Goal: Task Accomplishment & Management: Manage account settings

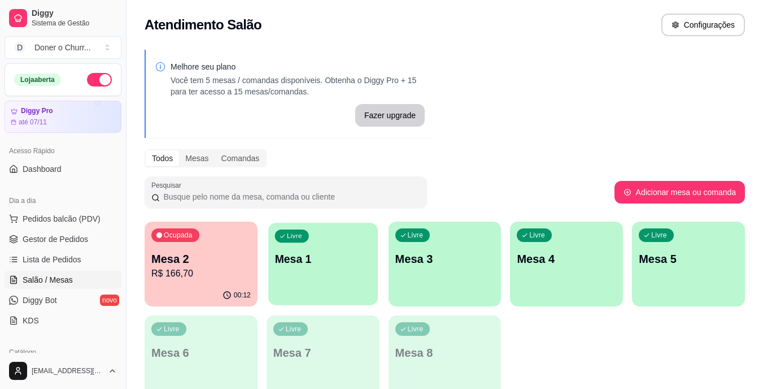
click at [298, 254] on p "Mesa 1" at bounding box center [323, 258] width 97 height 15
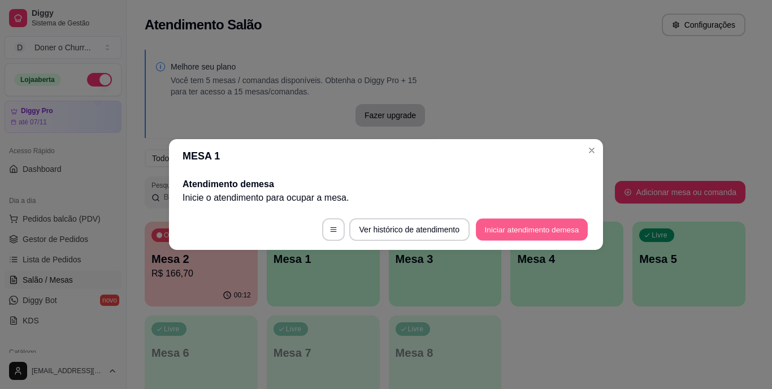
click at [498, 227] on button "Iniciar atendimento de mesa" at bounding box center [532, 230] width 112 height 22
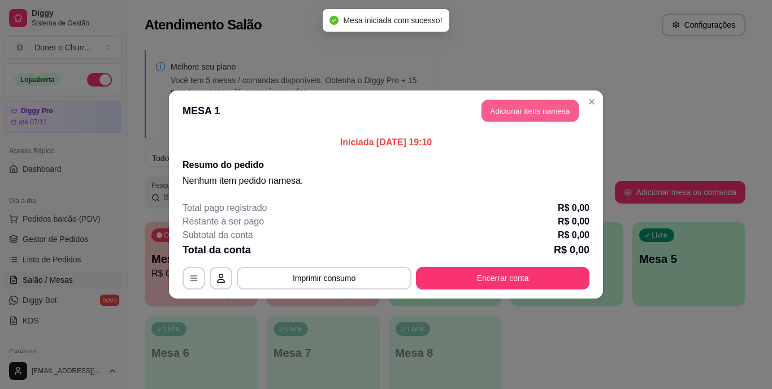
click at [516, 110] on button "Adicionar itens na mesa" at bounding box center [529, 111] width 97 height 22
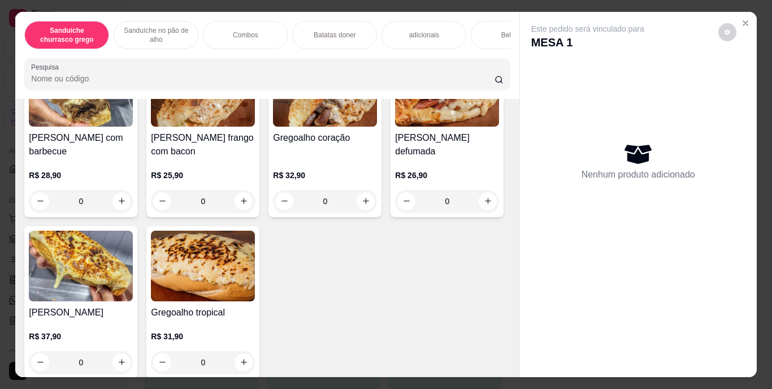
scroll to position [545, 0]
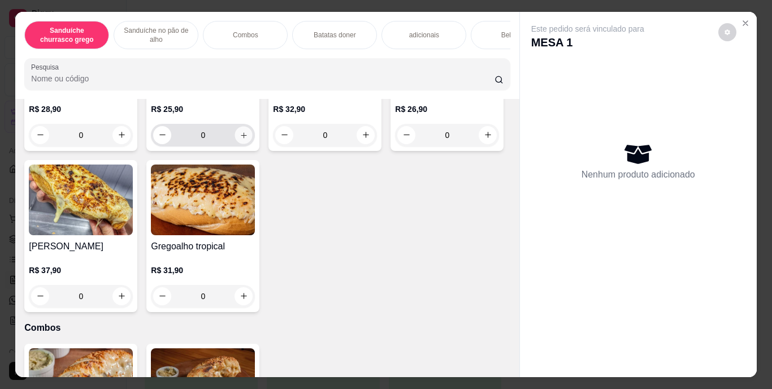
click at [240, 139] on icon "increase-product-quantity" at bounding box center [244, 135] width 8 height 8
type input "1"
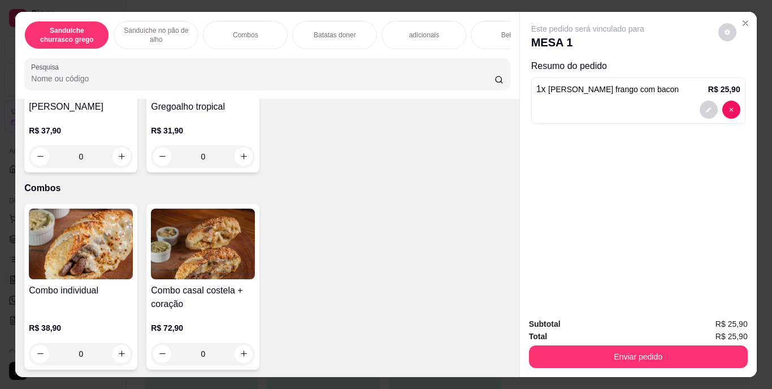
scroll to position [697, 0]
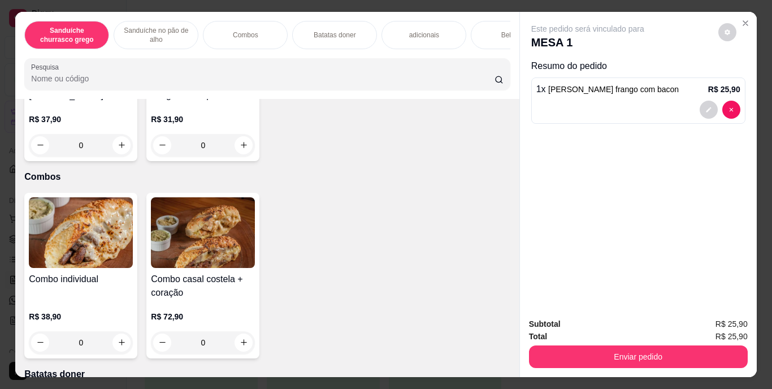
type input "1"
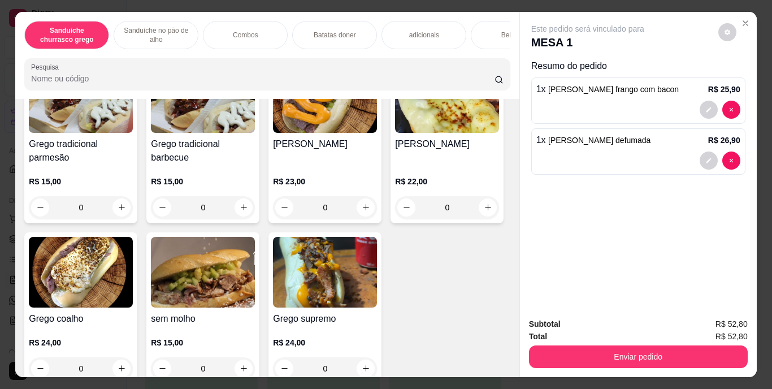
scroll to position [96, 0]
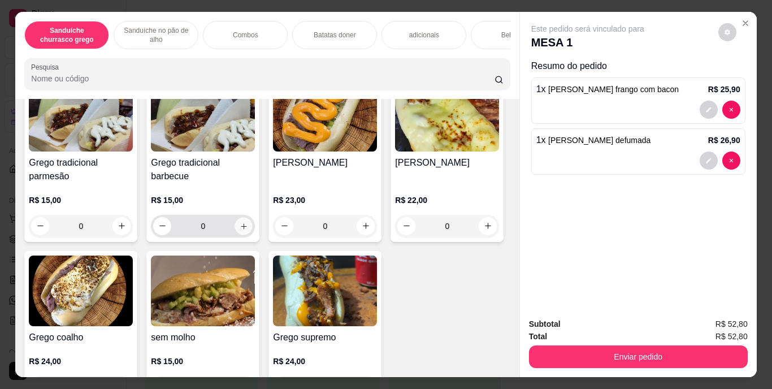
click at [240, 230] on icon "increase-product-quantity" at bounding box center [244, 225] width 8 height 8
type input "1"
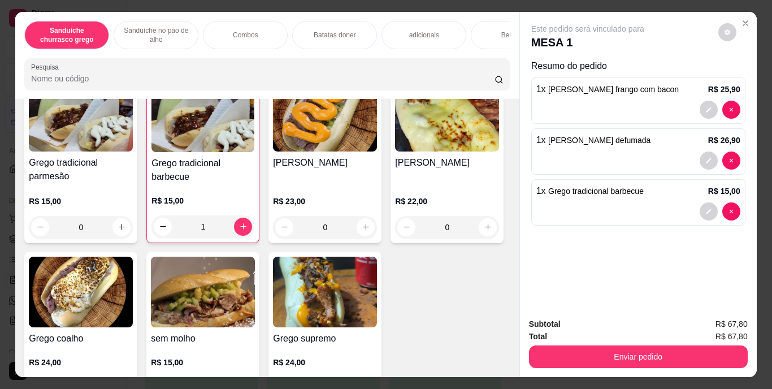
click at [495, 31] on div "Bebidas" at bounding box center [513, 35] width 85 height 28
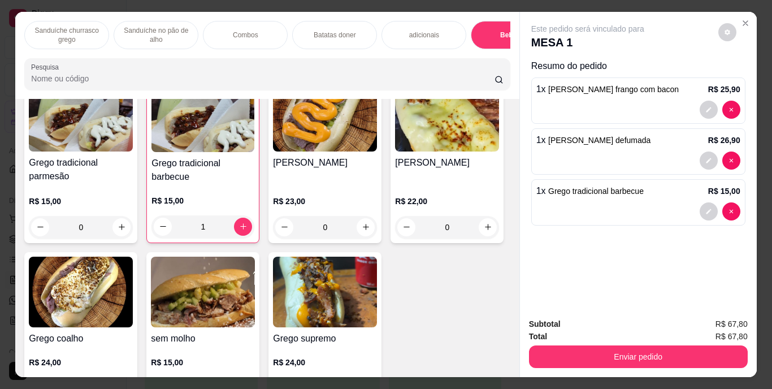
scroll to position [29, 0]
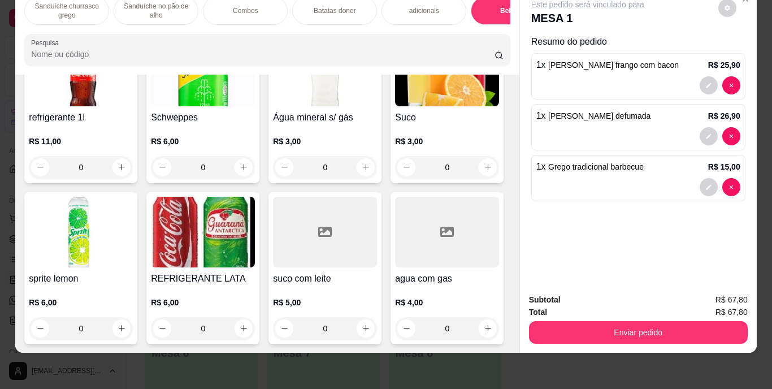
click at [255, 267] on img at bounding box center [203, 232] width 104 height 71
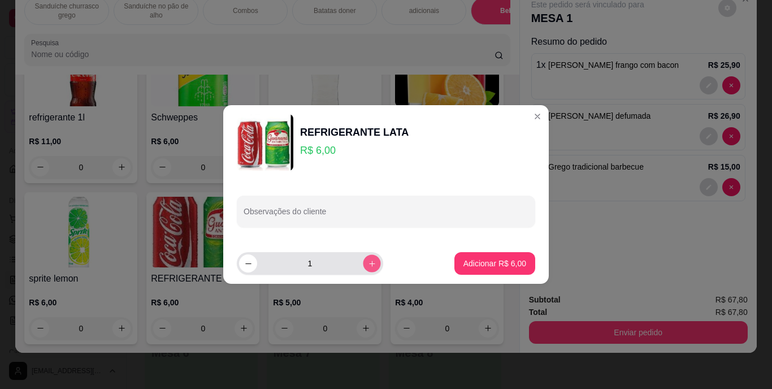
click at [368, 260] on icon "increase-product-quantity" at bounding box center [372, 263] width 8 height 8
type input "2"
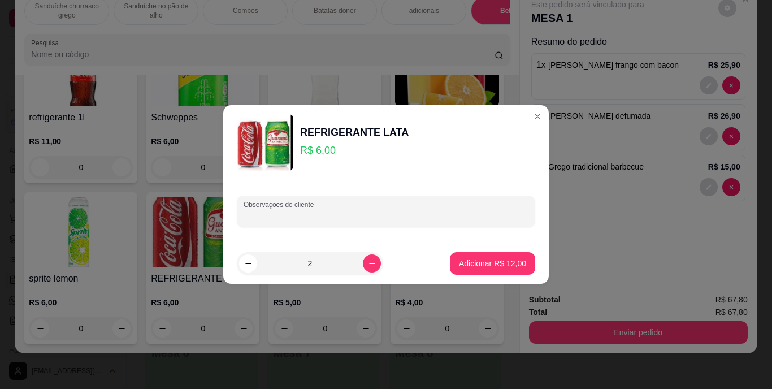
click at [302, 213] on input "Observações do cliente" at bounding box center [386, 215] width 285 height 11
type input "coca e guarana"
click at [463, 263] on p "Adicionar R$ 12,00" at bounding box center [493, 263] width 66 height 11
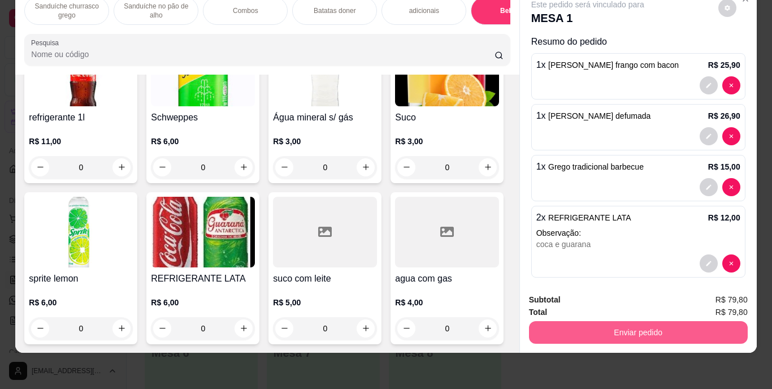
click at [655, 321] on button "Enviar pedido" at bounding box center [638, 332] width 219 height 23
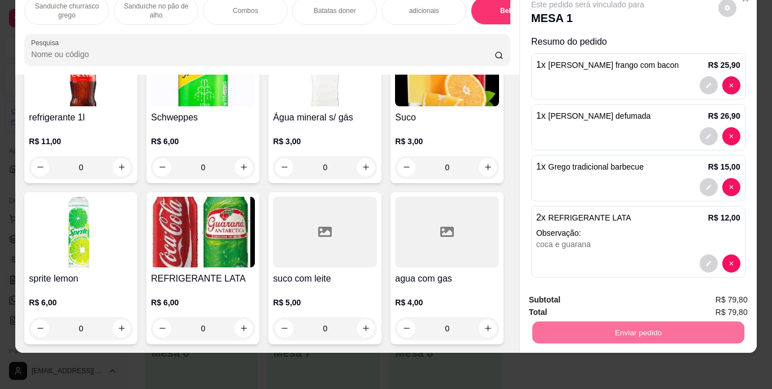
click at [701, 291] on button "Enviar pedido" at bounding box center [718, 295] width 62 height 21
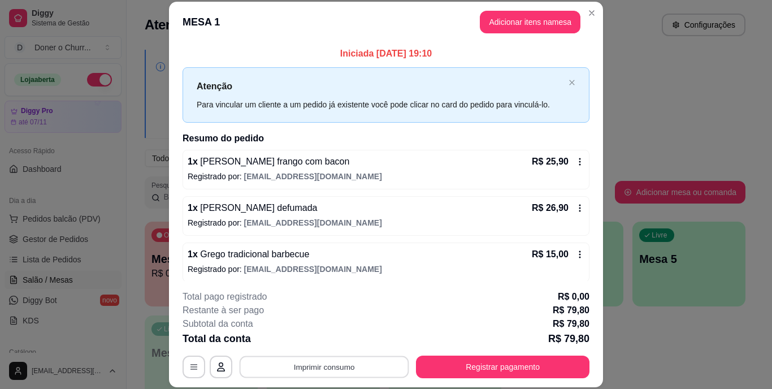
click at [299, 371] on button "Imprimir consumo" at bounding box center [325, 366] width 170 height 22
click at [303, 338] on button "IMPRESSORA" at bounding box center [324, 341] width 82 height 18
click at [304, 358] on button "Imprimir consumo" at bounding box center [325, 366] width 170 height 22
click at [307, 336] on button "IMPRESSORA" at bounding box center [323, 341] width 79 height 18
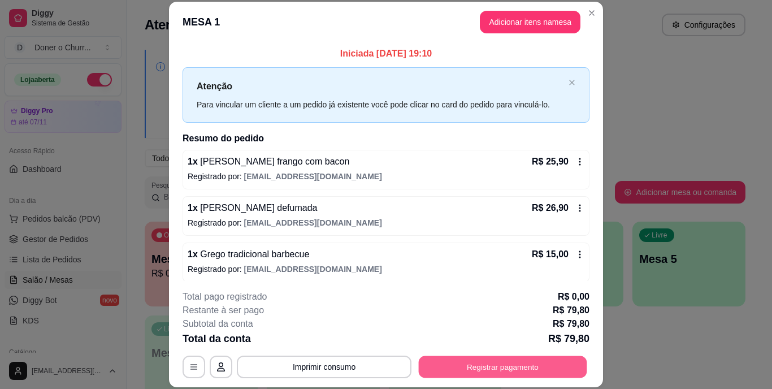
click at [429, 362] on button "Registrar pagamento" at bounding box center [503, 366] width 168 height 22
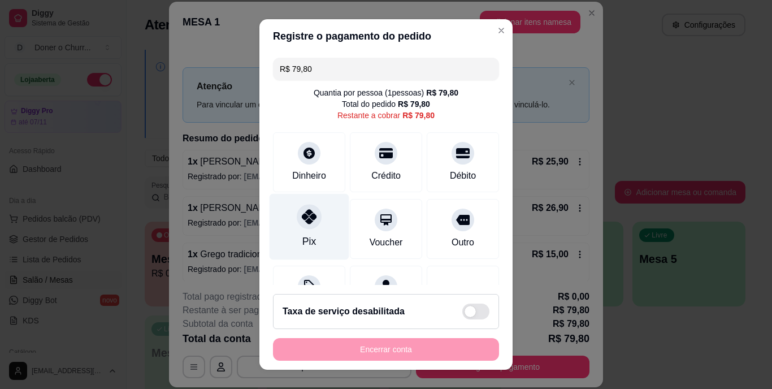
click at [310, 232] on div "Pix" at bounding box center [310, 227] width 80 height 66
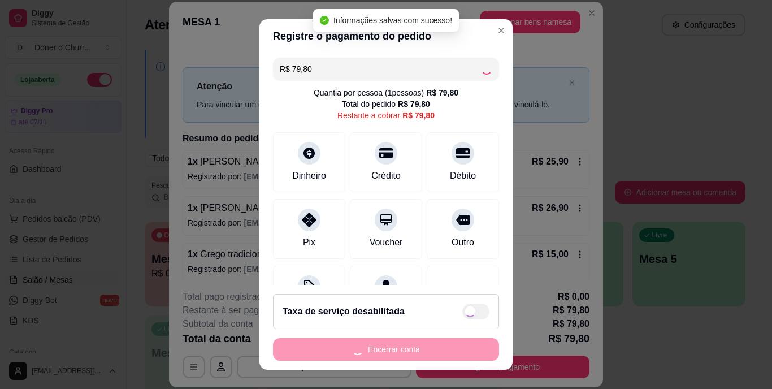
type input "R$ 0,00"
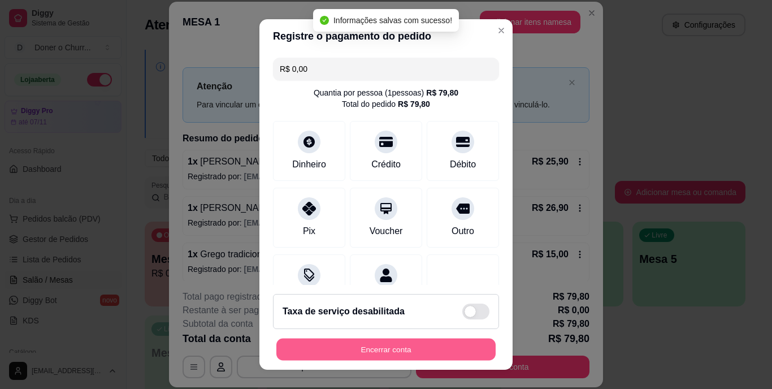
click at [323, 350] on button "Encerrar conta" at bounding box center [385, 349] width 219 height 22
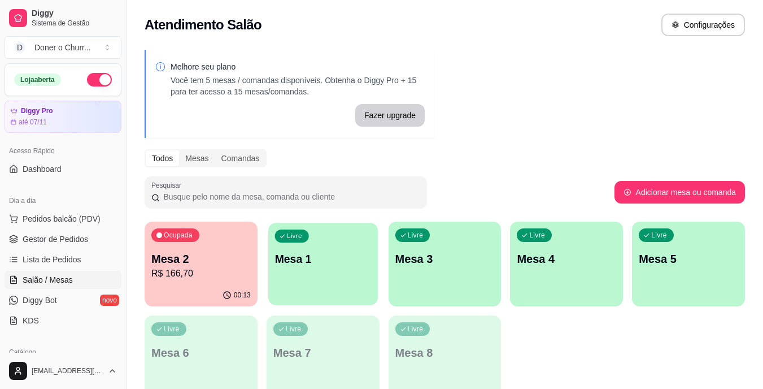
click at [317, 266] on p "Mesa 1" at bounding box center [323, 258] width 97 height 15
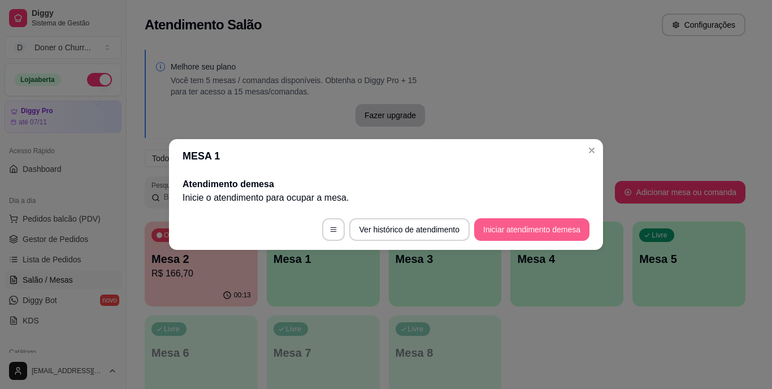
click at [489, 225] on button "Iniciar atendimento de mesa" at bounding box center [531, 229] width 115 height 23
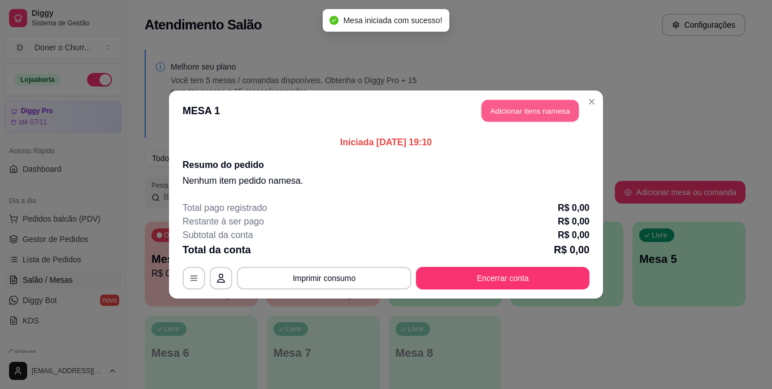
click at [506, 115] on button "Adicionar itens na mesa" at bounding box center [529, 111] width 97 height 22
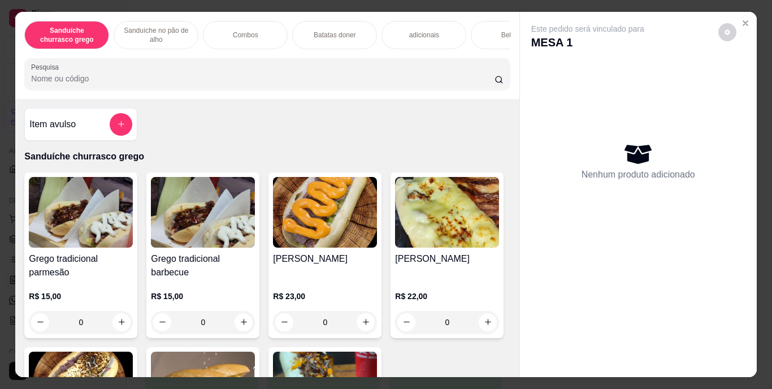
click at [575, 50] on div "Nenhum produto adicionado" at bounding box center [638, 160] width 214 height 221
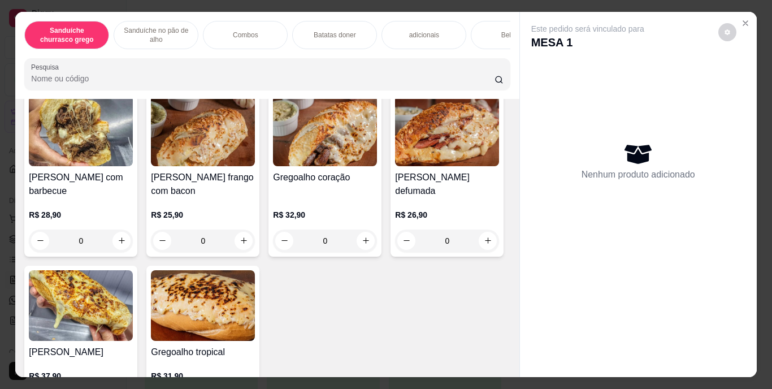
scroll to position [462, 0]
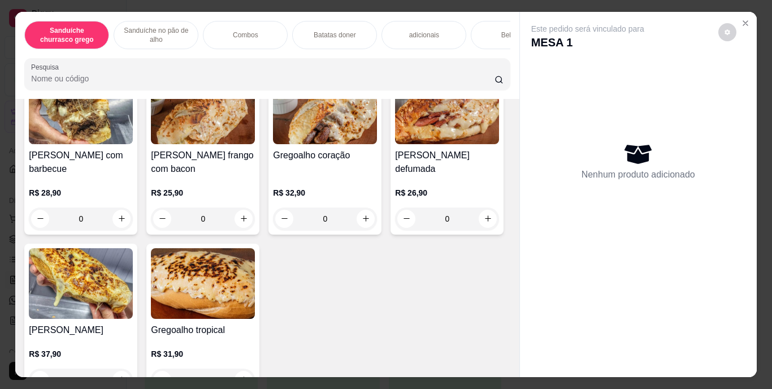
click at [345, 21] on div "Batatas doner" at bounding box center [334, 35] width 85 height 28
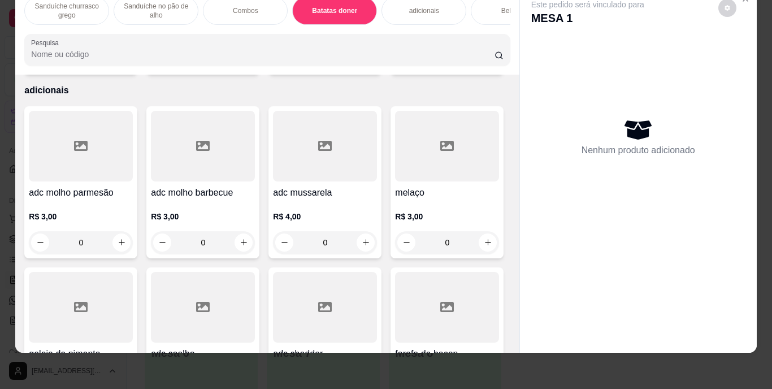
click at [115, 67] on button "increase-product-quantity" at bounding box center [122, 59] width 18 height 18
type input "1"
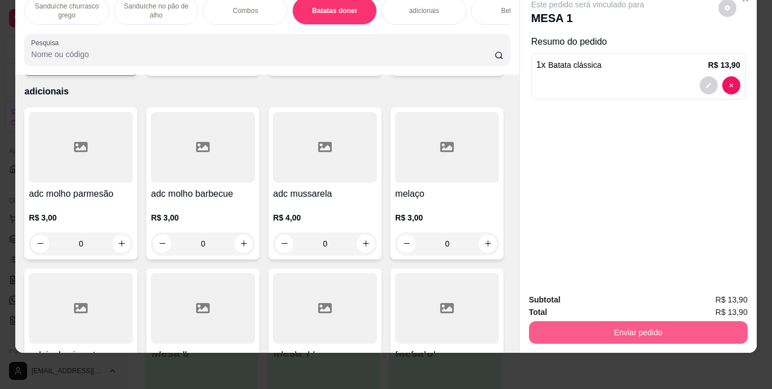
click at [563, 321] on button "Enviar pedido" at bounding box center [638, 332] width 219 height 23
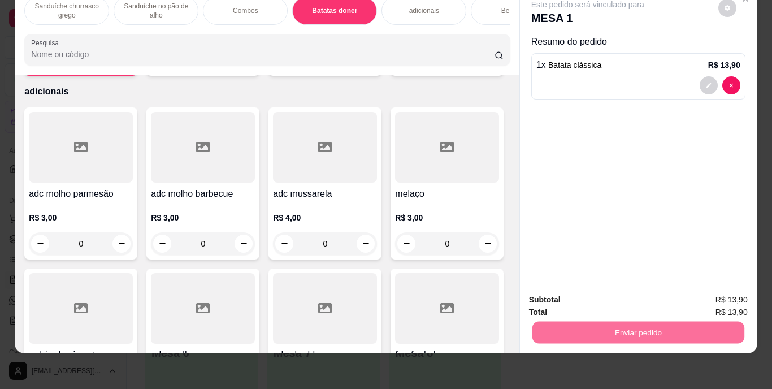
click at [716, 290] on button "Enviar pedido" at bounding box center [718, 295] width 64 height 21
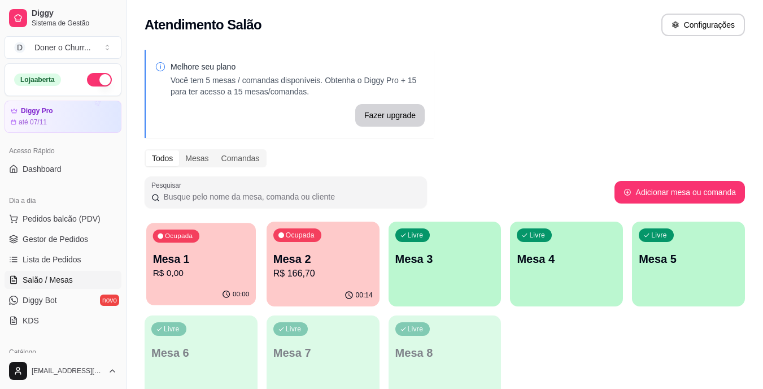
click at [240, 280] on div "Ocupada Mesa 1 R$ 0,00" at bounding box center [201, 253] width 110 height 61
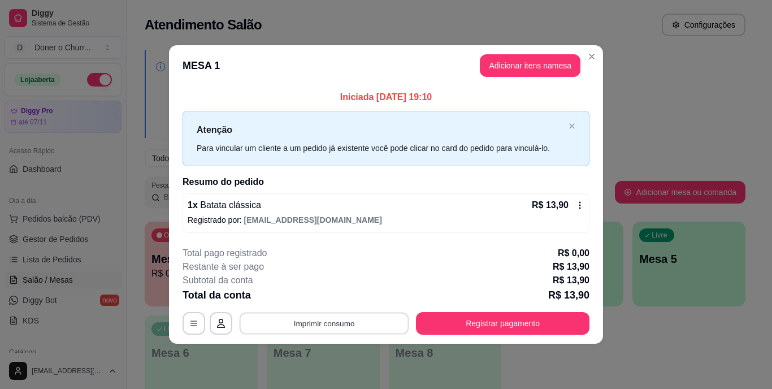
click at [303, 323] on button "Imprimir consumo" at bounding box center [325, 323] width 170 height 22
click at [318, 298] on button "IMPRESSORA" at bounding box center [327, 297] width 79 height 18
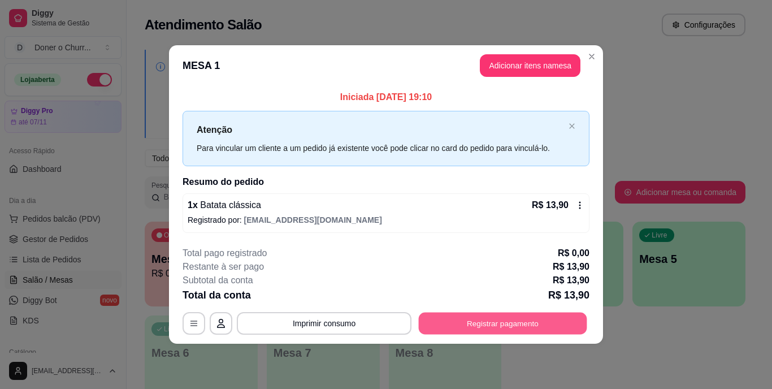
click at [496, 312] on button "Registrar pagamento" at bounding box center [503, 323] width 168 height 22
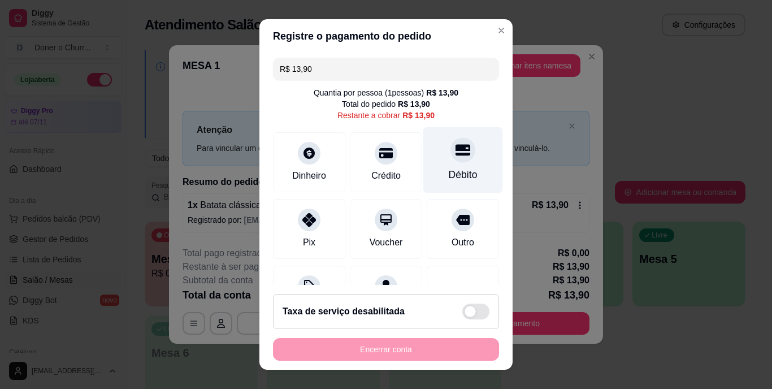
click at [433, 162] on div "Débito" at bounding box center [463, 160] width 80 height 66
type input "R$ 0,00"
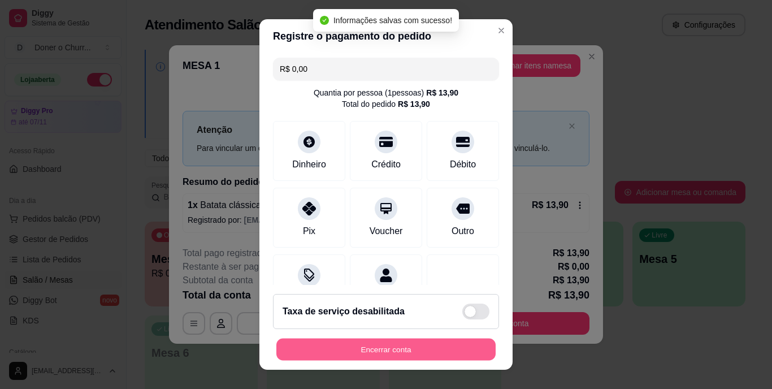
click at [376, 344] on button "Encerrar conta" at bounding box center [385, 349] width 219 height 22
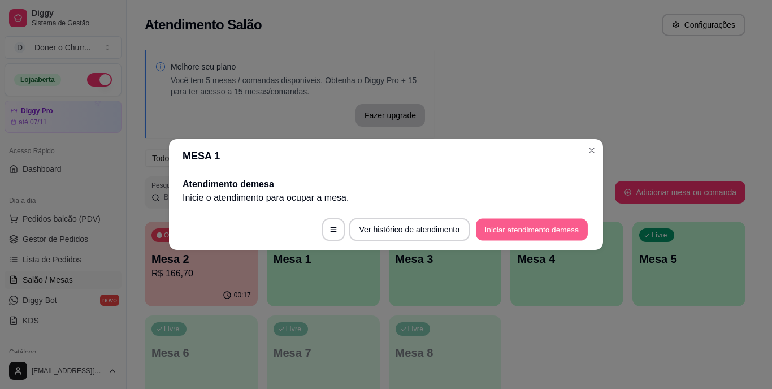
click at [544, 237] on button "Iniciar atendimento de mesa" at bounding box center [532, 230] width 112 height 22
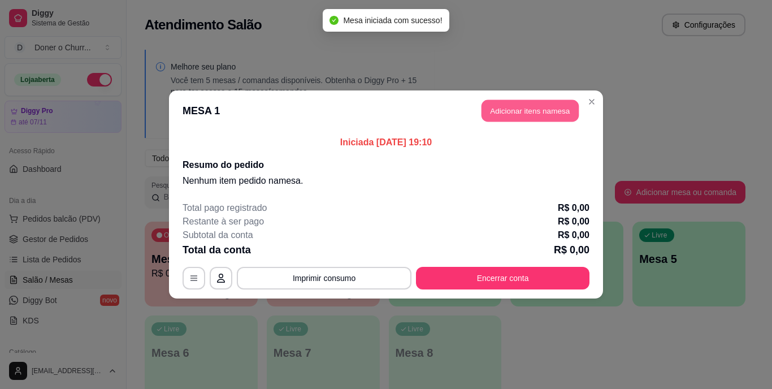
click at [516, 105] on button "Adicionar itens na mesa" at bounding box center [529, 111] width 97 height 22
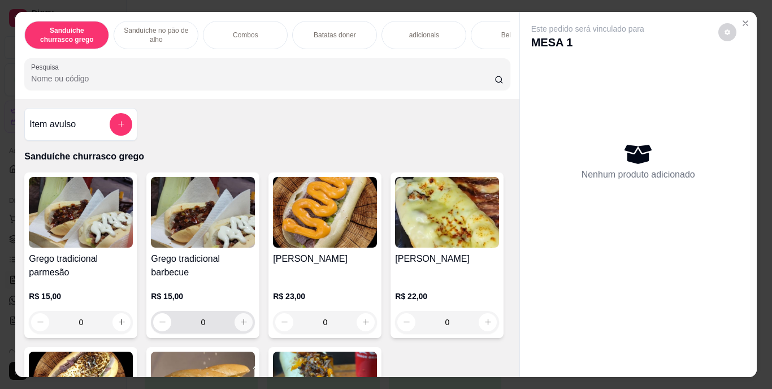
click at [241, 325] on icon "increase-product-quantity" at bounding box center [244, 322] width 6 height 6
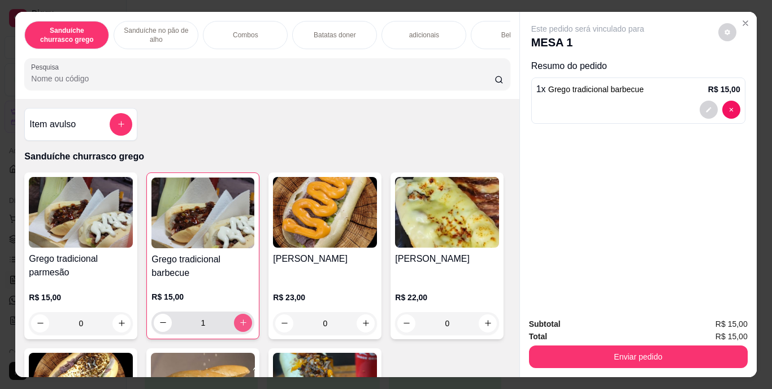
type input "1"
click at [122, 331] on button "increase-product-quantity" at bounding box center [121, 323] width 18 height 18
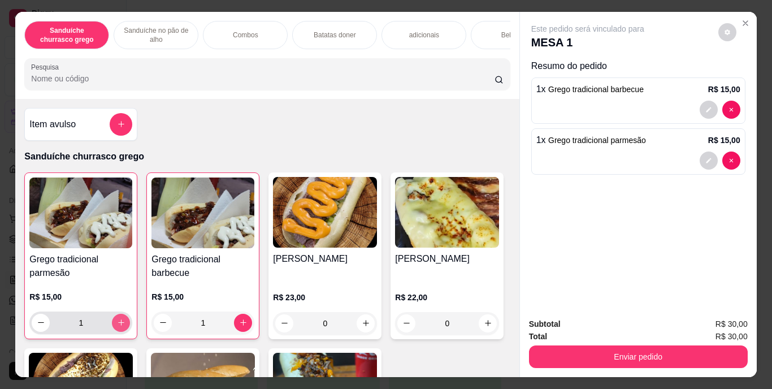
type input "1"
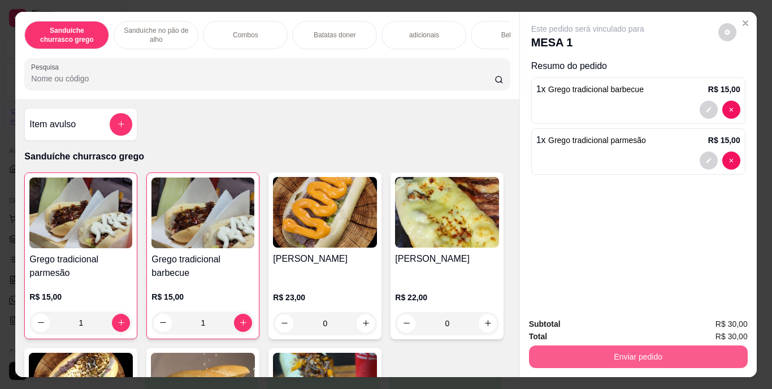
click at [598, 352] on button "Enviar pedido" at bounding box center [638, 356] width 219 height 23
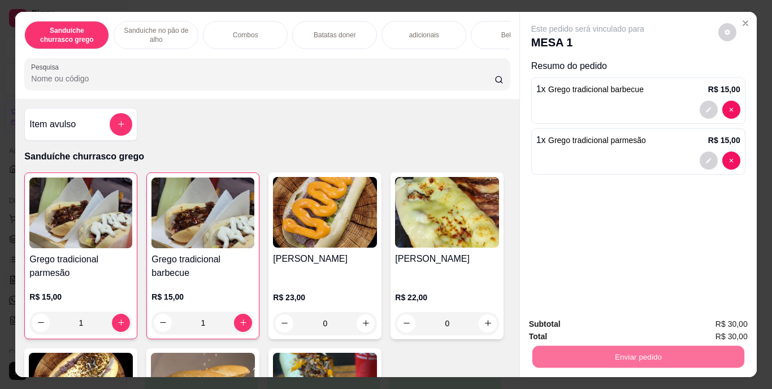
click at [728, 318] on button "Enviar pedido" at bounding box center [718, 324] width 62 height 21
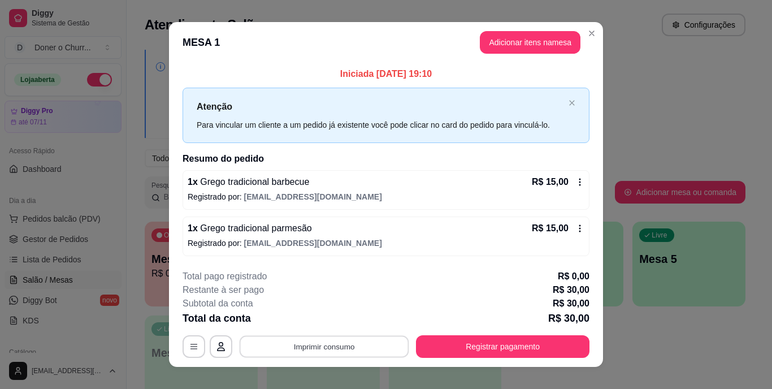
click at [388, 347] on button "Imprimir consumo" at bounding box center [325, 346] width 170 height 22
click at [342, 323] on button "IMPRESSORA" at bounding box center [323, 320] width 79 height 18
click at [344, 340] on button "Imprimir consumo" at bounding box center [325, 346] width 170 height 22
click at [338, 315] on button "IMPRESSORA" at bounding box center [323, 320] width 79 height 18
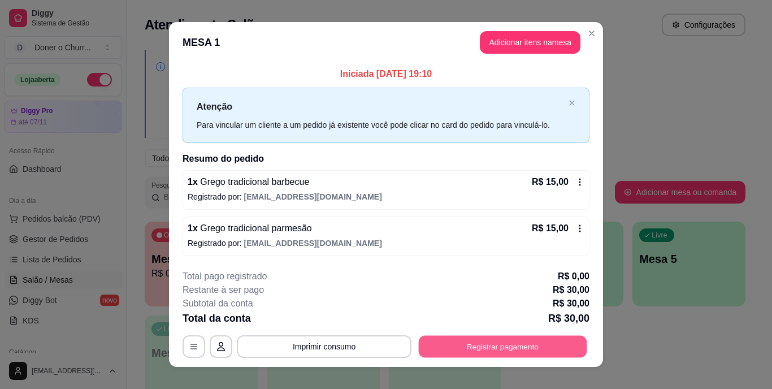
click at [541, 346] on button "Registrar pagamento" at bounding box center [503, 346] width 168 height 22
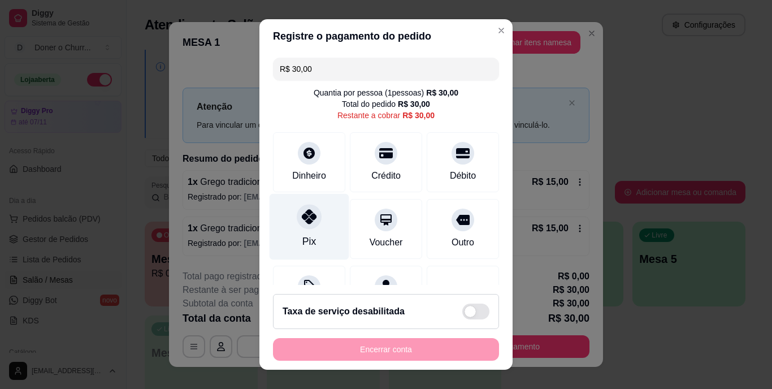
drag, startPoint x: 302, startPoint y: 223, endPoint x: 311, endPoint y: 228, distance: 10.1
click at [303, 223] on icon at bounding box center [309, 217] width 15 height 15
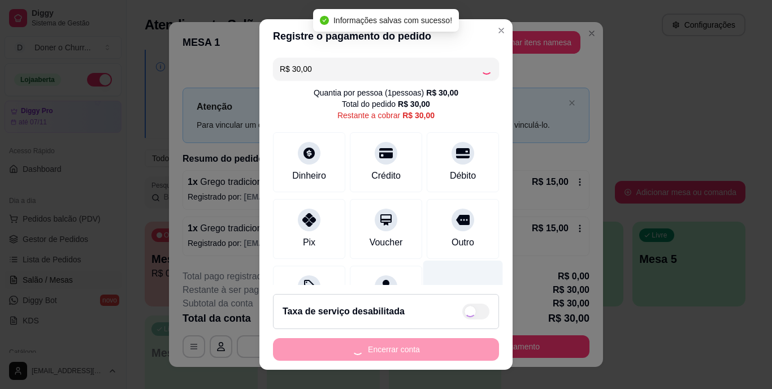
type input "R$ 0,00"
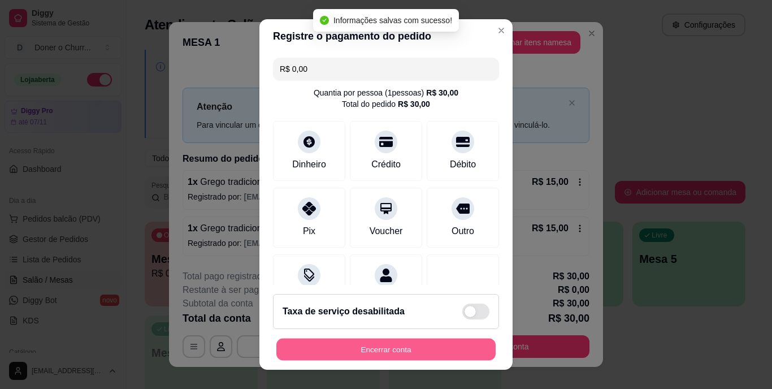
click at [438, 347] on button "Encerrar conta" at bounding box center [385, 349] width 219 height 22
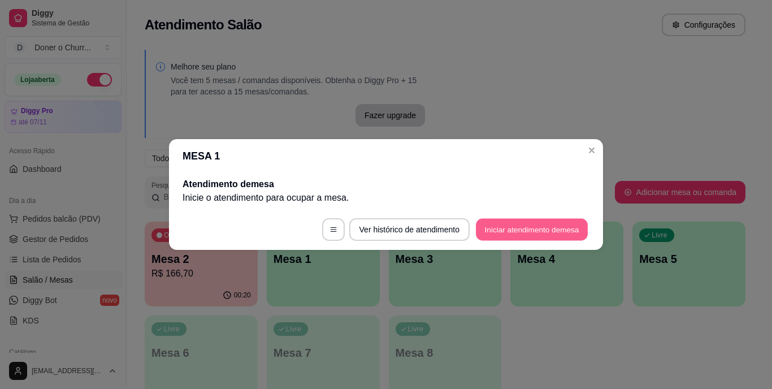
click at [502, 220] on button "Iniciar atendimento de mesa" at bounding box center [532, 230] width 112 height 22
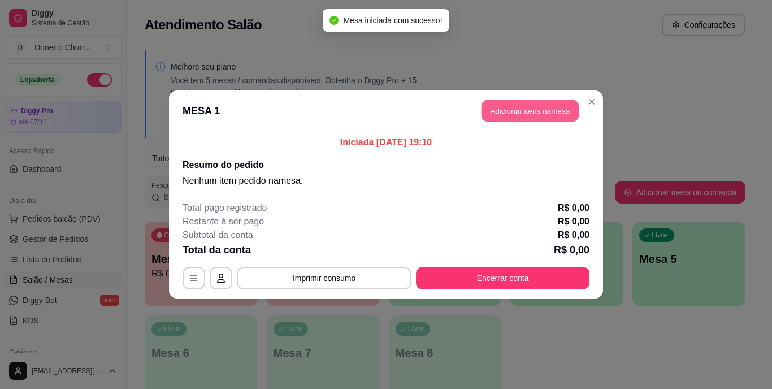
click at [555, 115] on button "Adicionar itens na mesa" at bounding box center [529, 111] width 97 height 22
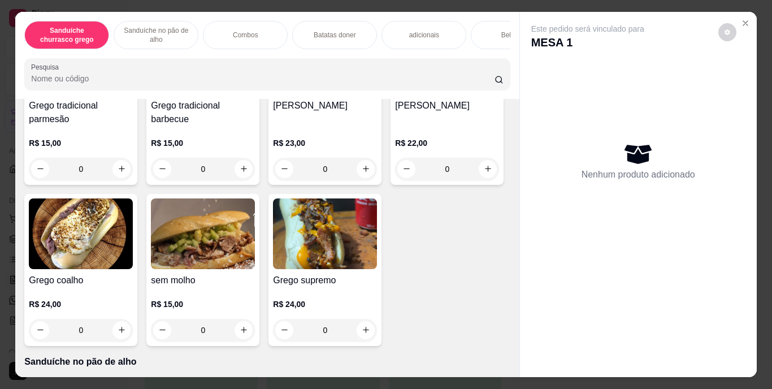
scroll to position [170, 0]
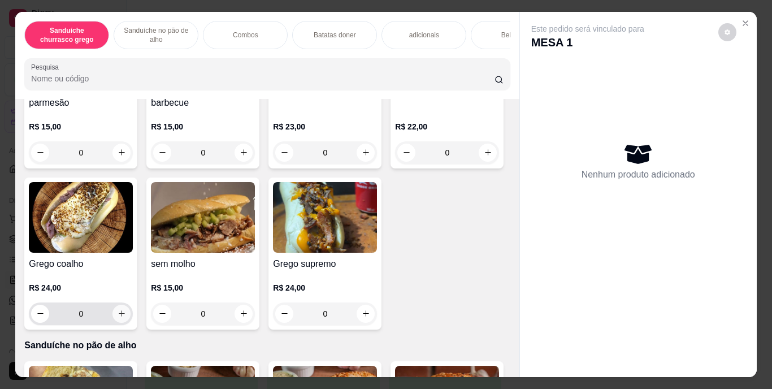
click at [125, 316] on icon "increase-product-quantity" at bounding box center [122, 313] width 6 height 6
type input "1"
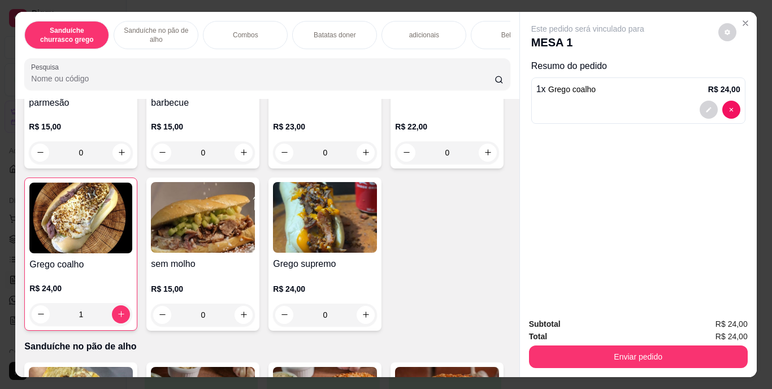
click at [486, 25] on div "Bebidas" at bounding box center [513, 35] width 85 height 28
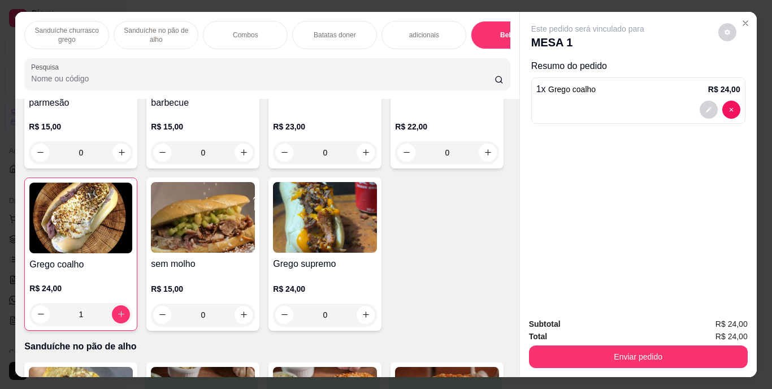
scroll to position [29, 0]
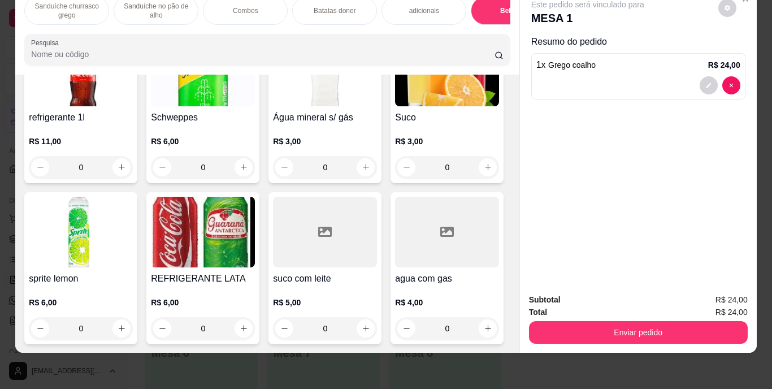
click at [255, 267] on img at bounding box center [203, 232] width 104 height 71
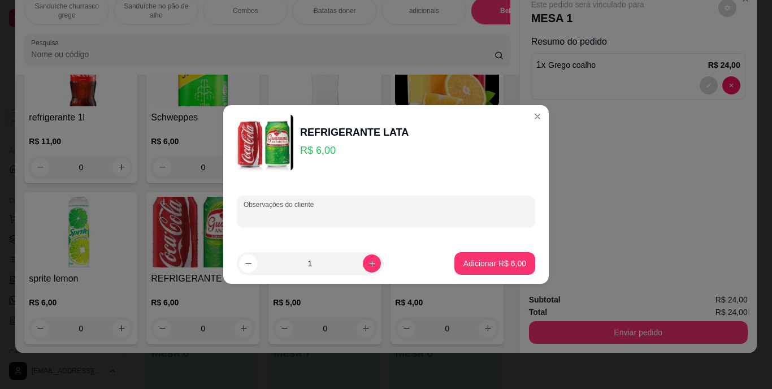
click at [377, 215] on input "Observações do cliente" at bounding box center [386, 215] width 285 height 11
type input "coca"
click at [470, 258] on p "Adicionar R$ 6,00" at bounding box center [494, 263] width 63 height 11
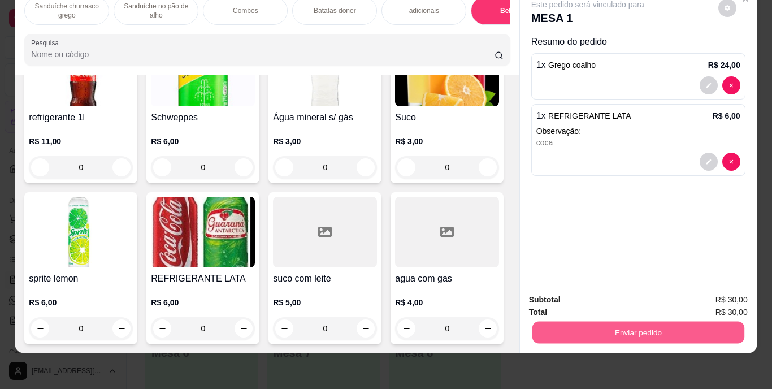
click at [584, 322] on button "Enviar pedido" at bounding box center [638, 333] width 212 height 22
click at [711, 294] on button "Enviar pedido" at bounding box center [718, 295] width 64 height 21
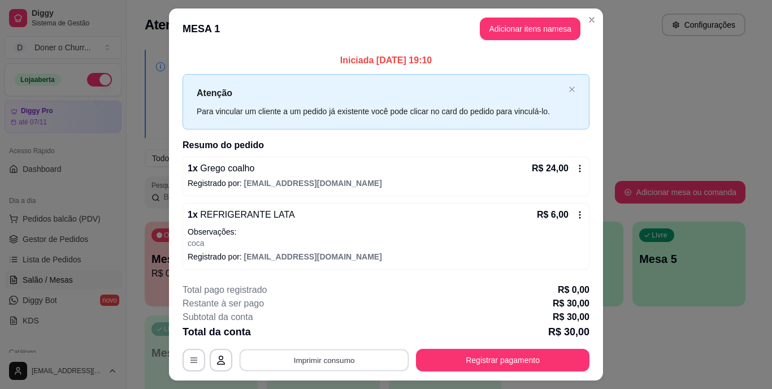
click at [333, 359] on button "Imprimir consumo" at bounding box center [325, 360] width 170 height 22
click at [334, 331] on button "IMPRESSORA" at bounding box center [323, 334] width 79 height 18
click at [344, 362] on button "Imprimir consumo" at bounding box center [325, 360] width 170 height 22
click at [327, 331] on button "IMPRESSORA" at bounding box center [323, 334] width 79 height 18
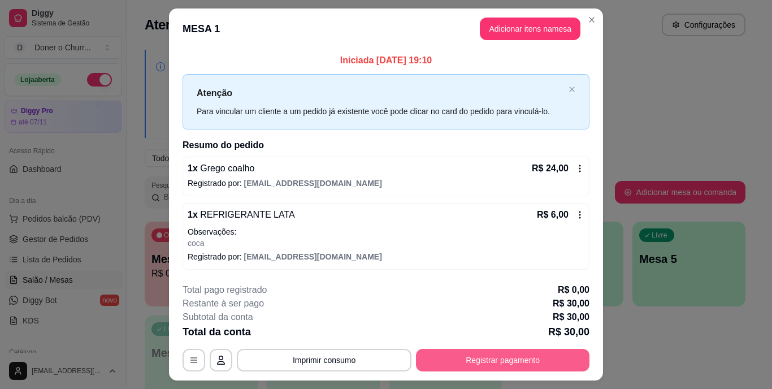
click at [432, 358] on button "Registrar pagamento" at bounding box center [502, 360] width 173 height 23
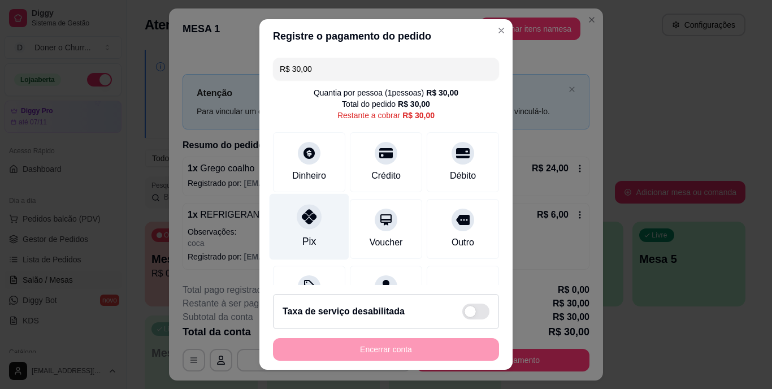
click at [298, 230] on div "Pix" at bounding box center [310, 227] width 80 height 66
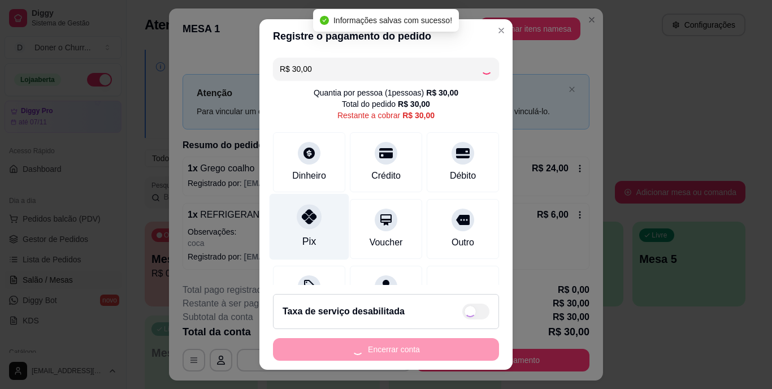
type input "R$ 0,00"
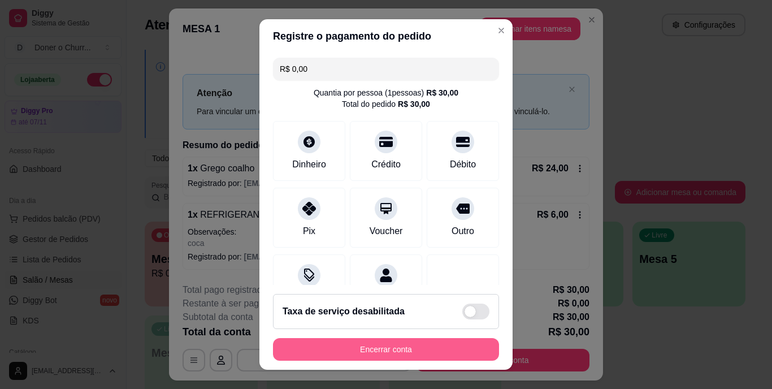
click at [434, 347] on button "Encerrar conta" at bounding box center [386, 349] width 226 height 23
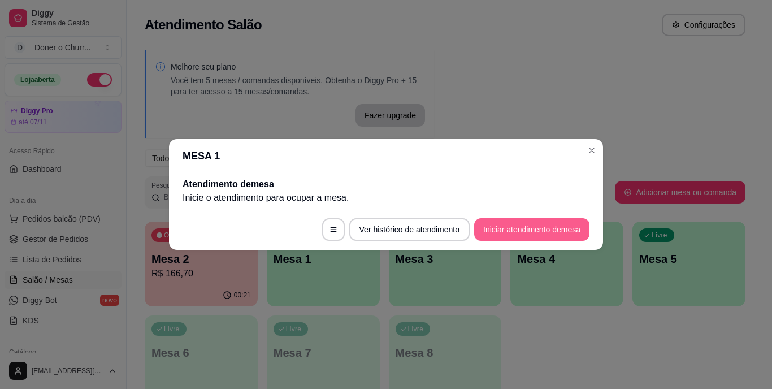
click at [545, 224] on button "Iniciar atendimento de mesa" at bounding box center [531, 229] width 115 height 23
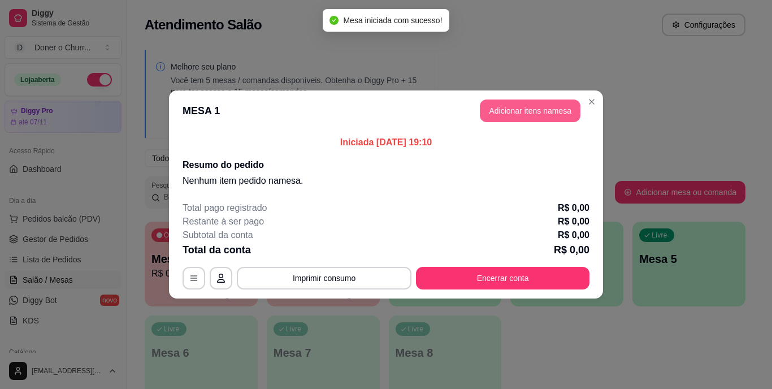
click at [525, 109] on button "Adicionar itens na mesa" at bounding box center [530, 110] width 101 height 23
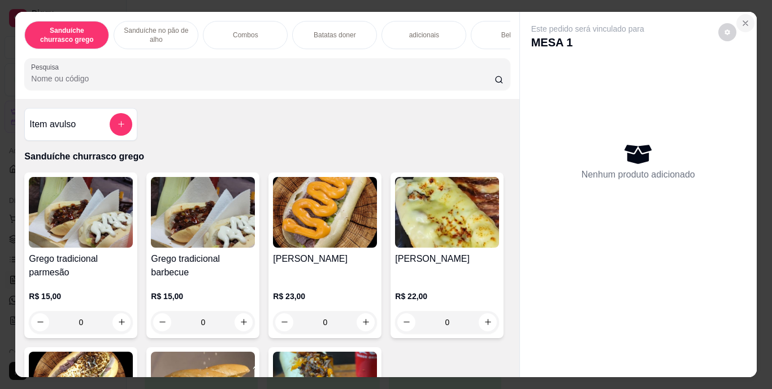
click at [748, 16] on button "Close" at bounding box center [745, 23] width 18 height 18
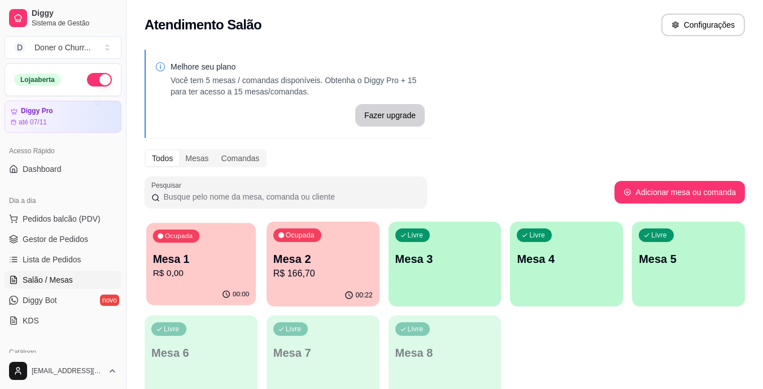
click at [182, 270] on p "R$ 0,00" at bounding box center [201, 273] width 97 height 13
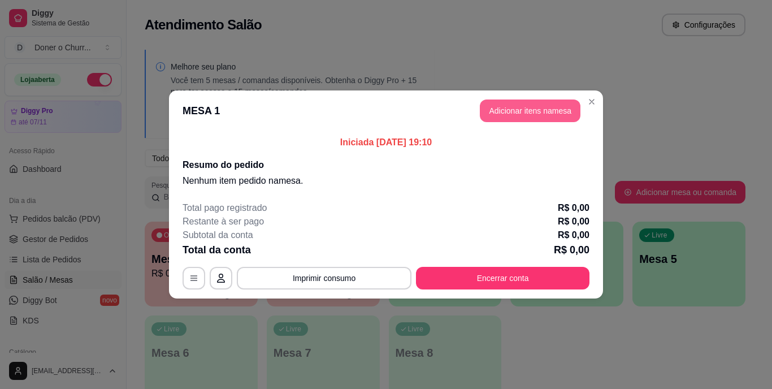
click at [554, 110] on button "Adicionar itens na mesa" at bounding box center [530, 110] width 101 height 23
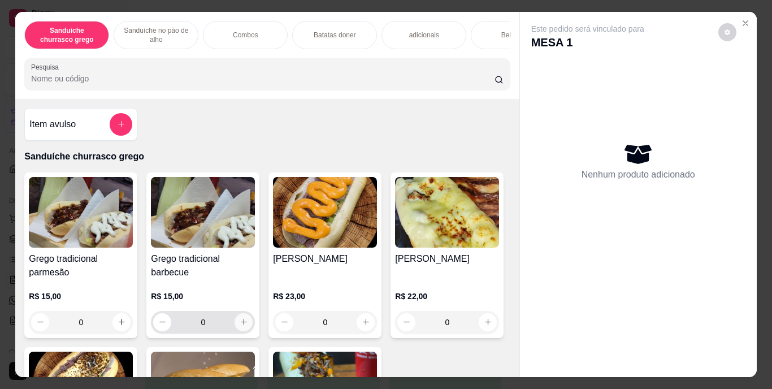
click at [240, 323] on icon "increase-product-quantity" at bounding box center [244, 322] width 8 height 8
type input "1"
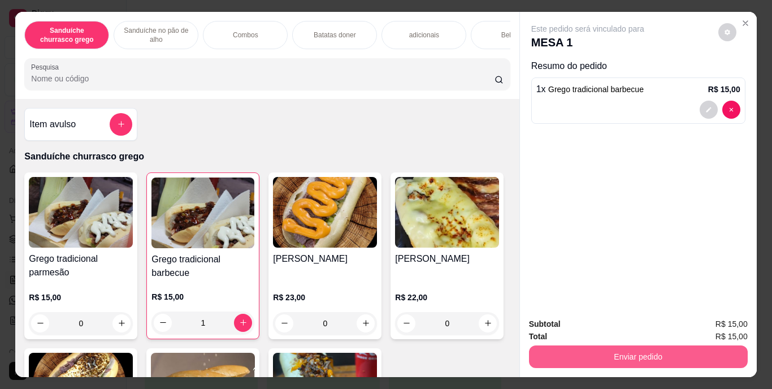
click at [667, 347] on button "Enviar pedido" at bounding box center [638, 356] width 219 height 23
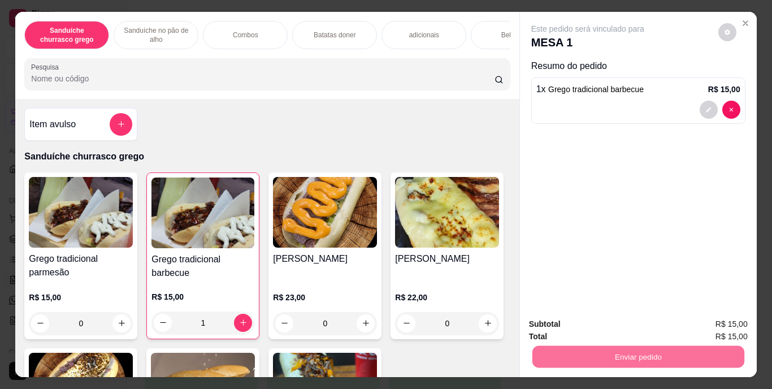
click at [716, 315] on button "Enviar pedido" at bounding box center [718, 324] width 62 height 21
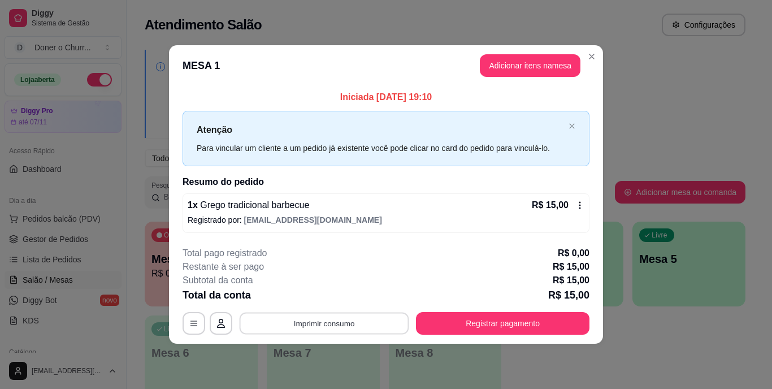
click at [403, 319] on button "Imprimir consumo" at bounding box center [325, 323] width 170 height 22
click at [310, 296] on button "IMPRESSORA" at bounding box center [327, 297] width 79 height 18
click at [332, 323] on button "Imprimir consumo" at bounding box center [325, 323] width 170 height 22
click at [345, 298] on button "IMPRESSORA" at bounding box center [327, 297] width 79 height 18
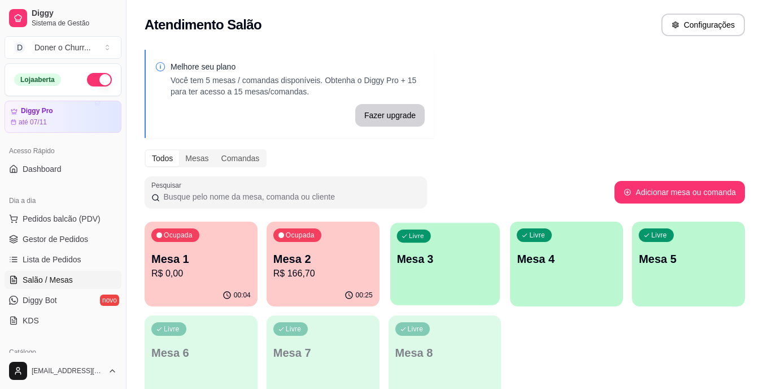
click at [423, 268] on div "Livre Mesa 3" at bounding box center [445, 257] width 110 height 69
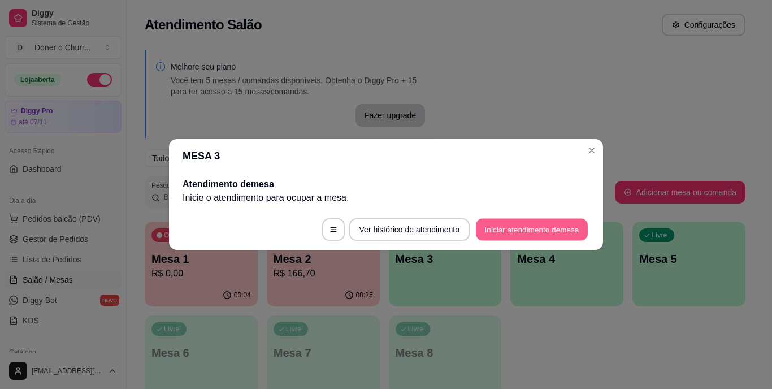
click at [492, 228] on button "Iniciar atendimento de mesa" at bounding box center [532, 230] width 112 height 22
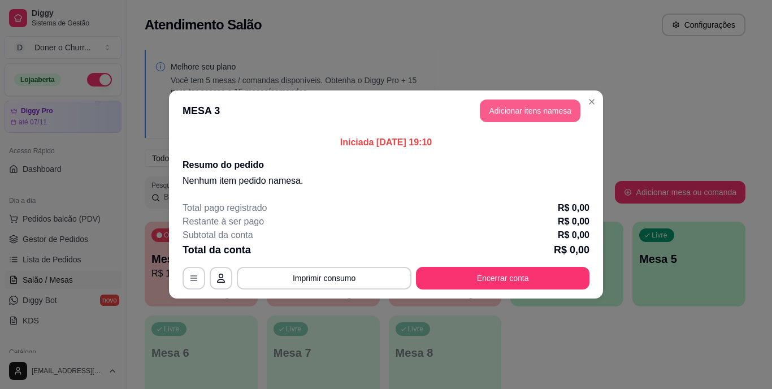
click at [506, 114] on button "Adicionar itens na mesa" at bounding box center [530, 110] width 101 height 23
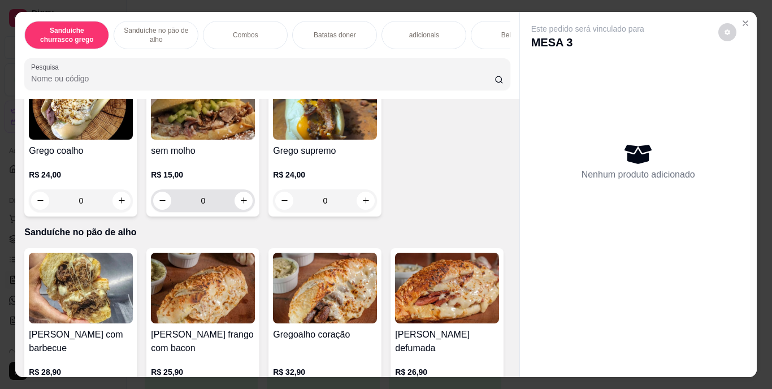
scroll to position [553, 0]
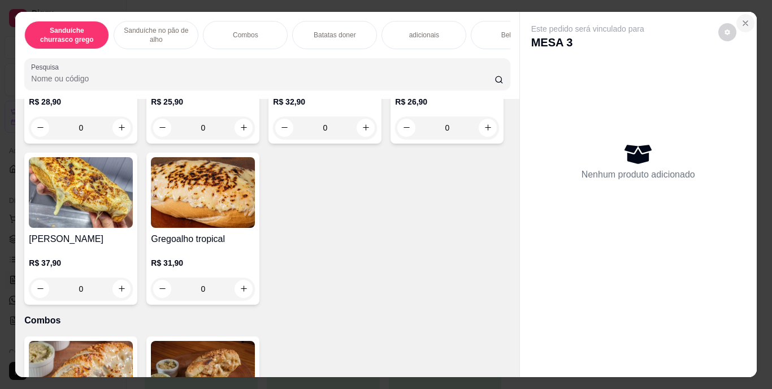
click at [741, 19] on icon "Close" at bounding box center [745, 23] width 9 height 9
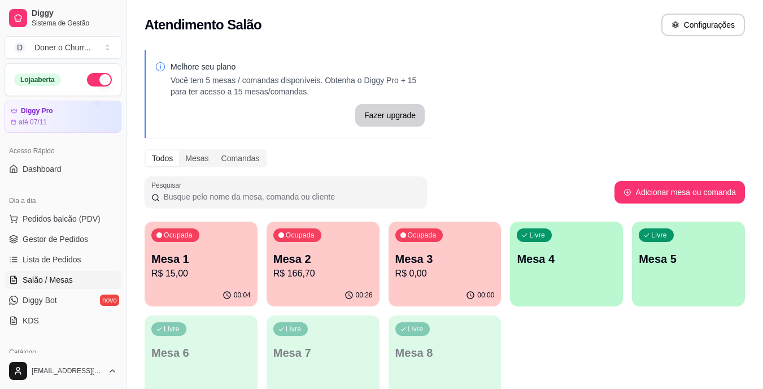
click at [183, 266] on div "Mesa 1 R$ 15,00" at bounding box center [200, 265] width 99 height 29
click at [434, 269] on p "R$ 0,00" at bounding box center [445, 273] width 97 height 13
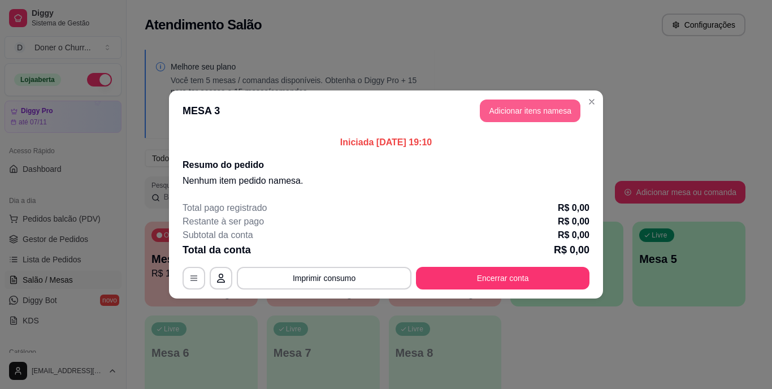
click at [483, 102] on button "Adicionar itens na mesa" at bounding box center [530, 110] width 101 height 23
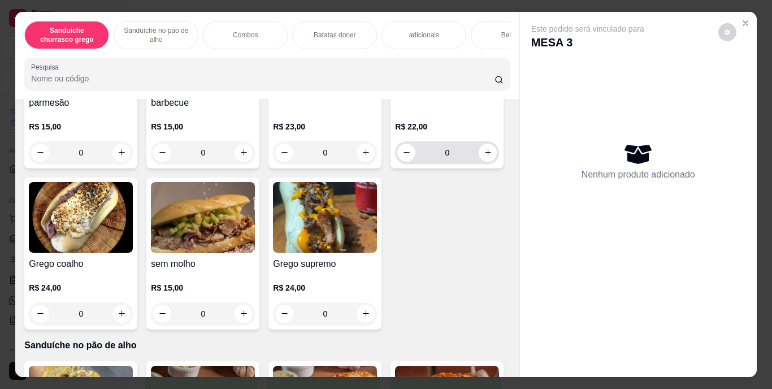
scroll to position [339, 0]
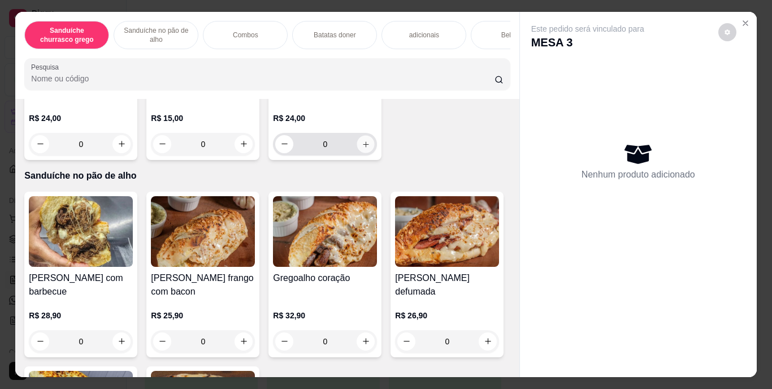
click at [362, 148] on icon "increase-product-quantity" at bounding box center [366, 144] width 8 height 8
type input "1"
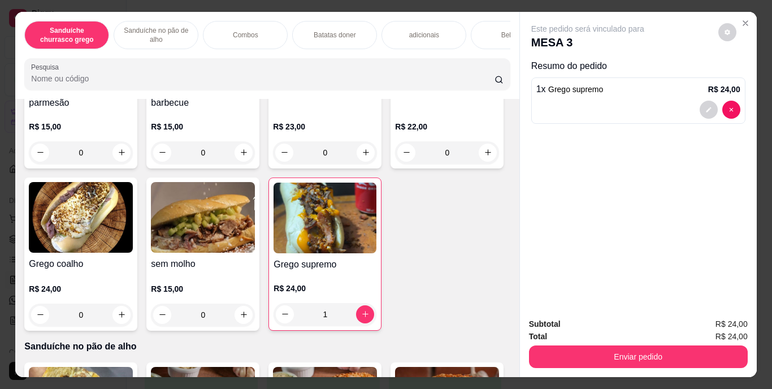
scroll to position [57, 0]
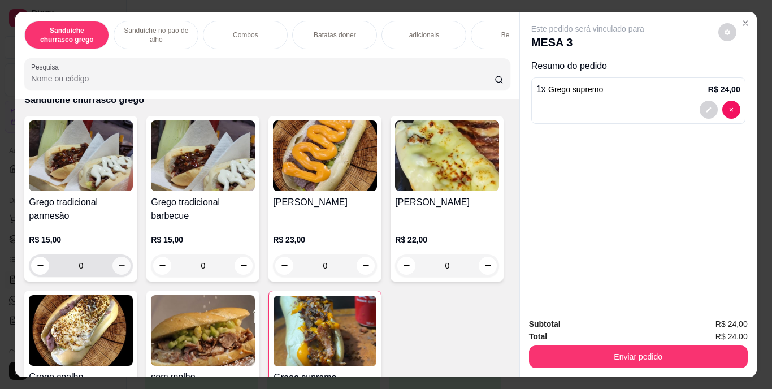
click at [120, 263] on button "increase-product-quantity" at bounding box center [121, 266] width 18 height 18
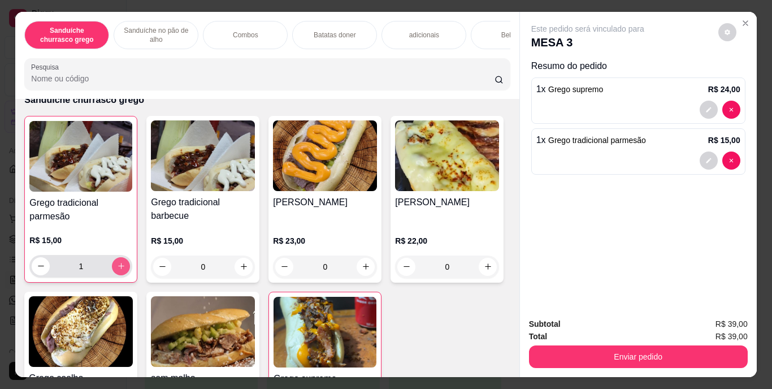
type input "1"
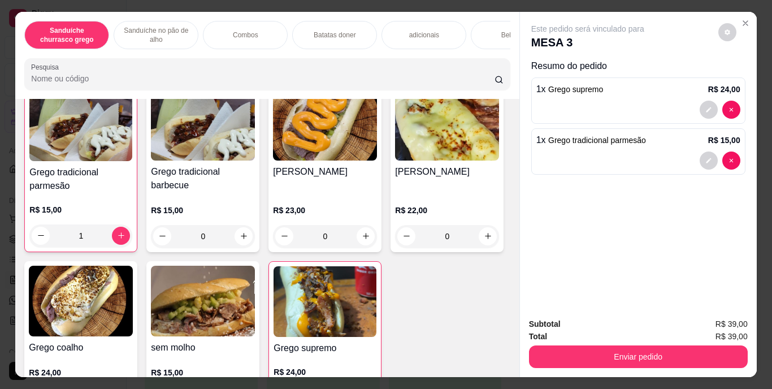
scroll to position [283, 0]
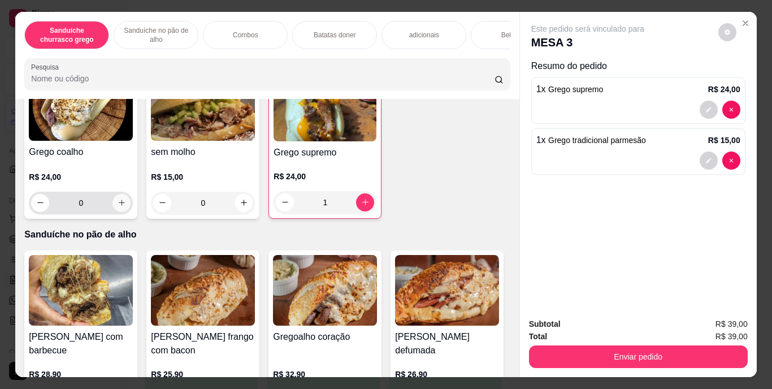
click at [131, 211] on button "increase-product-quantity" at bounding box center [121, 203] width 18 height 18
type input "1"
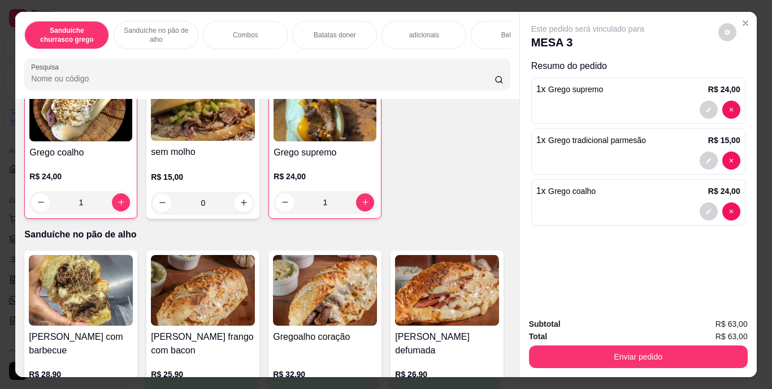
click at [345, 31] on p "Batatas doner" at bounding box center [335, 35] width 42 height 9
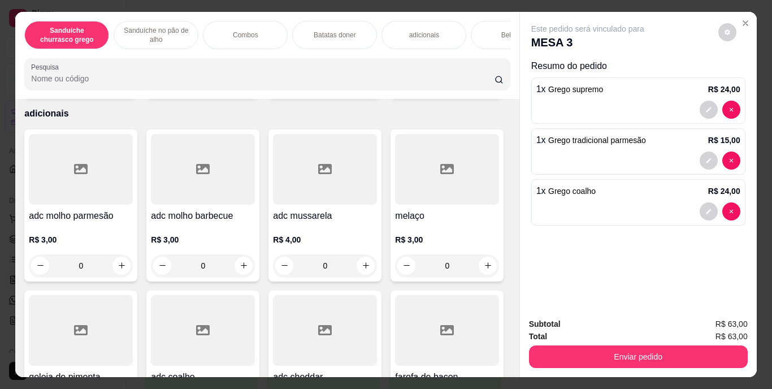
scroll to position [29, 0]
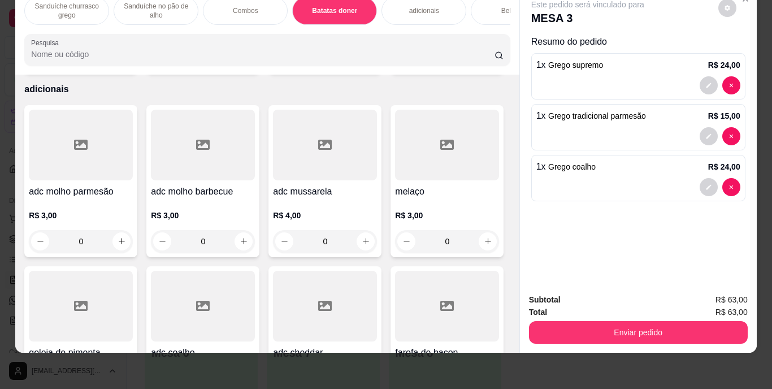
click at [118, 62] on icon "increase-product-quantity" at bounding box center [122, 57] width 8 height 8
type input "1"
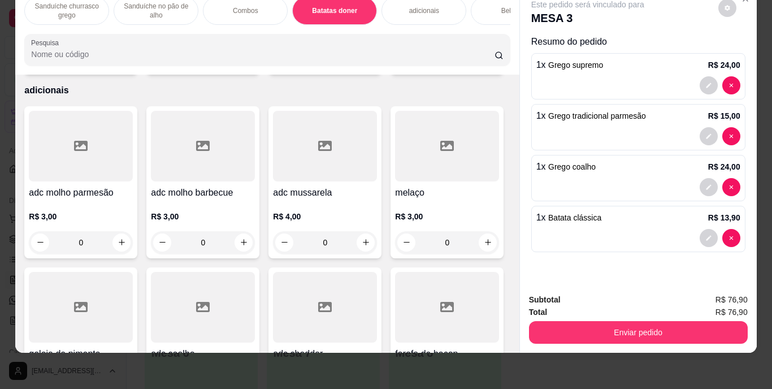
click at [482, 1] on div "Bebidas" at bounding box center [513, 11] width 85 height 28
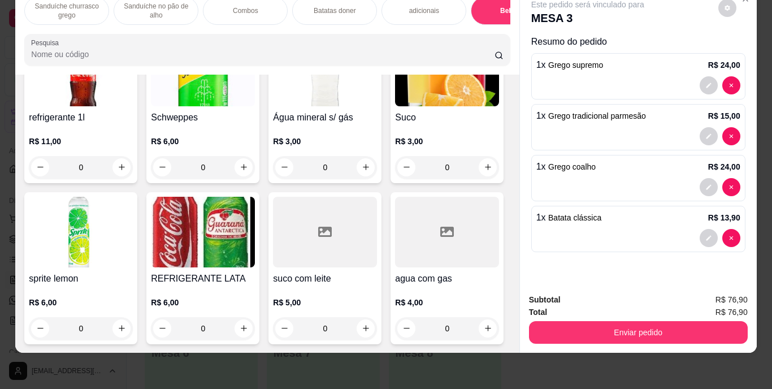
scroll to position [2051, 0]
click at [248, 332] on icon "increase-product-quantity" at bounding box center [244, 328] width 8 height 8
type input "1"
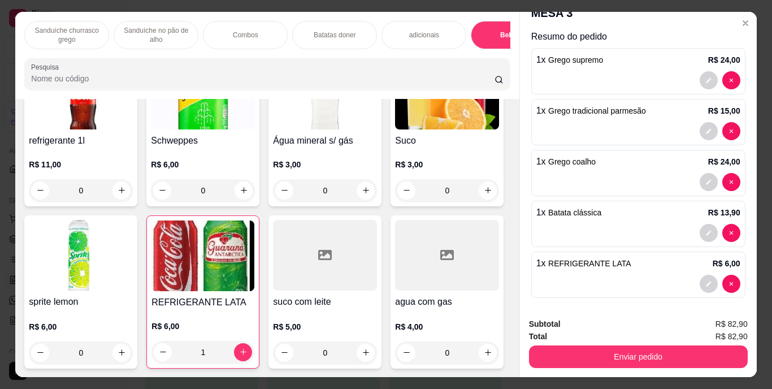
scroll to position [34, 0]
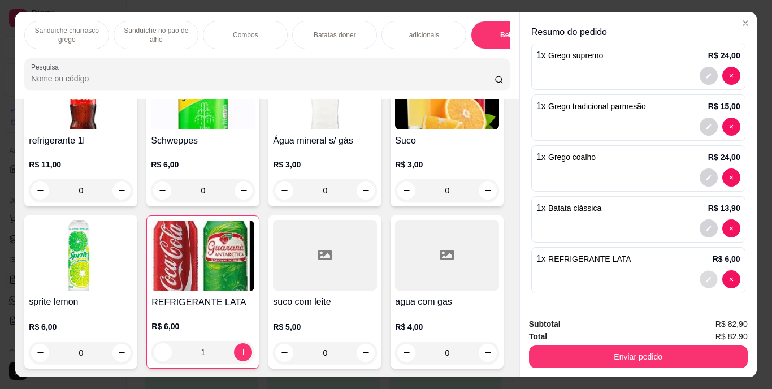
click at [705, 276] on icon "decrease-product-quantity" at bounding box center [708, 279] width 7 height 7
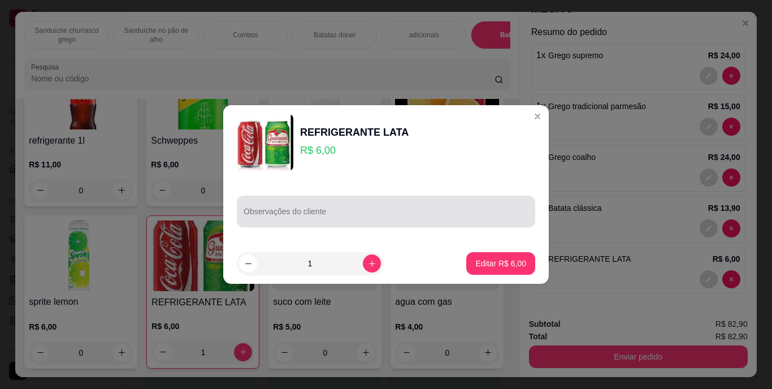
click at [320, 208] on div at bounding box center [386, 211] width 285 height 23
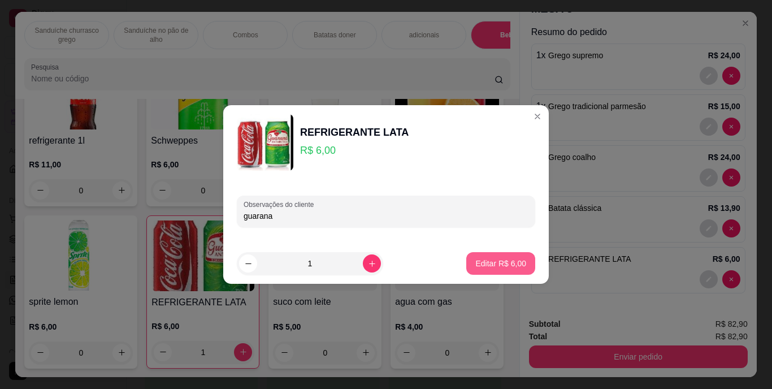
type input "guarana"
click at [506, 259] on p "Editar R$ 6,00" at bounding box center [500, 263] width 49 height 11
type input "0"
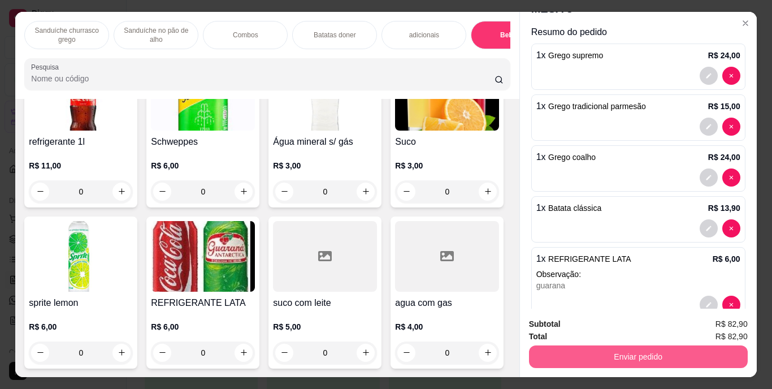
click at [668, 352] on button "Enviar pedido" at bounding box center [638, 356] width 219 height 23
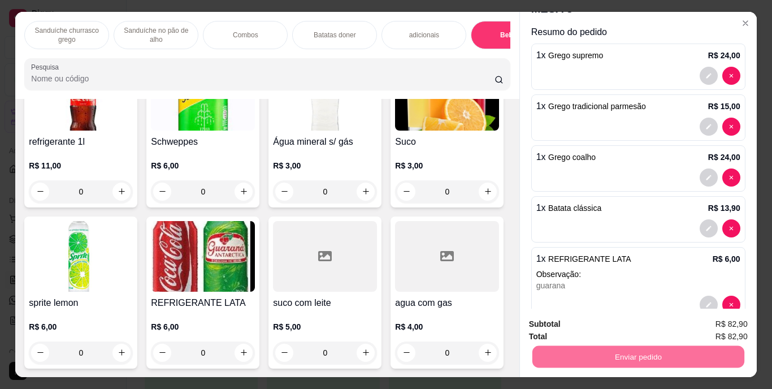
click at [709, 327] on button "Enviar pedido" at bounding box center [718, 324] width 62 height 21
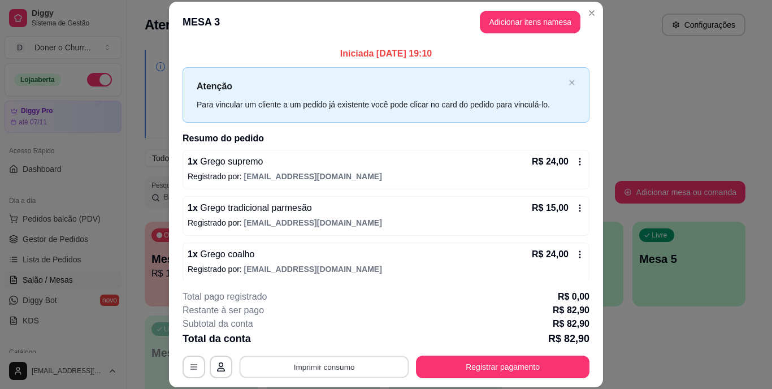
click at [328, 362] on button "Imprimir consumo" at bounding box center [325, 366] width 170 height 22
click at [344, 337] on button "IMPRESSORA" at bounding box center [324, 341] width 82 height 18
click at [339, 363] on button "Imprimir consumo" at bounding box center [325, 366] width 170 height 22
click at [331, 342] on button "IMPRESSORA" at bounding box center [324, 341] width 82 height 18
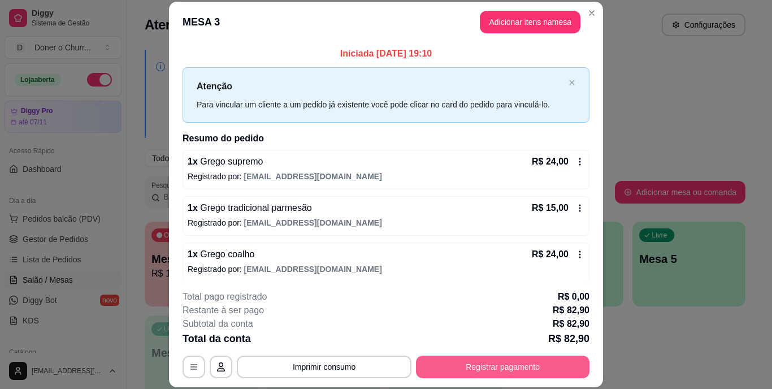
click at [490, 366] on button "Registrar pagamento" at bounding box center [502, 366] width 173 height 23
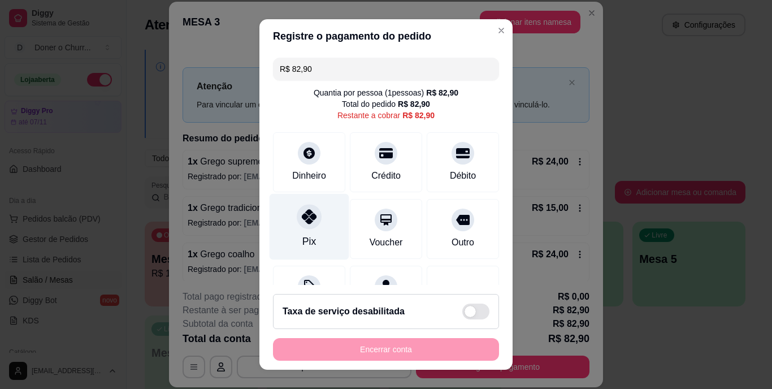
click at [310, 218] on icon at bounding box center [309, 217] width 15 height 15
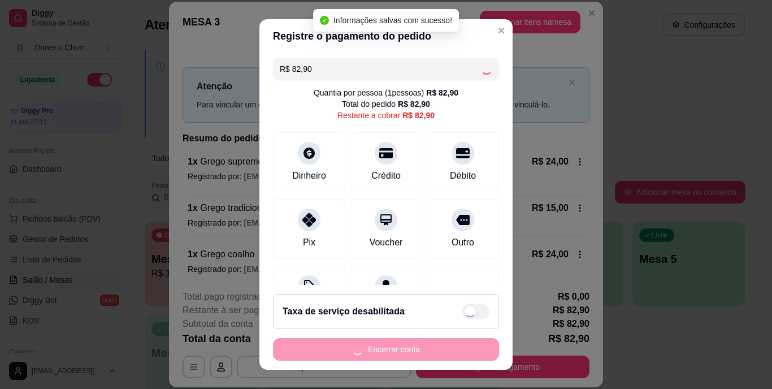
type input "R$ 0,00"
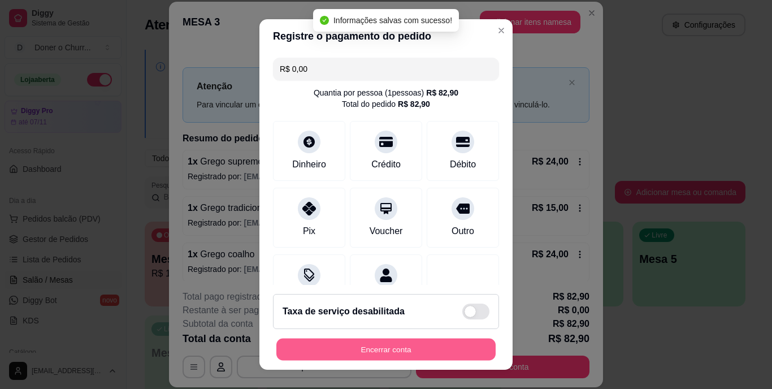
click at [367, 346] on button "Encerrar conta" at bounding box center [385, 349] width 219 height 22
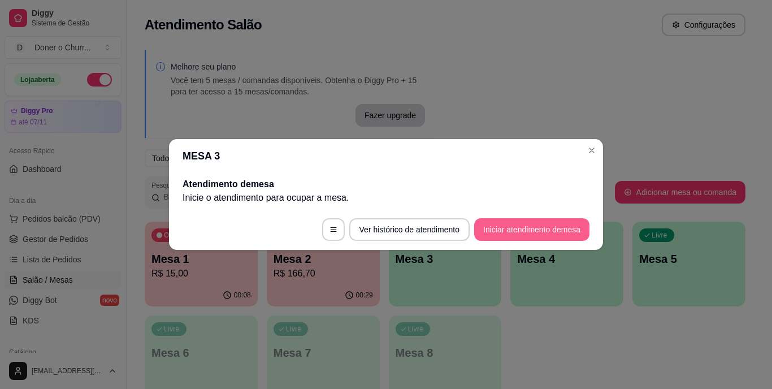
click at [519, 223] on button "Iniciar atendimento de mesa" at bounding box center [531, 229] width 115 height 23
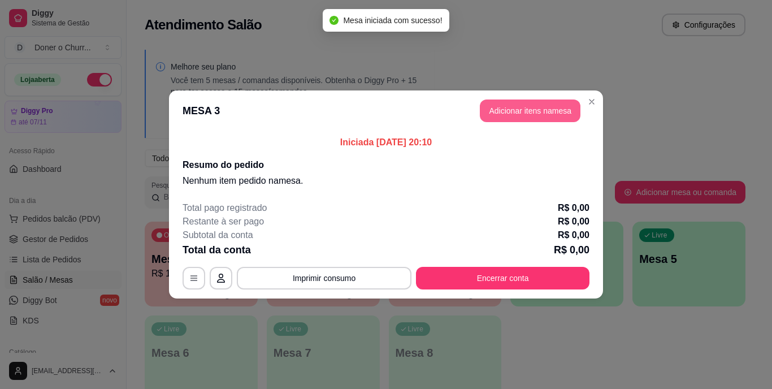
click at [546, 111] on button "Adicionar itens na mesa" at bounding box center [530, 110] width 101 height 23
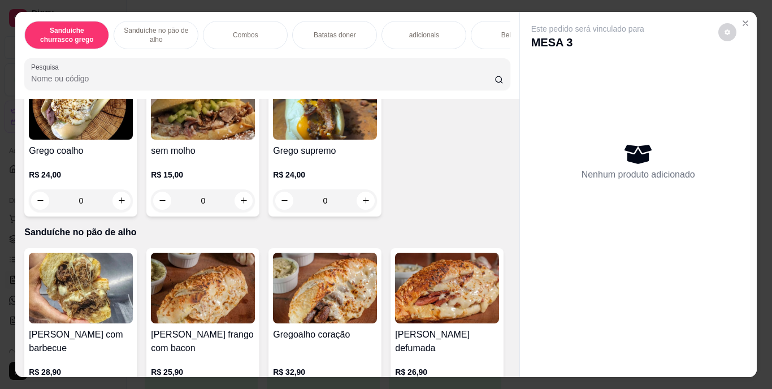
scroll to position [339, 0]
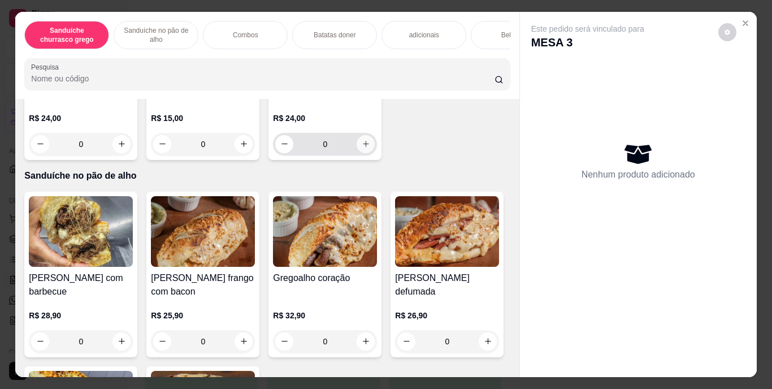
click at [362, 148] on icon "increase-product-quantity" at bounding box center [366, 144] width 8 height 8
type input "1"
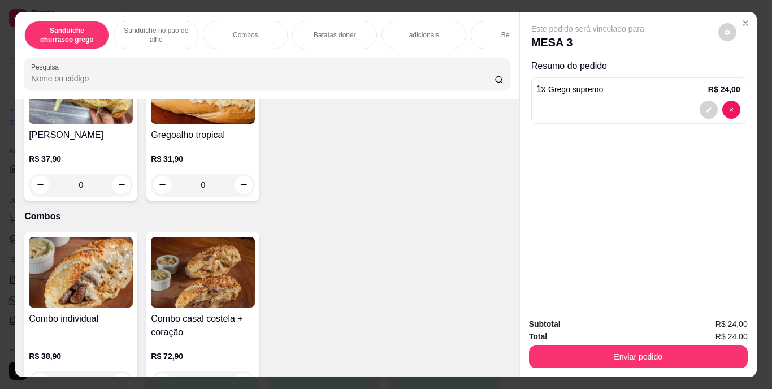
scroll to position [678, 0]
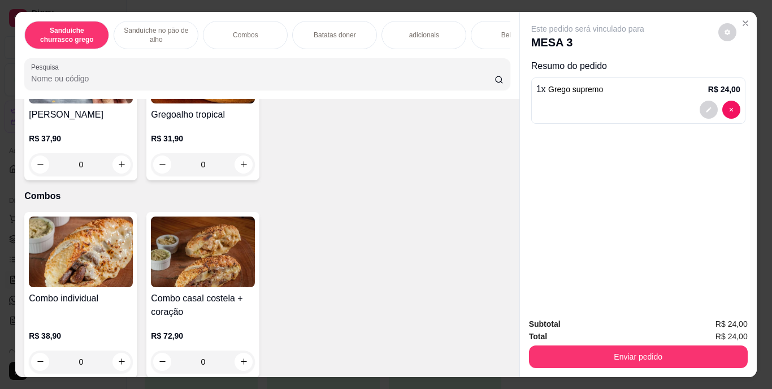
click at [363, 6] on icon "increase-product-quantity" at bounding box center [366, 3] width 6 height 6
type input "1"
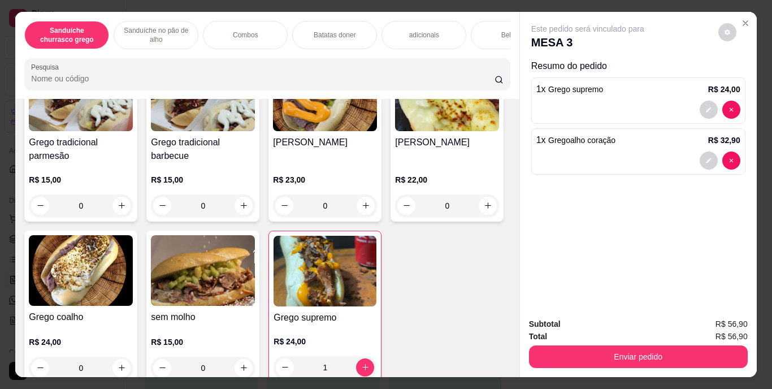
scroll to position [92, 0]
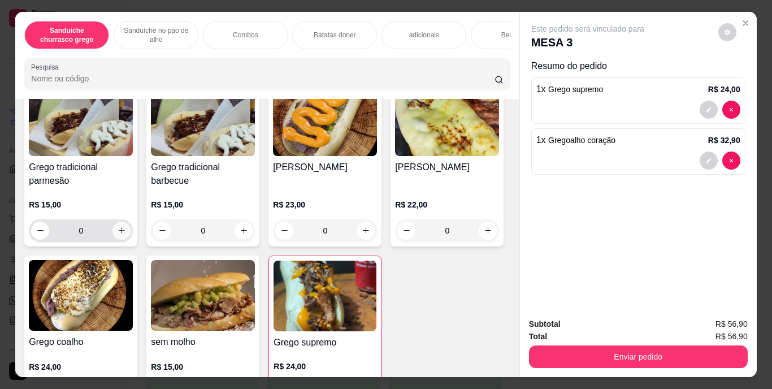
click at [118, 231] on icon "increase-product-quantity" at bounding box center [122, 230] width 8 height 8
type input "1"
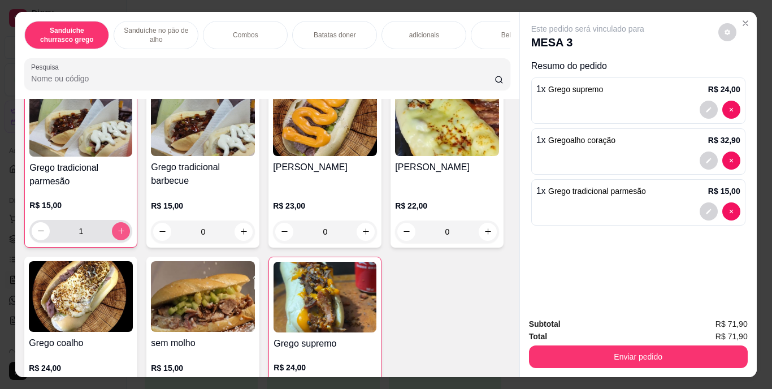
scroll to position [92, 0]
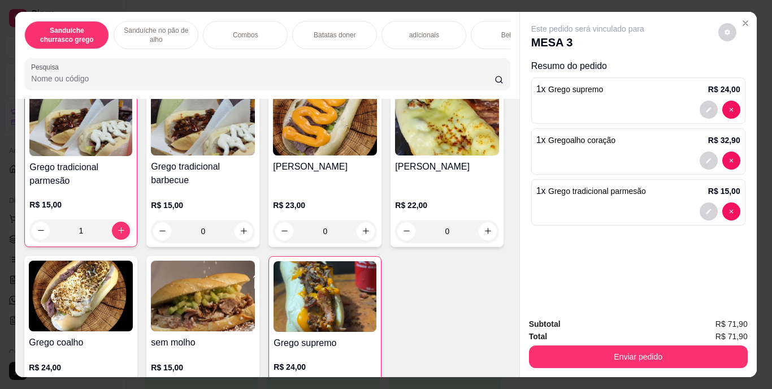
click at [305, 27] on div "Batatas doner" at bounding box center [334, 35] width 85 height 28
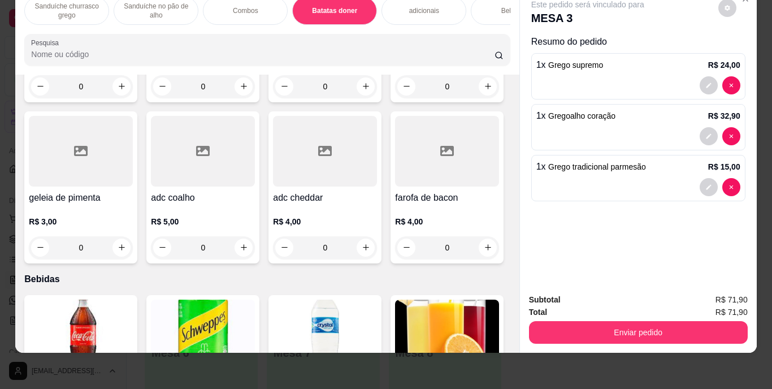
scroll to position [1311, 0]
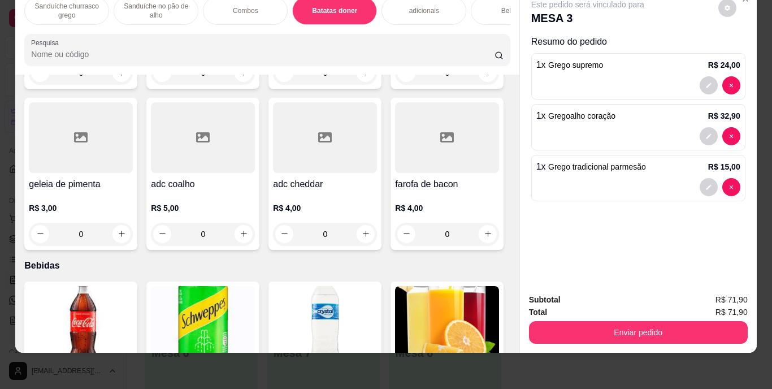
type input "1"
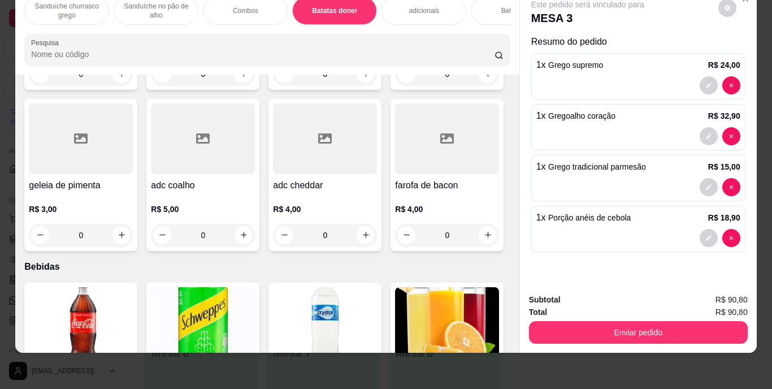
click at [483, 1] on div "Bebidas" at bounding box center [513, 11] width 85 height 28
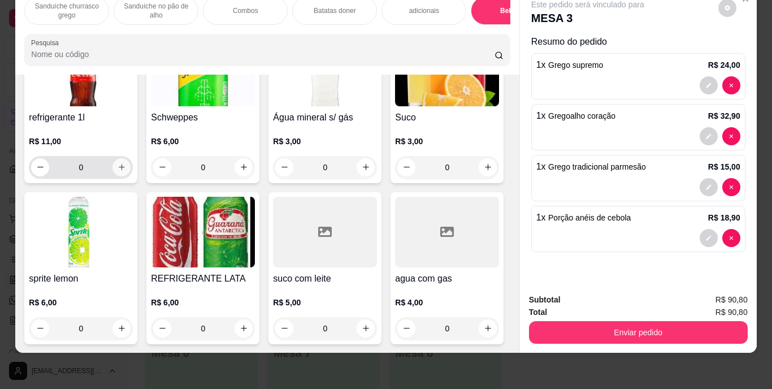
click at [118, 171] on icon "increase-product-quantity" at bounding box center [122, 167] width 8 height 8
type input "1"
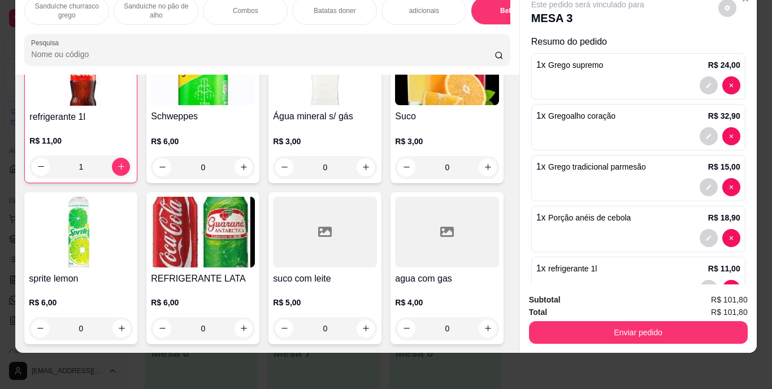
scroll to position [34, 0]
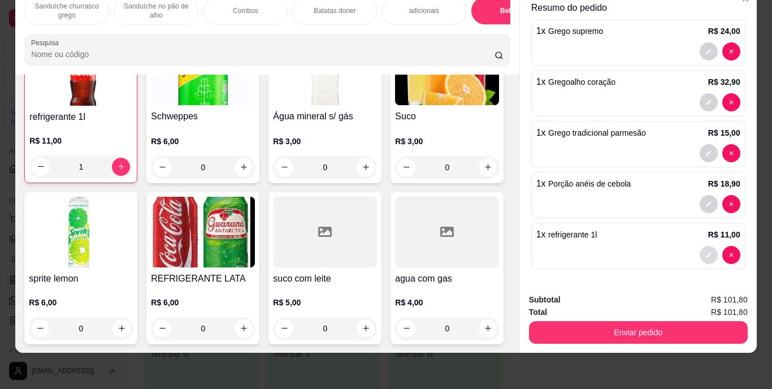
click at [700, 246] on button "decrease-product-quantity" at bounding box center [709, 255] width 18 height 18
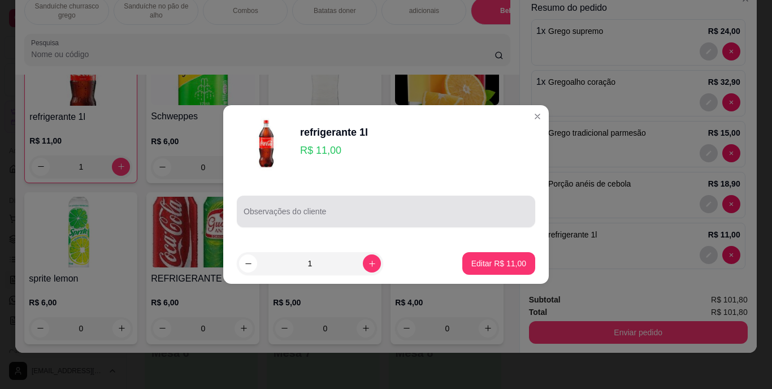
click at [364, 213] on input "Observações do cliente" at bounding box center [386, 215] width 285 height 11
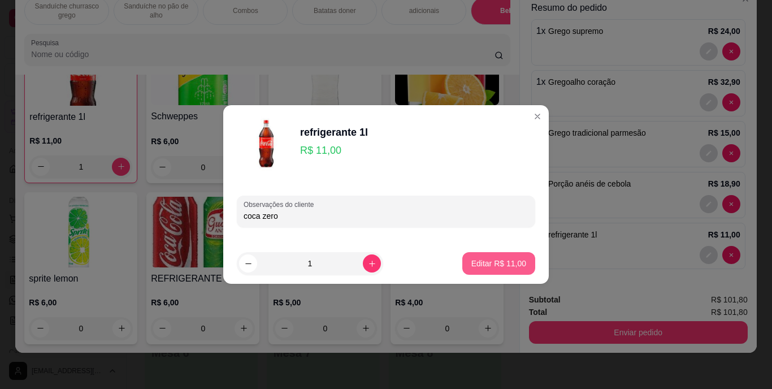
type input "coca zero"
click at [496, 268] on p "Editar R$ 11,00" at bounding box center [498, 263] width 53 height 11
type input "0"
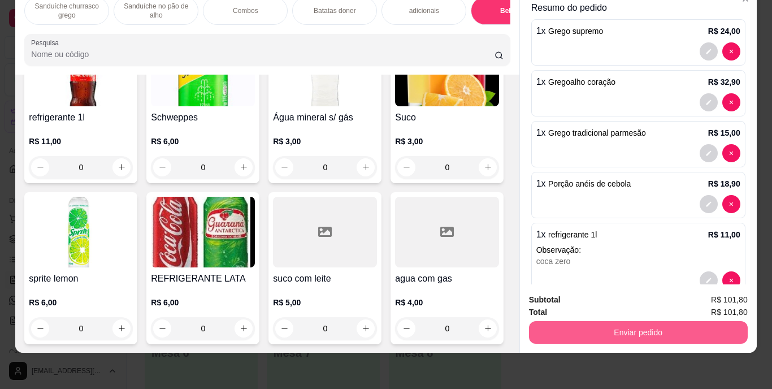
click at [579, 321] on button "Enviar pedido" at bounding box center [638, 332] width 219 height 23
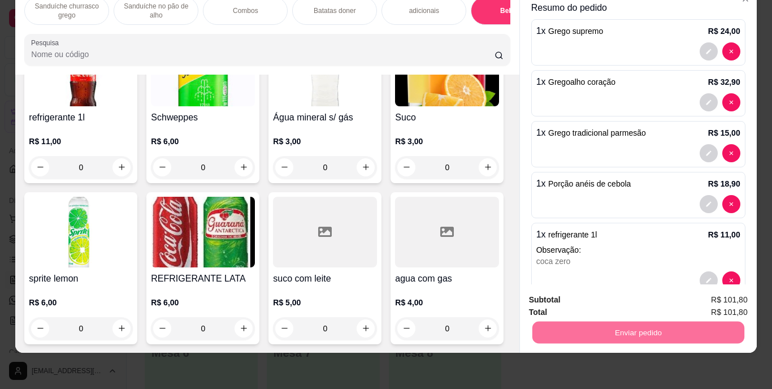
click at [723, 294] on button "Enviar pedido" at bounding box center [718, 295] width 62 height 21
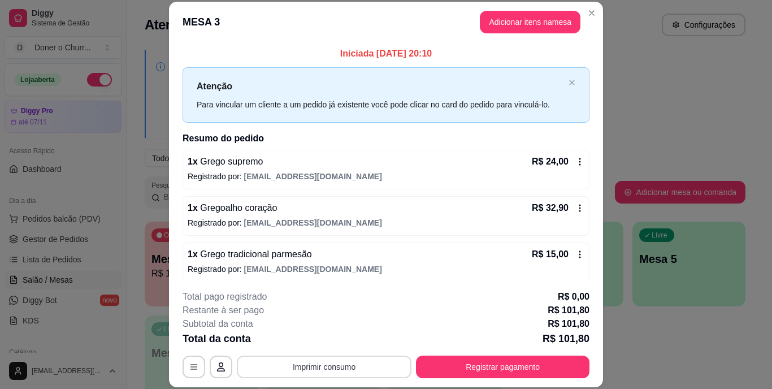
click at [383, 372] on button "Imprimir consumo" at bounding box center [324, 366] width 175 height 23
click at [342, 337] on button "IMPRESSORA" at bounding box center [324, 340] width 82 height 18
click at [328, 370] on button "Imprimir consumo" at bounding box center [325, 366] width 170 height 22
click at [336, 337] on button "IMPRESSORA" at bounding box center [324, 341] width 82 height 18
click at [483, 361] on button "Registrar pagamento" at bounding box center [502, 366] width 173 height 23
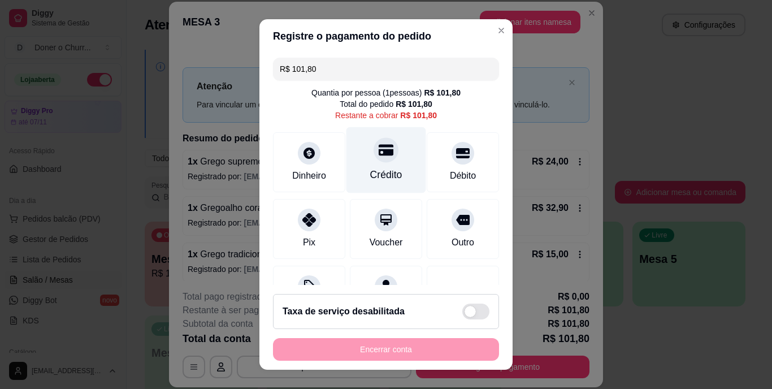
drag, startPoint x: 380, startPoint y: 161, endPoint x: 385, endPoint y: 157, distance: 7.2
click at [380, 161] on div "Crédito" at bounding box center [386, 160] width 80 height 66
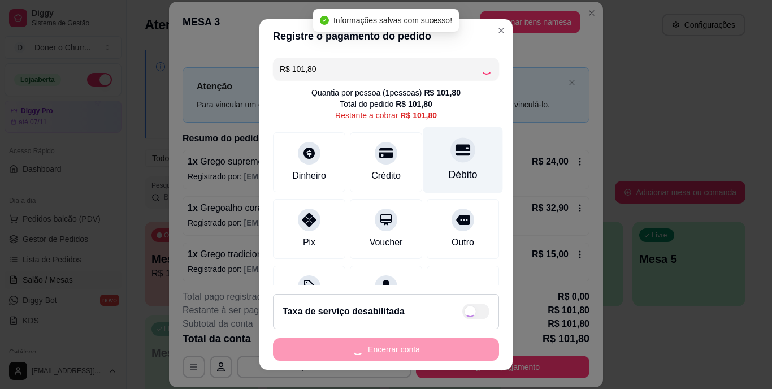
type input "R$ 0,00"
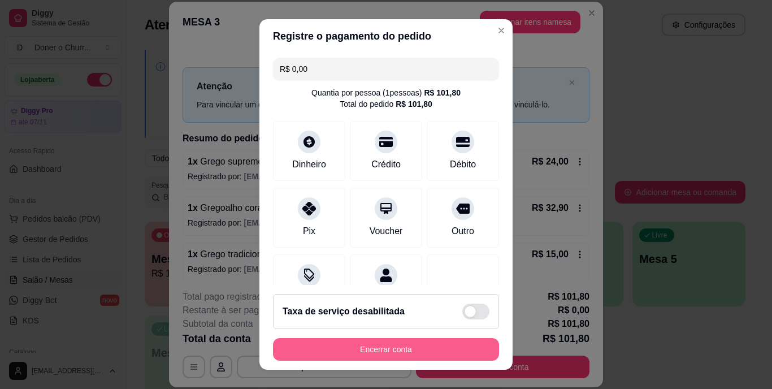
click at [316, 354] on button "Encerrar conta" at bounding box center [386, 349] width 226 height 23
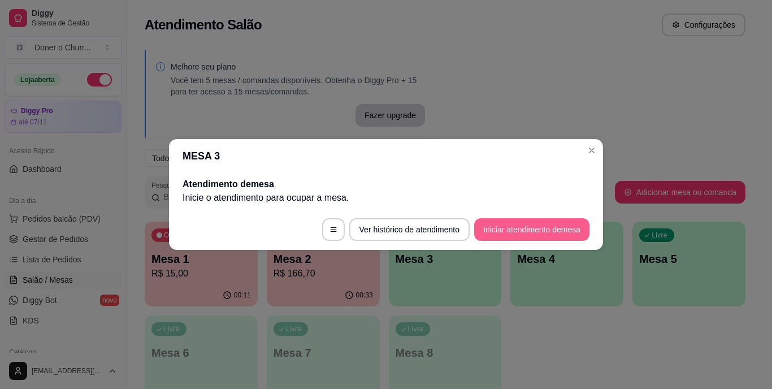
click at [574, 233] on button "Iniciar atendimento de mesa" at bounding box center [531, 229] width 115 height 23
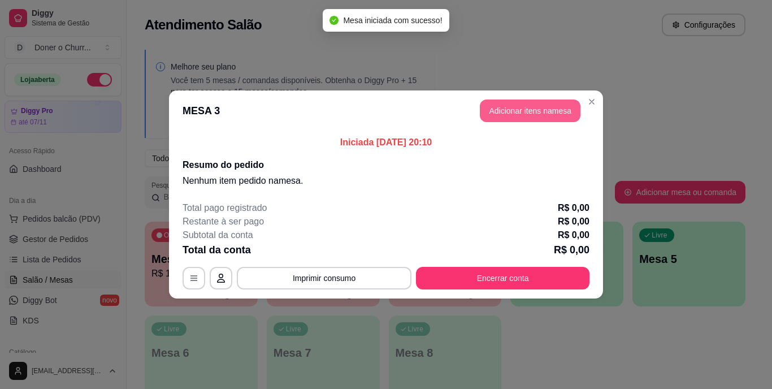
click at [541, 112] on button "Adicionar itens na mesa" at bounding box center [530, 110] width 101 height 23
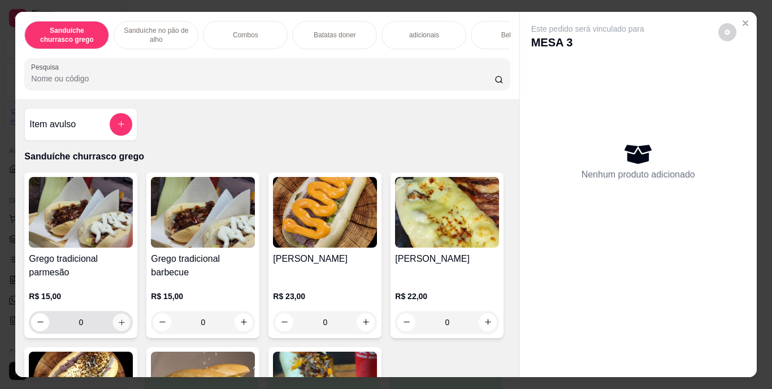
click at [118, 324] on icon "increase-product-quantity" at bounding box center [122, 322] width 8 height 8
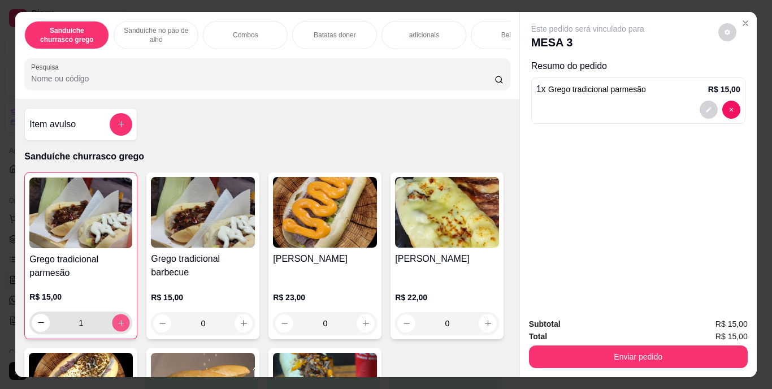
click at [118, 325] on icon "increase-product-quantity" at bounding box center [121, 323] width 6 height 6
type input "2"
click at [316, 24] on div "Batatas doner" at bounding box center [334, 35] width 85 height 28
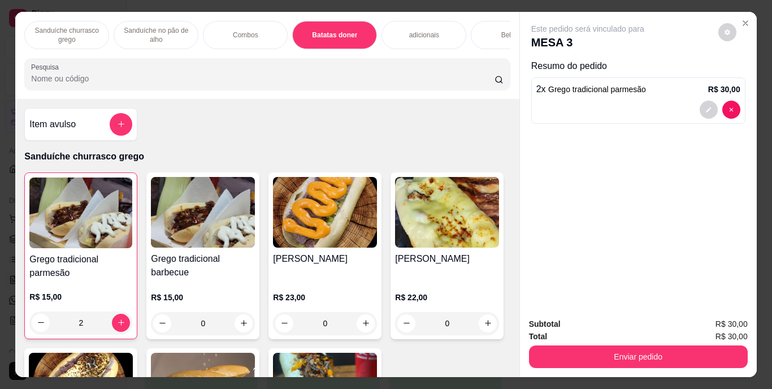
scroll to position [29, 0]
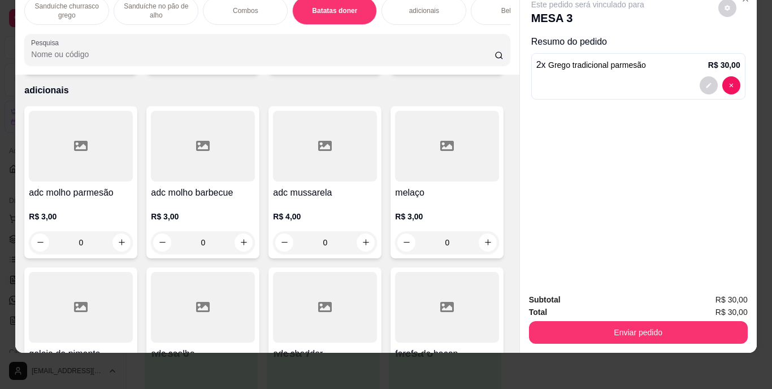
click at [123, 68] on button "increase-product-quantity" at bounding box center [121, 59] width 18 height 18
type input "1"
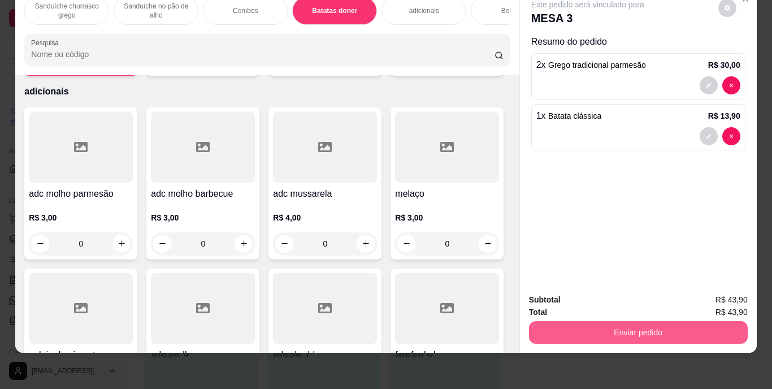
click at [631, 324] on button "Enviar pedido" at bounding box center [638, 332] width 219 height 23
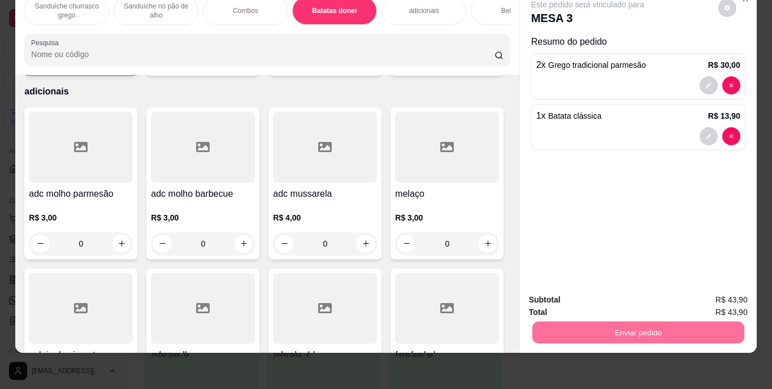
click at [725, 294] on button "Enviar pedido" at bounding box center [718, 295] width 62 height 21
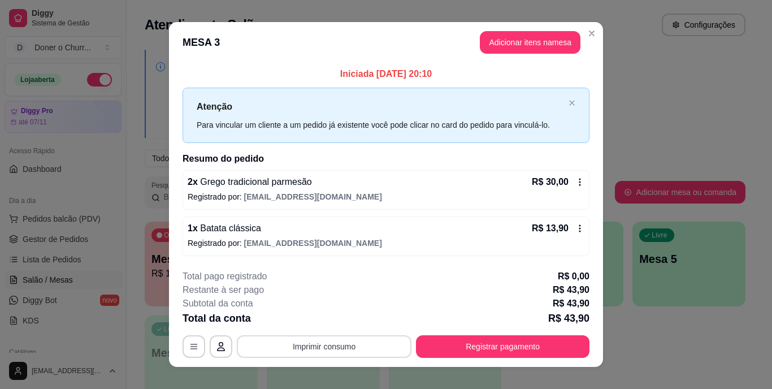
click at [350, 342] on button "Imprimir consumo" at bounding box center [324, 346] width 175 height 23
click at [588, 27] on button "Close" at bounding box center [592, 33] width 18 height 18
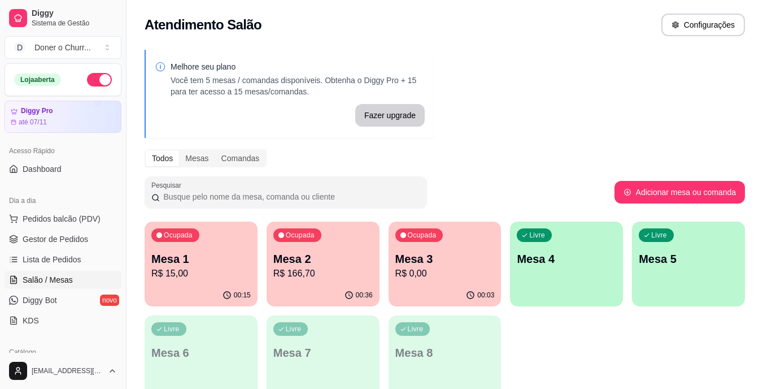
click at [432, 273] on p "R$ 0,00" at bounding box center [445, 274] width 99 height 14
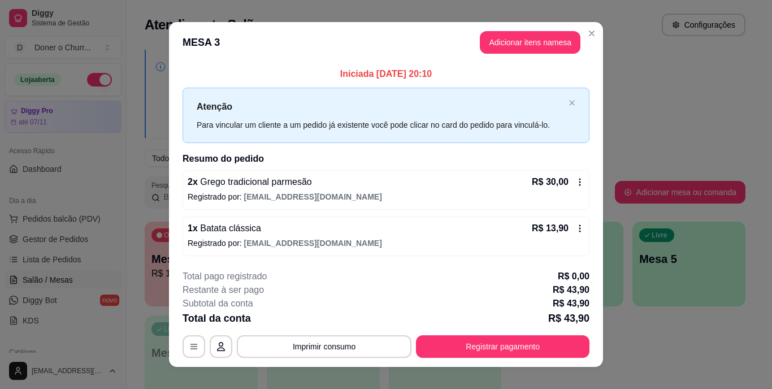
click at [575, 177] on icon at bounding box center [579, 181] width 9 height 9
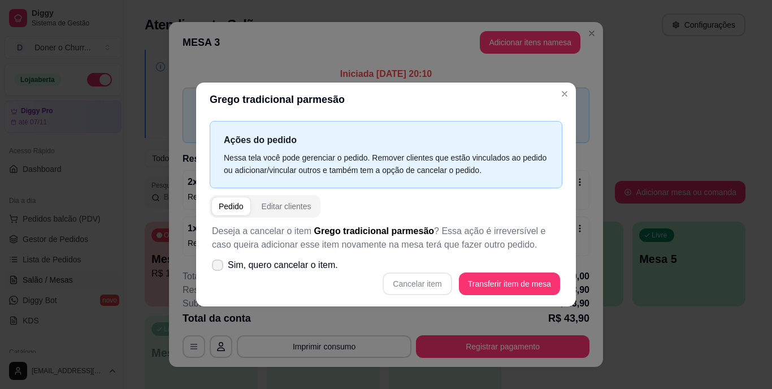
click at [220, 262] on span at bounding box center [217, 264] width 11 height 11
click at [219, 267] on input "Sim, quero cancelar o item." at bounding box center [214, 270] width 7 height 7
checkbox input "true"
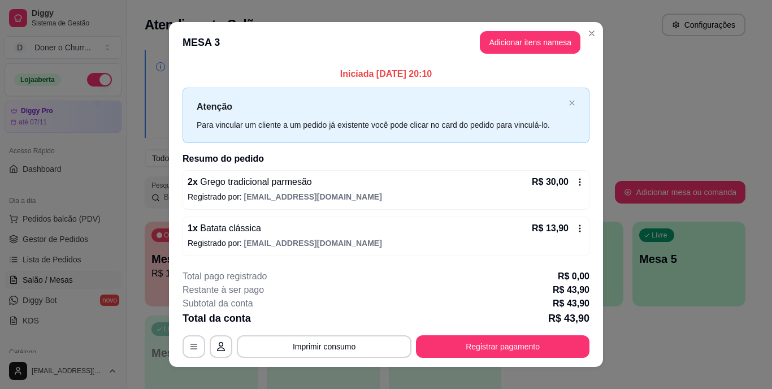
click at [575, 177] on icon at bounding box center [579, 181] width 9 height 9
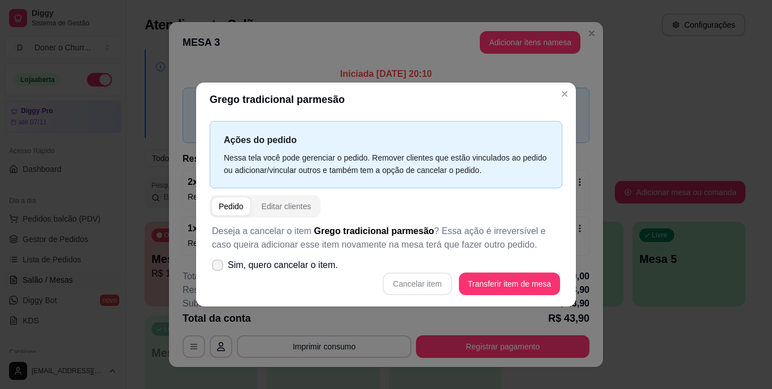
click at [214, 262] on icon at bounding box center [217, 265] width 9 height 7
click at [214, 267] on input "Sim, quero cancelar o item." at bounding box center [214, 270] width 7 height 7
checkbox input "true"
click at [409, 280] on button "Cancelar item" at bounding box center [417, 284] width 67 height 22
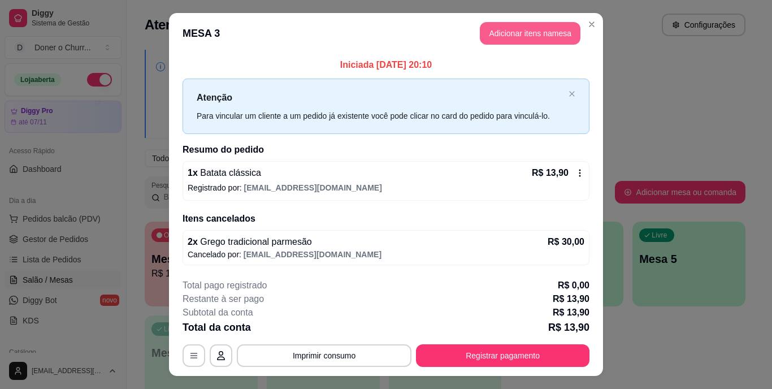
click at [509, 31] on button "Adicionar itens na mesa" at bounding box center [530, 33] width 101 height 23
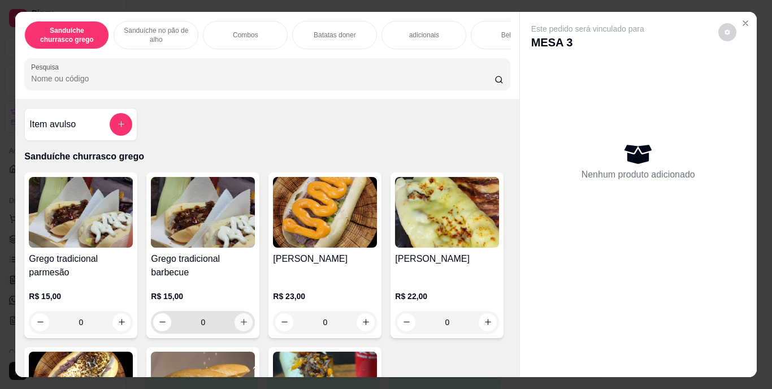
click at [242, 322] on icon "increase-product-quantity" at bounding box center [244, 322] width 8 height 8
type input "1"
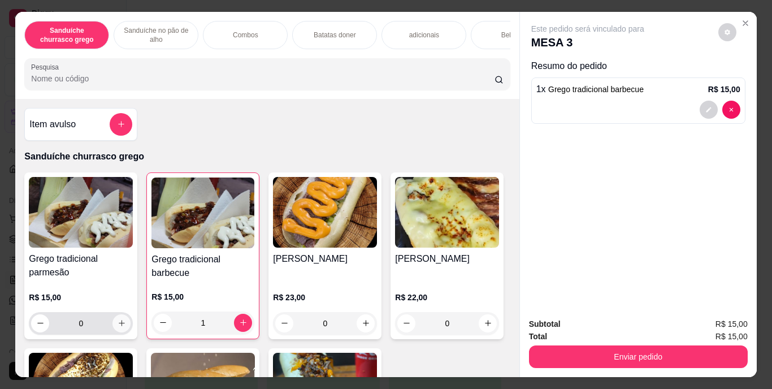
click at [116, 332] on button "increase-product-quantity" at bounding box center [121, 323] width 18 height 18
type input "1"
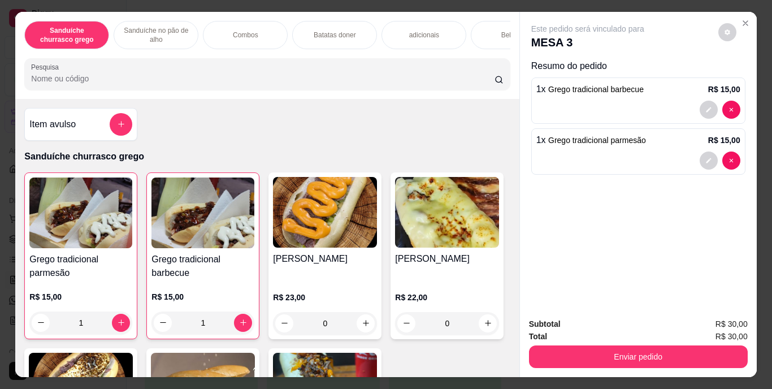
click at [484, 32] on div "Bebidas" at bounding box center [513, 35] width 85 height 28
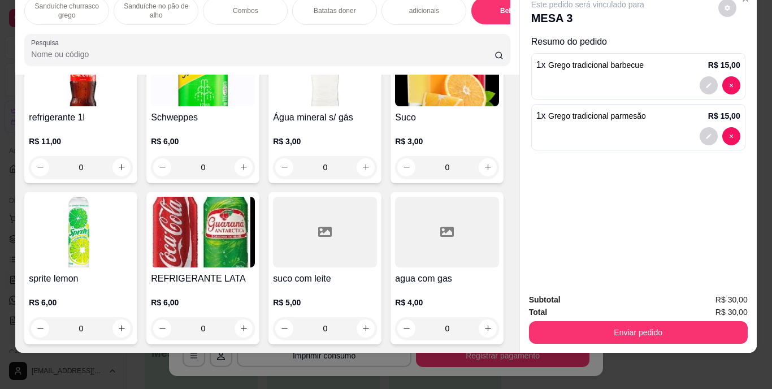
scroll to position [2226, 0]
click at [248, 324] on icon "increase-product-quantity" at bounding box center [244, 328] width 8 height 8
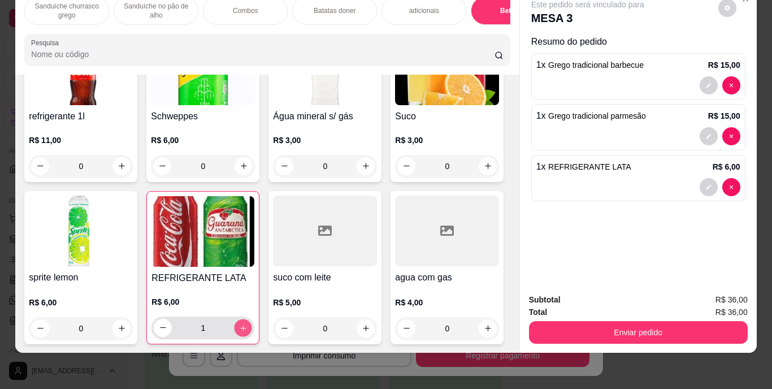
click at [247, 323] on icon "increase-product-quantity" at bounding box center [243, 327] width 8 height 8
type input "2"
click at [706, 184] on icon "decrease-product-quantity" at bounding box center [708, 186] width 5 height 5
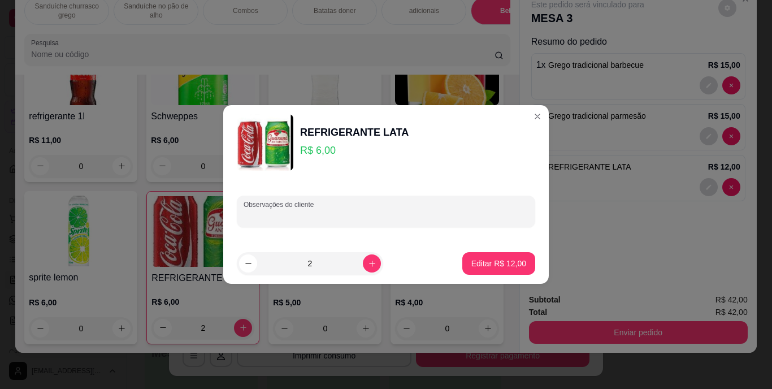
click at [430, 213] on input "Observações do cliente" at bounding box center [386, 215] width 285 height 11
type input "coca zero e coca"
click at [513, 263] on p "Editar R$ 12,00" at bounding box center [498, 263] width 55 height 11
type input "0"
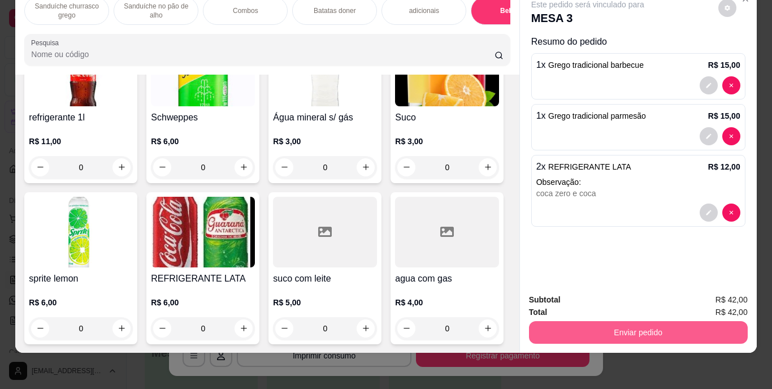
click at [645, 321] on button "Enviar pedido" at bounding box center [638, 332] width 219 height 23
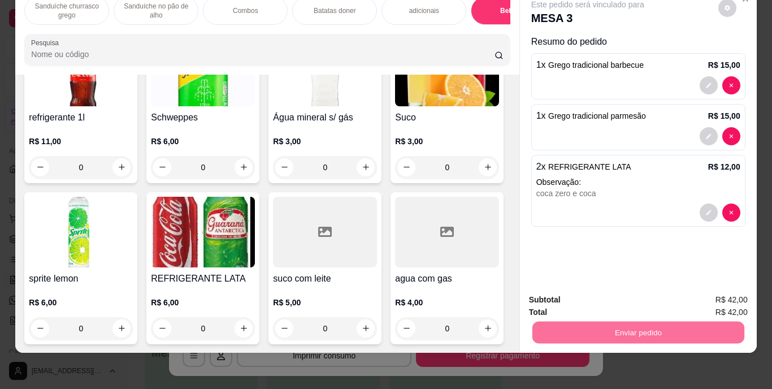
click at [713, 294] on button "Enviar pedido" at bounding box center [718, 295] width 62 height 21
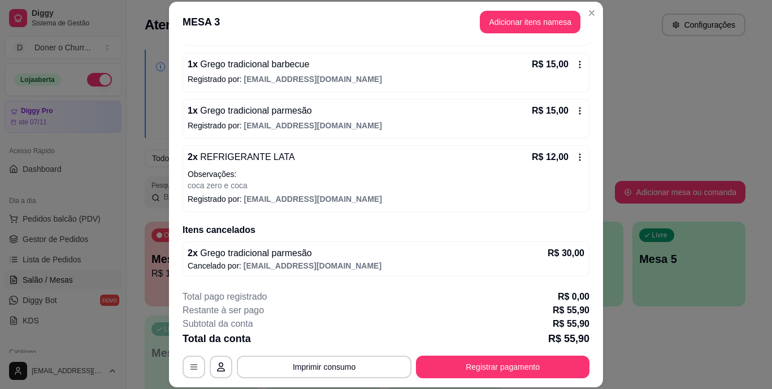
scroll to position [0, 0]
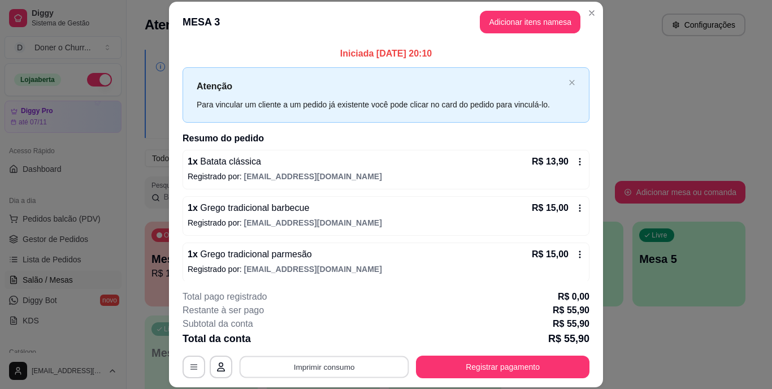
click at [358, 372] on button "Imprimir consumo" at bounding box center [325, 366] width 170 height 22
click at [339, 340] on button "IMPRESSORA" at bounding box center [324, 340] width 82 height 18
click at [342, 364] on button "Imprimir consumo" at bounding box center [324, 366] width 175 height 23
click at [340, 340] on button "IMPRESSORA" at bounding box center [323, 341] width 79 height 18
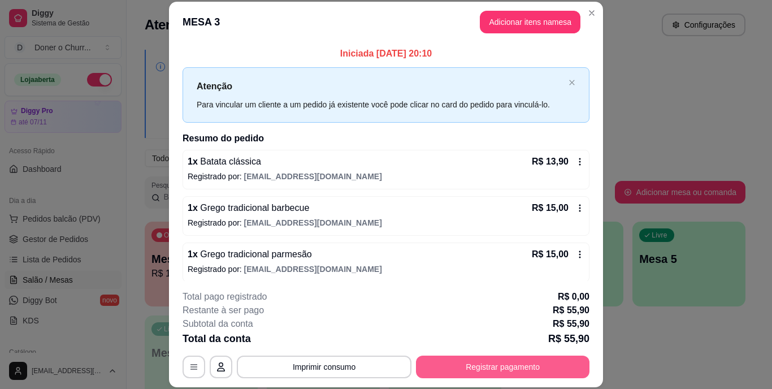
click at [574, 364] on button "Registrar pagamento" at bounding box center [502, 366] width 173 height 23
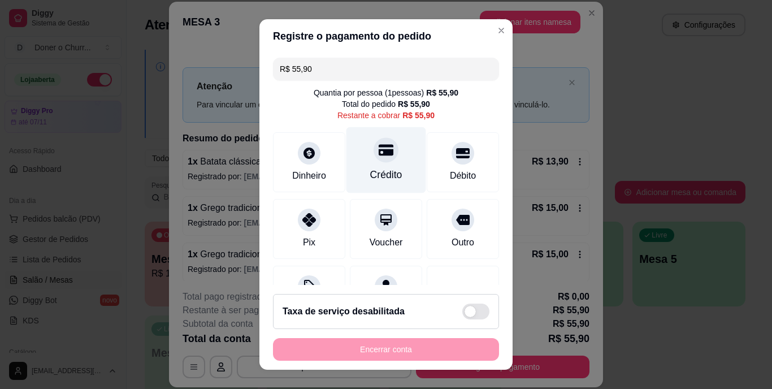
click at [373, 161] on div at bounding box center [385, 150] width 25 height 25
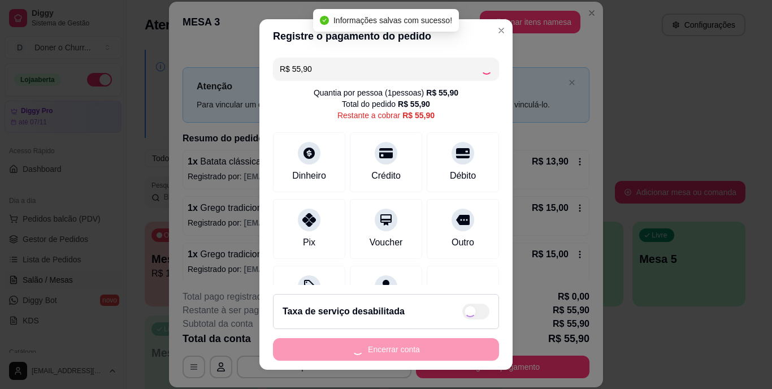
type input "R$ 0,00"
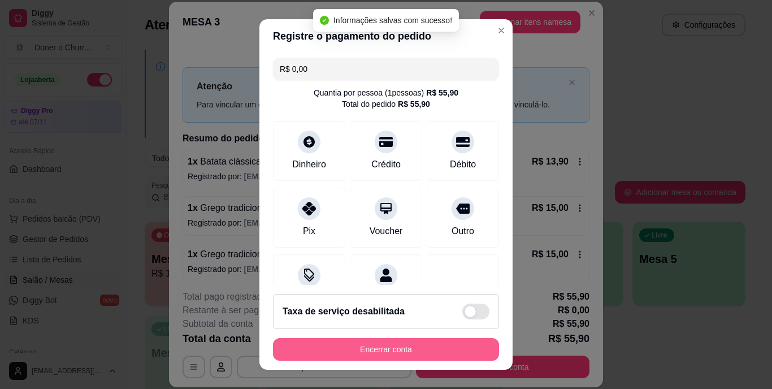
click at [424, 350] on button "Encerrar conta" at bounding box center [386, 349] width 226 height 23
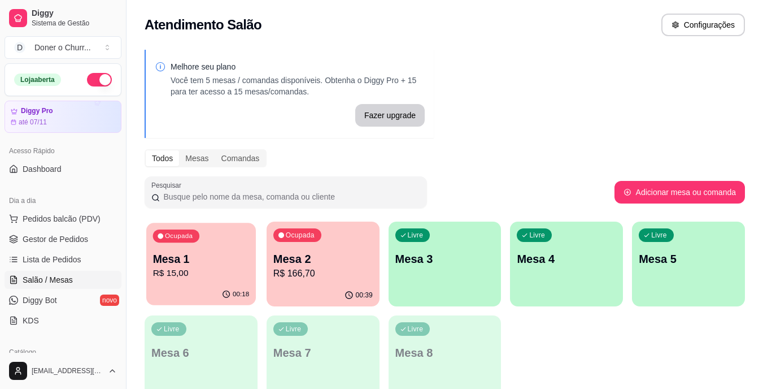
click at [217, 255] on p "Mesa 1" at bounding box center [201, 258] width 97 height 15
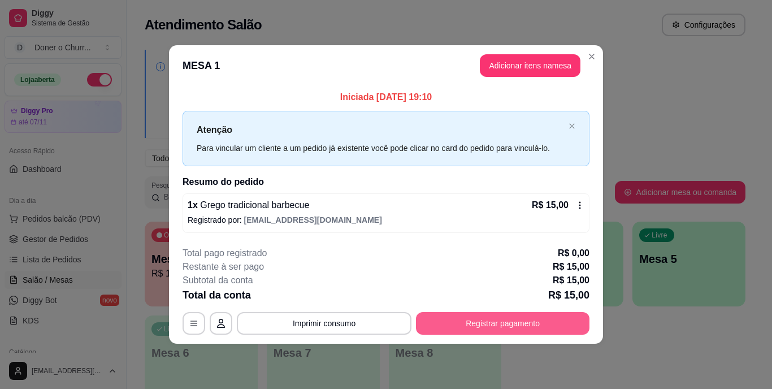
click at [477, 327] on button "Registrar pagamento" at bounding box center [502, 323] width 173 height 23
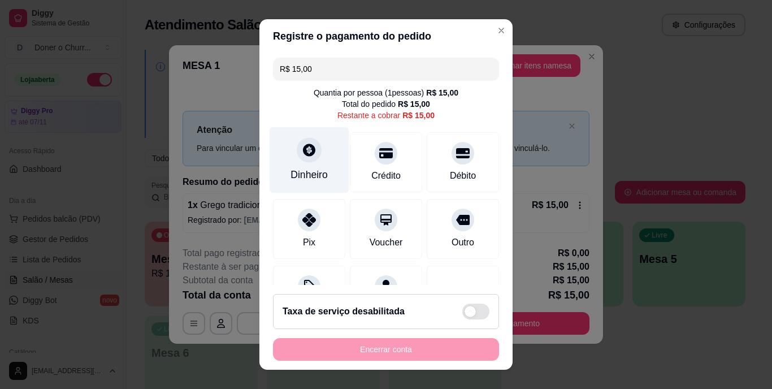
click at [323, 171] on div "Dinheiro" at bounding box center [310, 160] width 80 height 66
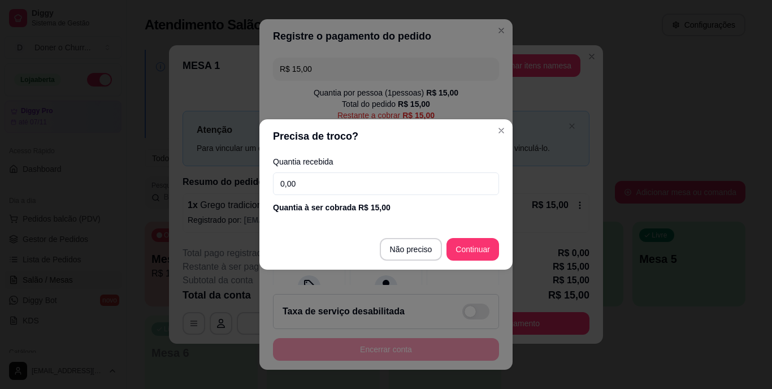
click at [332, 185] on input "0,00" at bounding box center [386, 183] width 226 height 23
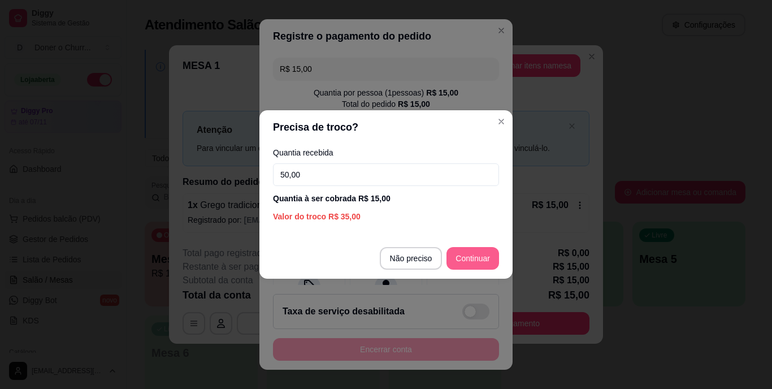
type input "50,00"
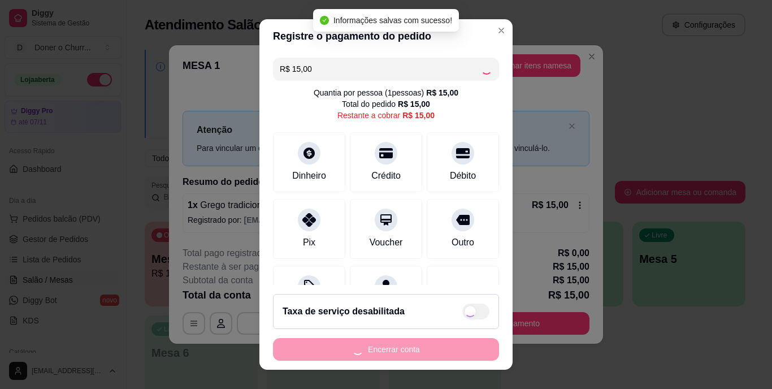
type input "R$ 0,00"
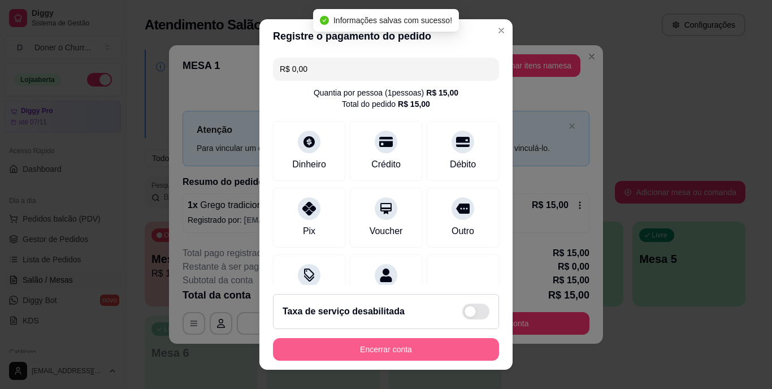
click at [415, 353] on button "Encerrar conta" at bounding box center [386, 349] width 226 height 23
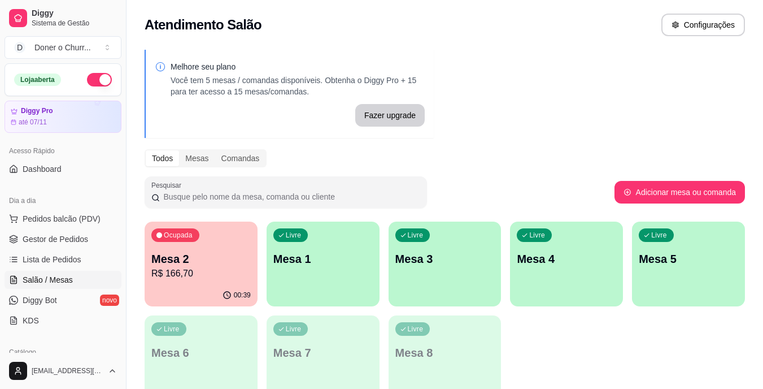
click at [189, 292] on div "00:39" at bounding box center [201, 295] width 113 height 22
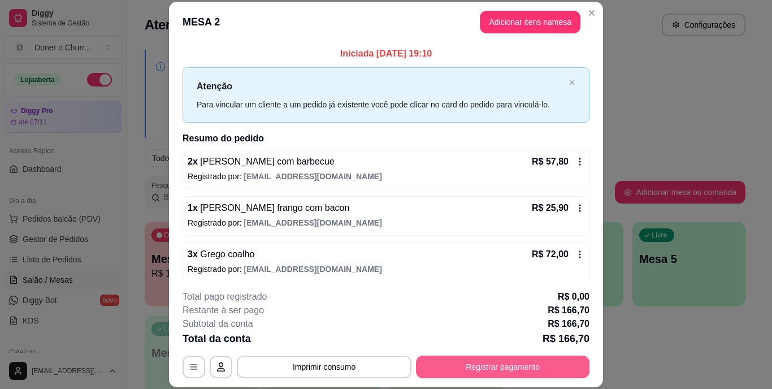
click at [517, 368] on button "Registrar pagamento" at bounding box center [502, 366] width 173 height 23
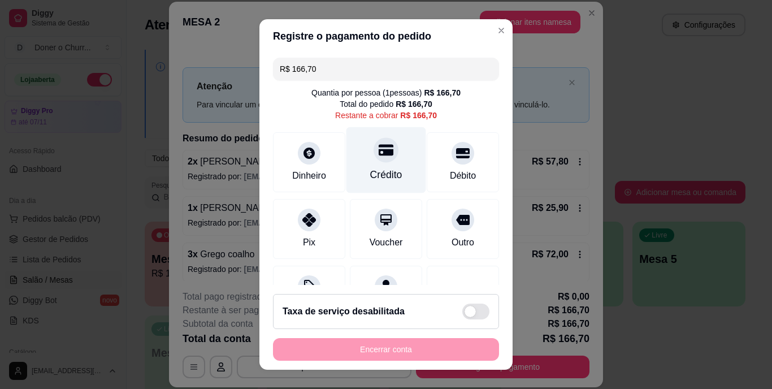
click at [385, 179] on div "Crédito" at bounding box center [386, 175] width 32 height 15
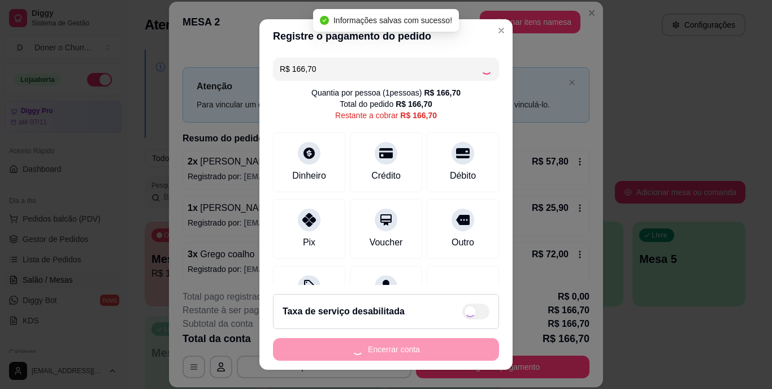
type input "R$ 0,00"
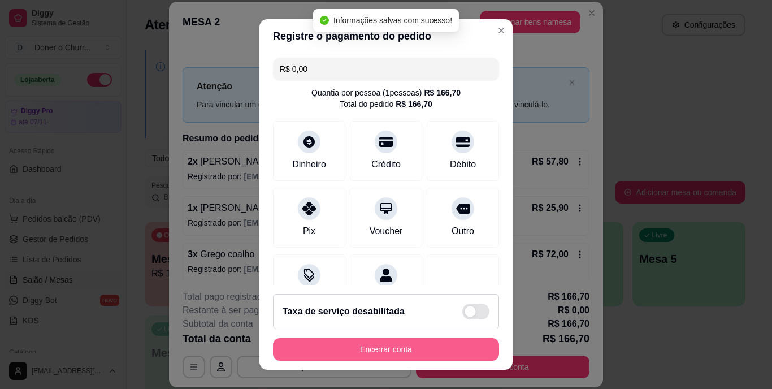
click at [421, 352] on button "Encerrar conta" at bounding box center [386, 349] width 226 height 23
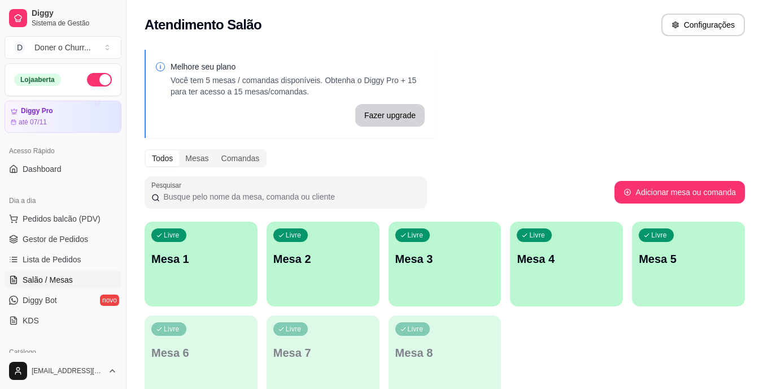
click at [198, 282] on div "Livre Mesa 1" at bounding box center [201, 256] width 113 height 71
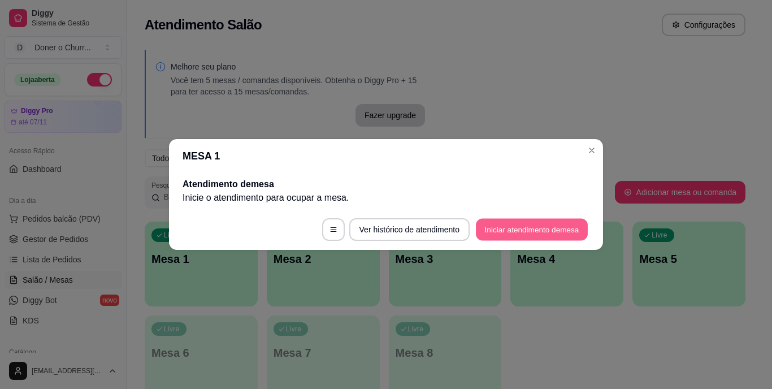
click at [516, 233] on button "Iniciar atendimento de mesa" at bounding box center [532, 230] width 112 height 22
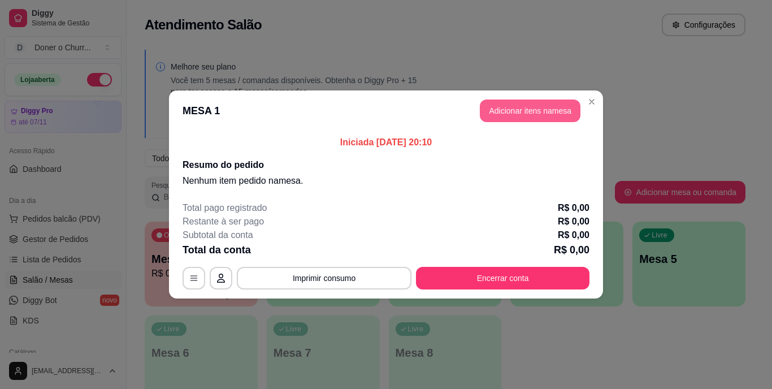
click at [506, 111] on button "Adicionar itens na mesa" at bounding box center [530, 110] width 101 height 23
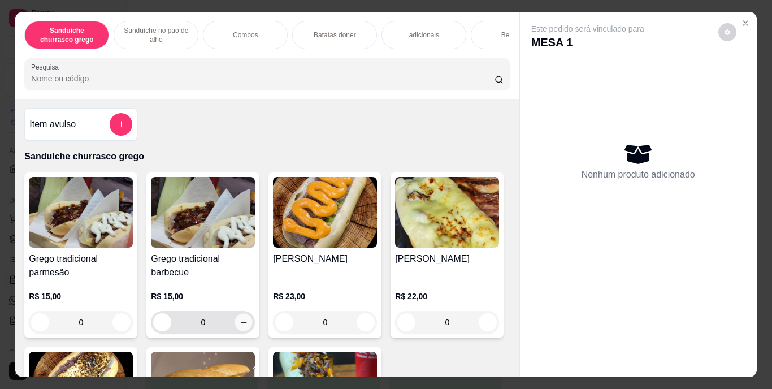
click at [241, 325] on icon "increase-product-quantity" at bounding box center [244, 322] width 8 height 8
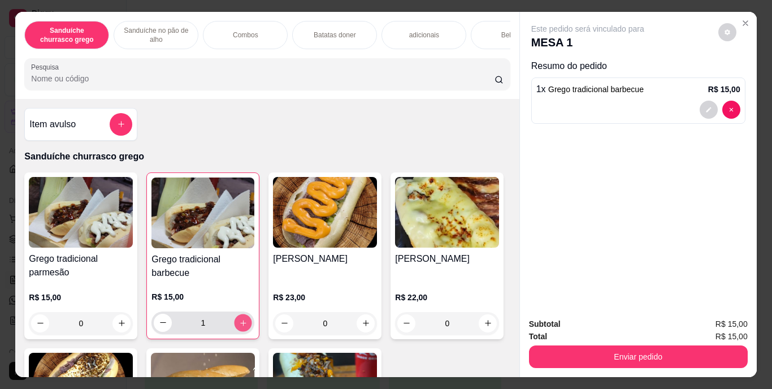
click at [241, 325] on icon "increase-product-quantity" at bounding box center [243, 322] width 8 height 8
type input "2"
click at [120, 324] on icon "increase-product-quantity" at bounding box center [122, 323] width 8 height 8
type input "1"
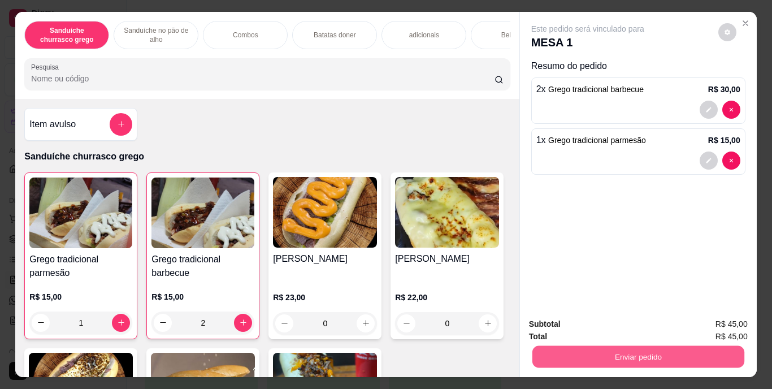
click at [617, 351] on button "Enviar pedido" at bounding box center [638, 357] width 212 height 22
click at [718, 324] on button "Enviar pedido" at bounding box center [718, 324] width 64 height 21
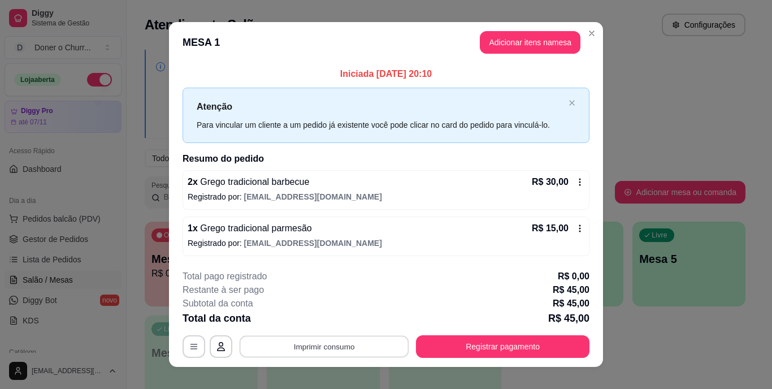
click at [366, 340] on button "Imprimir consumo" at bounding box center [325, 346] width 170 height 22
click at [346, 316] on button "IMPRESSORA" at bounding box center [324, 320] width 82 height 18
click at [341, 346] on button "Imprimir consumo" at bounding box center [324, 346] width 175 height 23
click at [340, 320] on button "IMPRESSORA" at bounding box center [324, 320] width 82 height 18
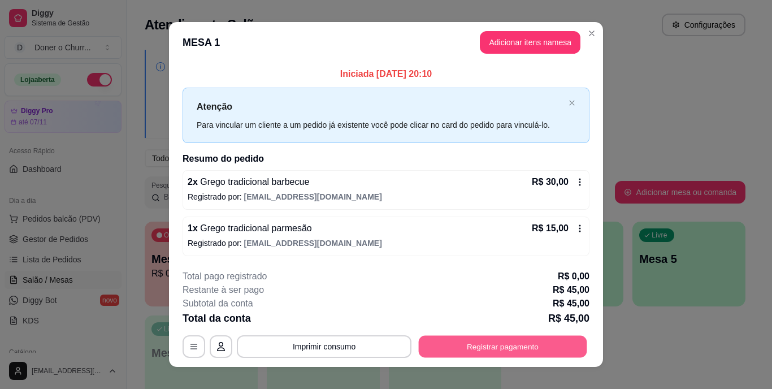
click at [510, 348] on button "Registrar pagamento" at bounding box center [503, 346] width 168 height 22
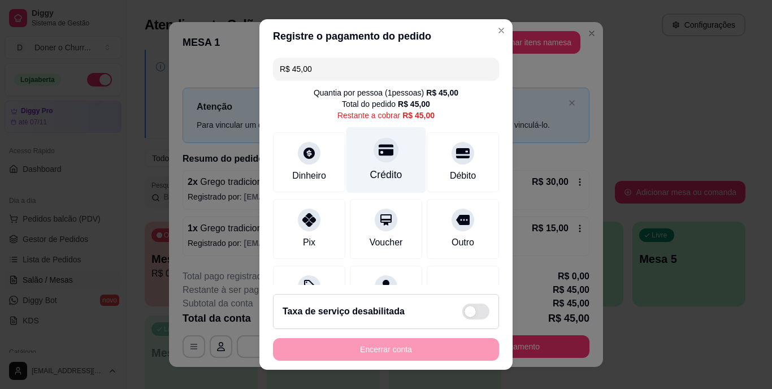
click at [379, 150] on icon at bounding box center [386, 150] width 15 height 11
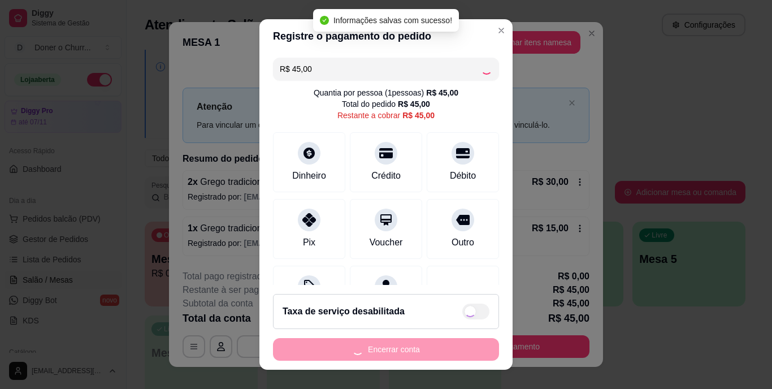
type input "R$ 0,00"
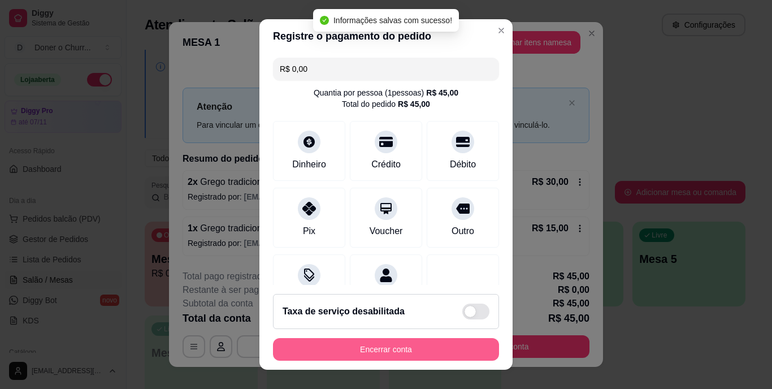
click at [385, 344] on button "Encerrar conta" at bounding box center [386, 349] width 226 height 23
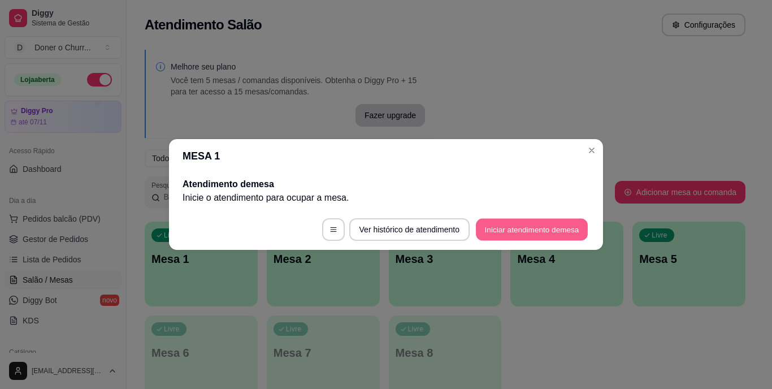
click at [515, 225] on button "Iniciar atendimento de mesa" at bounding box center [532, 230] width 112 height 22
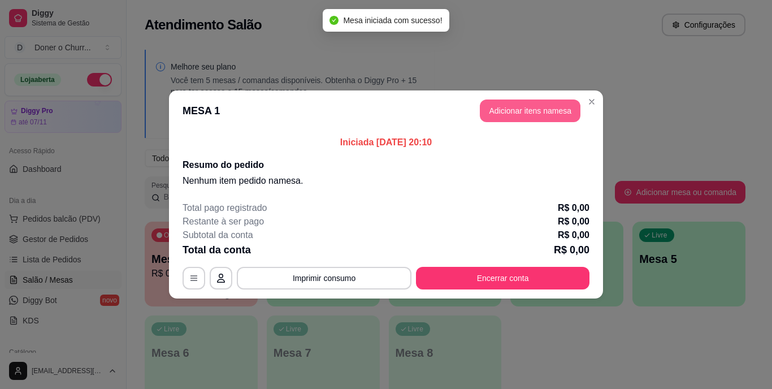
click at [526, 113] on button "Adicionar itens na mesa" at bounding box center [530, 110] width 101 height 23
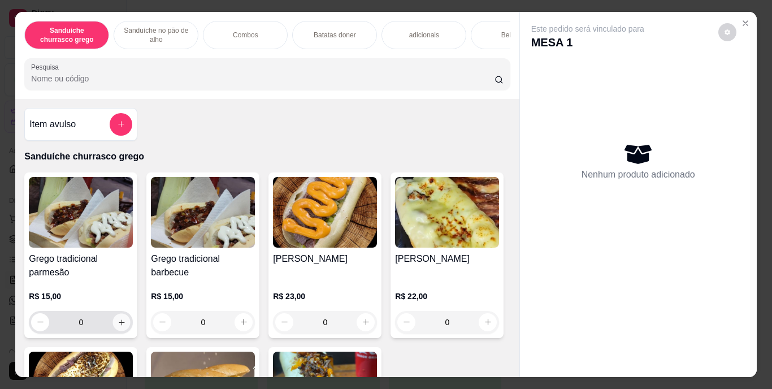
click at [115, 319] on button "increase-product-quantity" at bounding box center [122, 322] width 18 height 18
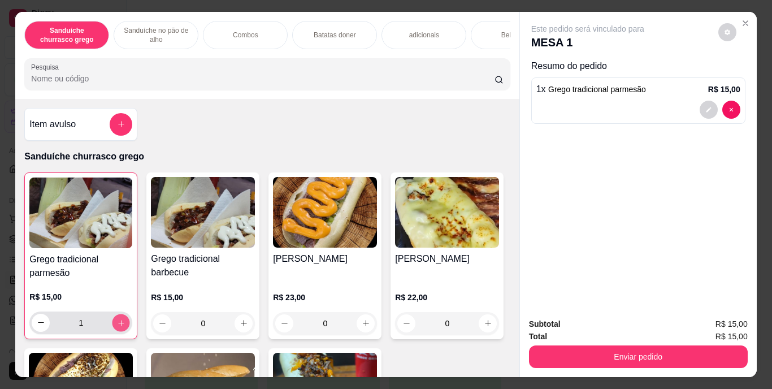
click at [115, 320] on button "increase-product-quantity" at bounding box center [121, 323] width 18 height 18
type input "2"
click at [243, 327] on icon "increase-product-quantity" at bounding box center [244, 323] width 8 height 8
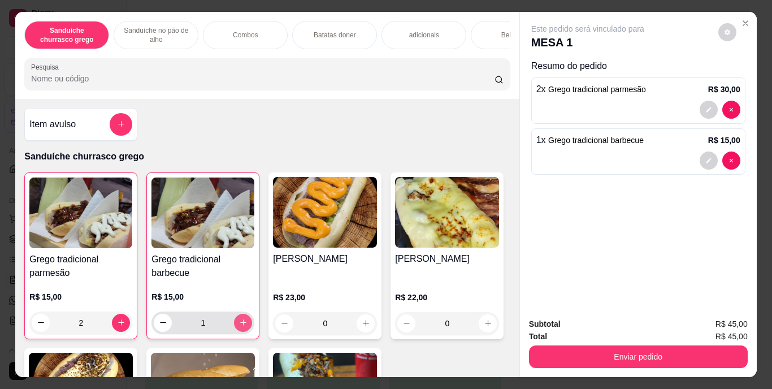
click at [242, 325] on icon "increase-product-quantity" at bounding box center [243, 322] width 8 height 8
type input "2"
click at [476, 36] on div "Bebidas" at bounding box center [513, 35] width 85 height 28
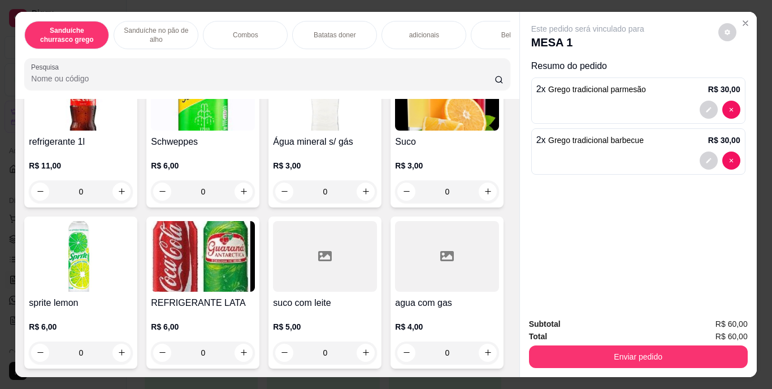
scroll to position [29, 0]
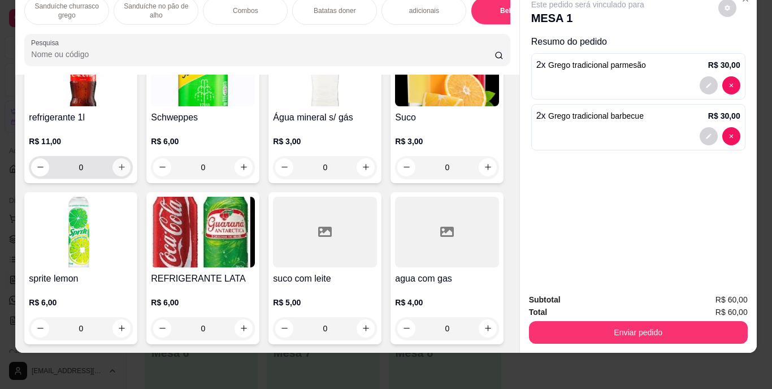
click at [122, 176] on button "increase-product-quantity" at bounding box center [121, 167] width 18 height 18
type input "1"
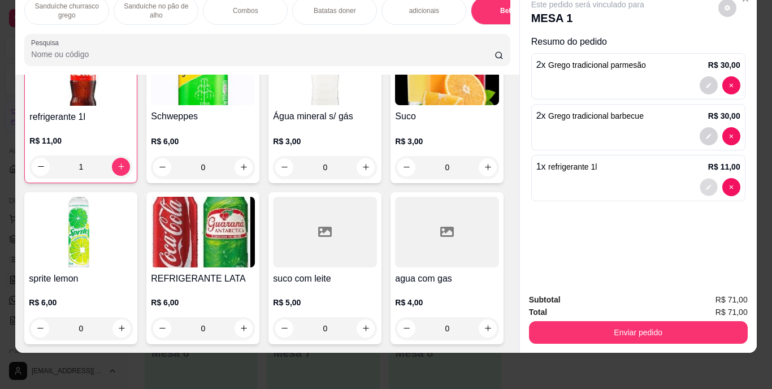
click at [705, 178] on button "decrease-product-quantity" at bounding box center [709, 187] width 18 height 18
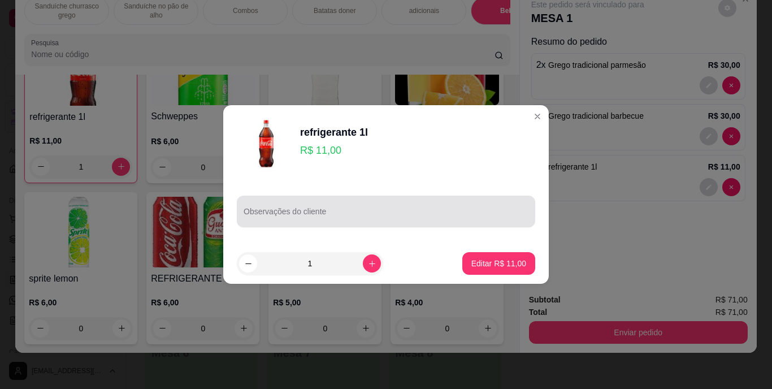
click at [314, 212] on input "Observações do cliente" at bounding box center [386, 215] width 285 height 11
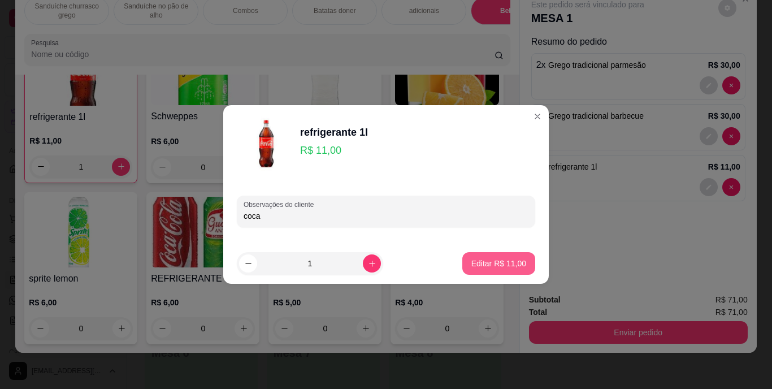
type input "coca"
click at [502, 262] on p "Editar R$ 11,00" at bounding box center [498, 263] width 55 height 11
type input "0"
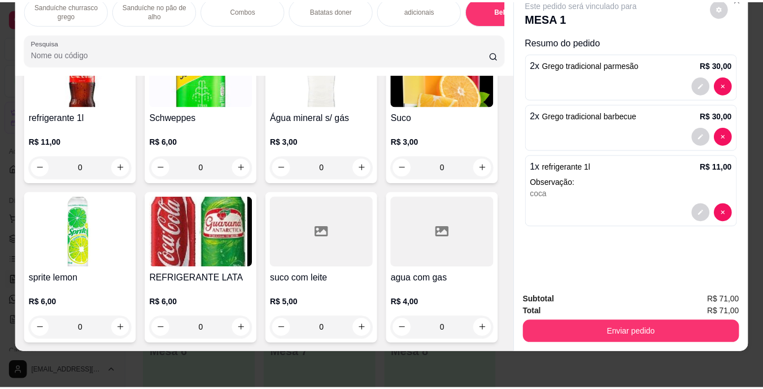
scroll to position [2217, 0]
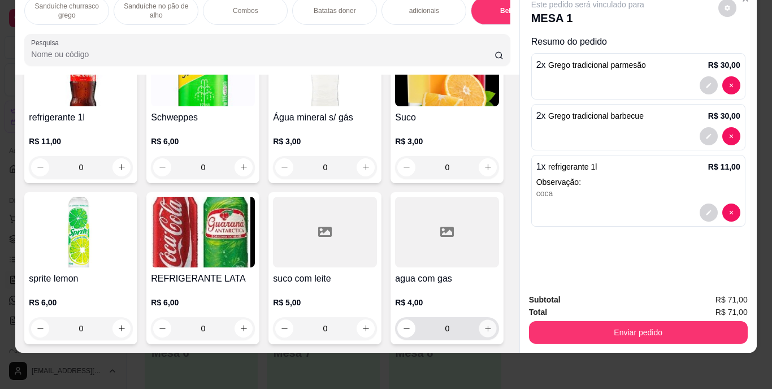
click at [484, 327] on icon "increase-product-quantity" at bounding box center [488, 328] width 8 height 8
type input "1"
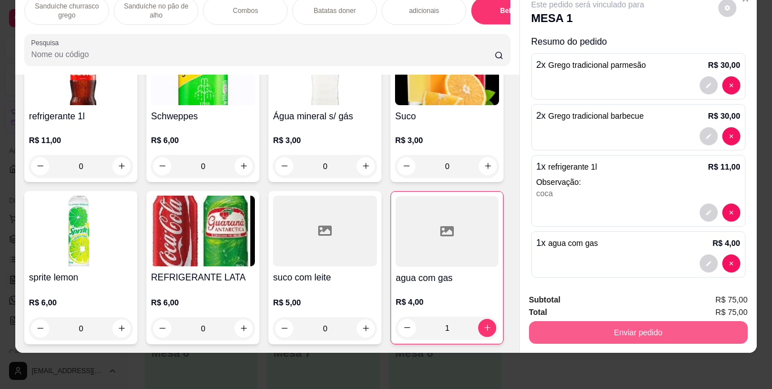
click at [582, 321] on button "Enviar pedido" at bounding box center [638, 332] width 219 height 23
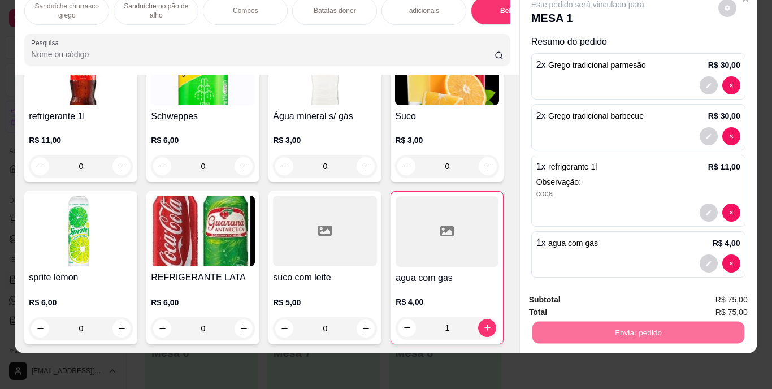
click at [715, 289] on button "Enviar pedido" at bounding box center [718, 295] width 64 height 21
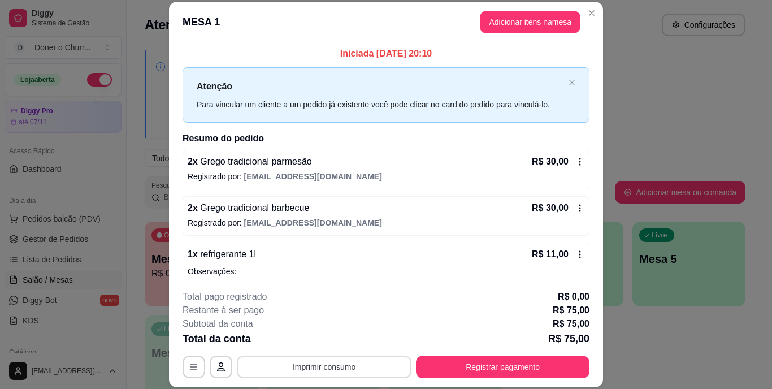
click at [333, 372] on button "Imprimir consumo" at bounding box center [324, 366] width 175 height 23
click at [344, 338] on button "IMPRESSORA" at bounding box center [324, 340] width 82 height 18
click at [335, 362] on button "Imprimir consumo" at bounding box center [324, 366] width 175 height 23
click at [314, 340] on button "IMPRESSORA" at bounding box center [324, 341] width 82 height 18
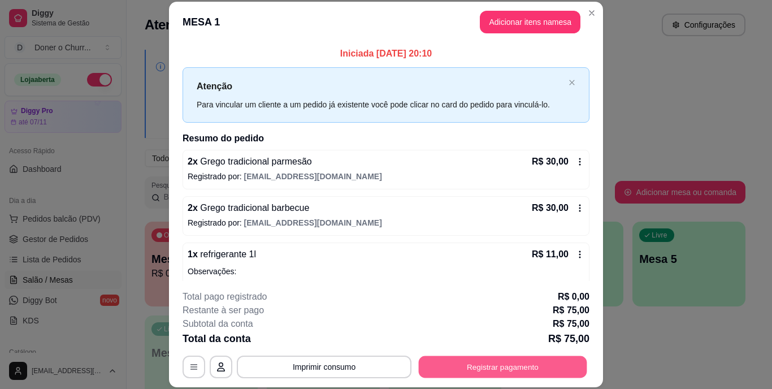
click at [490, 367] on button "Registrar pagamento" at bounding box center [503, 366] width 168 height 22
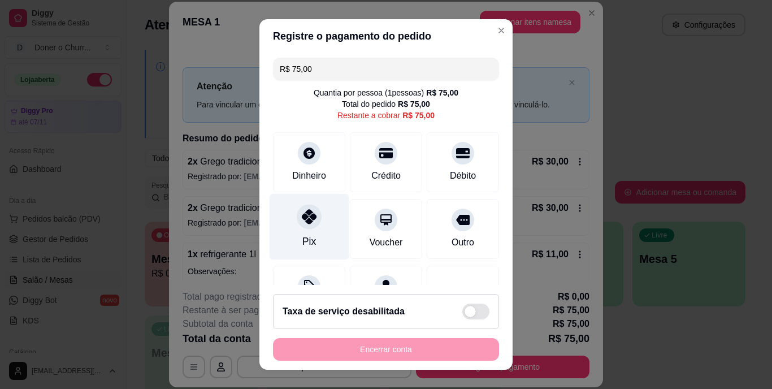
click at [309, 224] on div at bounding box center [309, 217] width 25 height 25
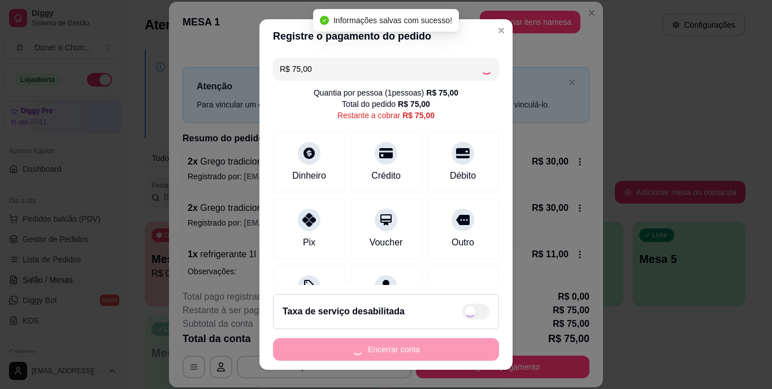
type input "R$ 0,00"
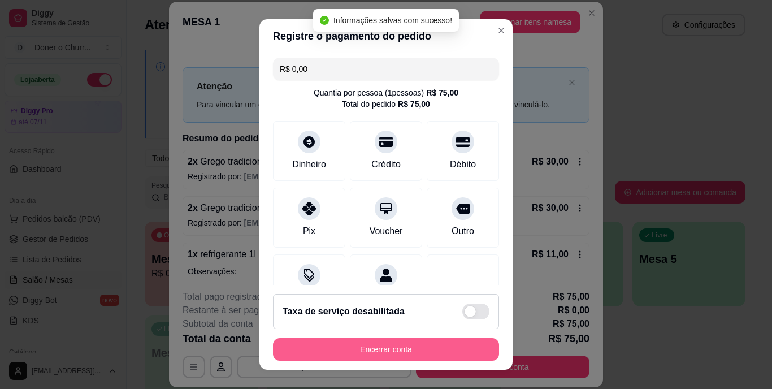
click at [379, 349] on button "Encerrar conta" at bounding box center [386, 349] width 226 height 23
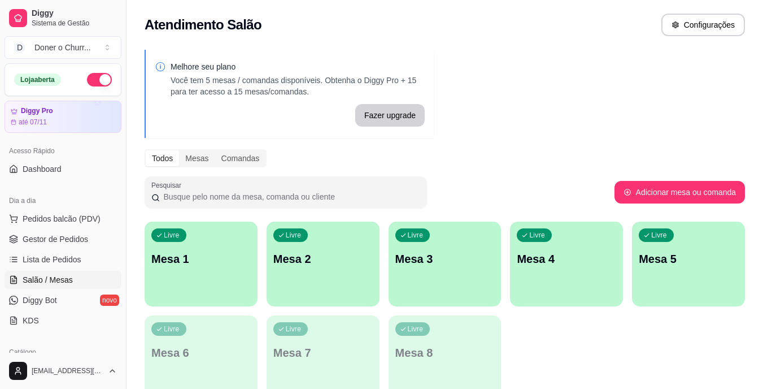
click at [101, 72] on div "Loja aberta" at bounding box center [63, 80] width 116 height 32
click at [97, 79] on button "button" at bounding box center [99, 80] width 25 height 14
click at [55, 243] on span "Gestor de Pedidos" at bounding box center [56, 238] width 66 height 11
click at [193, 248] on div "Livre Mesa 1" at bounding box center [201, 256] width 113 height 71
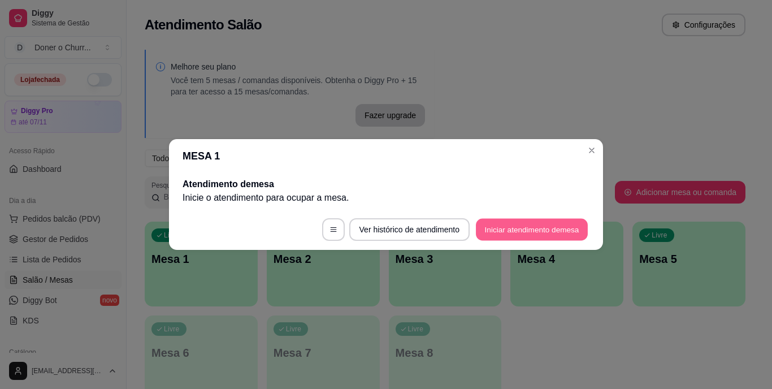
click at [571, 229] on button "Iniciar atendimento de mesa" at bounding box center [532, 230] width 112 height 22
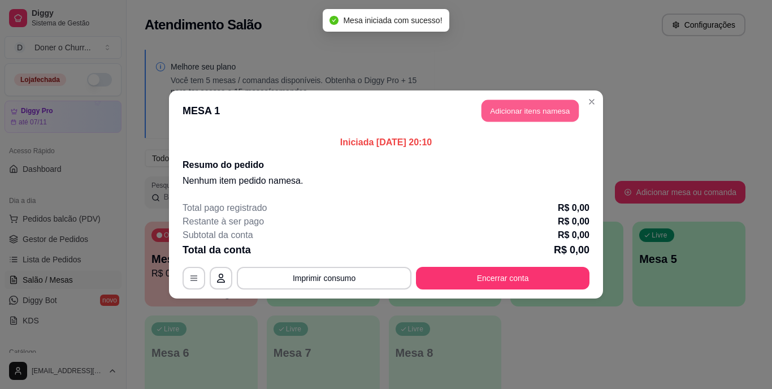
click at [507, 111] on button "Adicionar itens na mesa" at bounding box center [529, 111] width 97 height 22
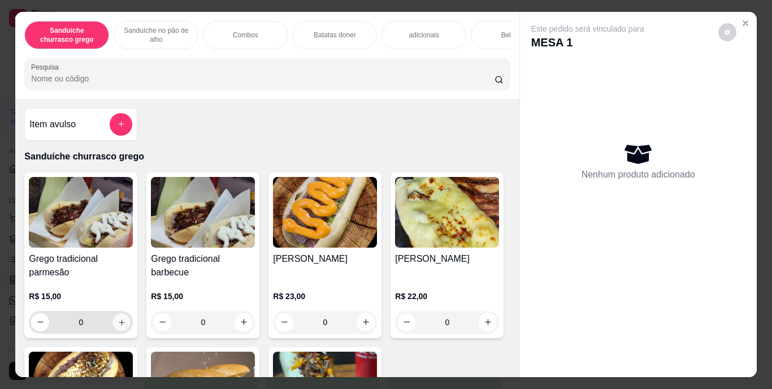
click at [118, 326] on icon "increase-product-quantity" at bounding box center [122, 322] width 8 height 8
type input "1"
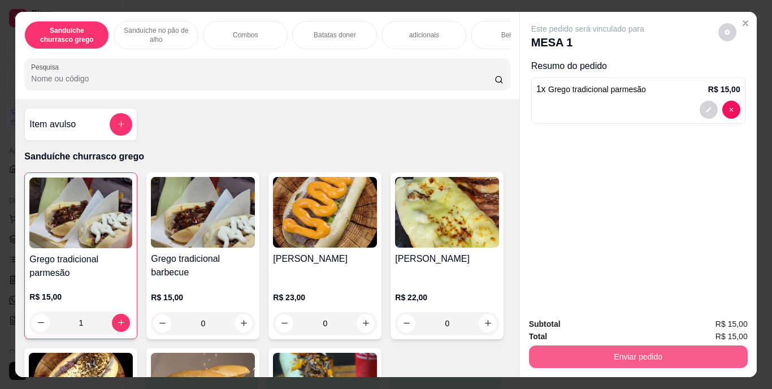
click at [579, 345] on button "Enviar pedido" at bounding box center [638, 356] width 219 height 23
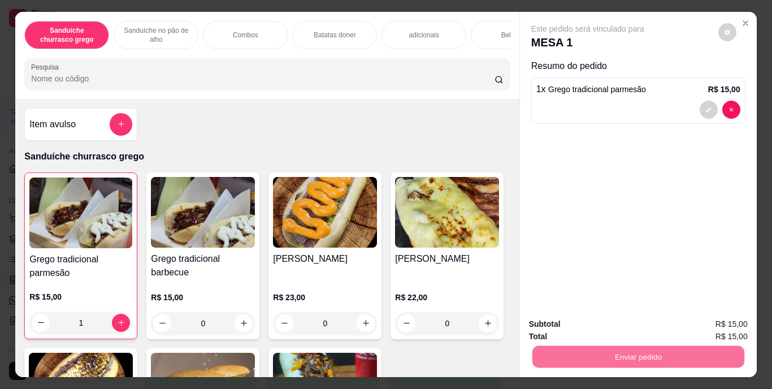
click at [718, 323] on button "Enviar pedido" at bounding box center [718, 324] width 62 height 21
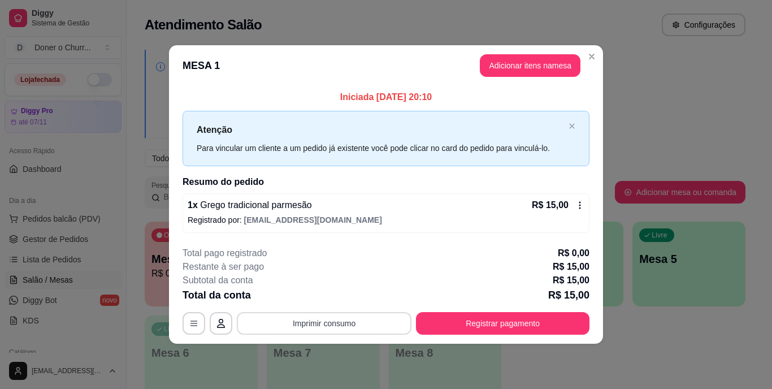
click at [346, 315] on button "Imprimir consumo" at bounding box center [324, 323] width 175 height 23
click at [336, 296] on button "IMPRESSORA" at bounding box center [327, 297] width 79 height 18
click at [356, 322] on button "Imprimir consumo" at bounding box center [325, 323] width 170 height 22
click at [327, 298] on button "IMPRESSORA" at bounding box center [327, 297] width 82 height 18
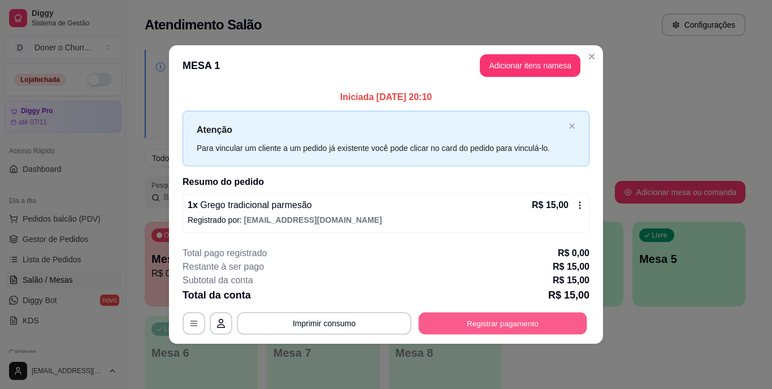
click at [497, 322] on button "Registrar pagamento" at bounding box center [503, 323] width 168 height 22
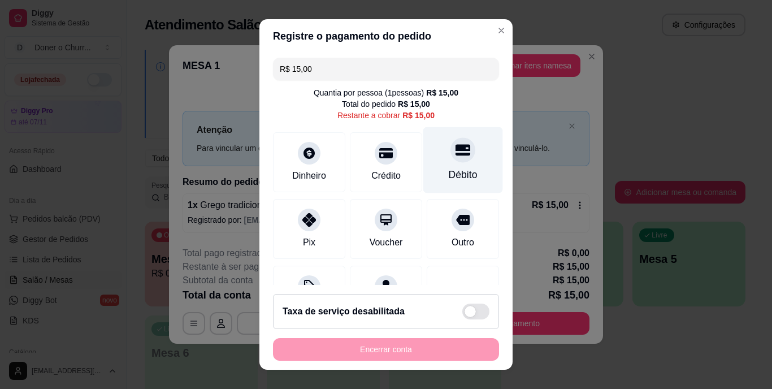
click at [436, 163] on div "Débito" at bounding box center [463, 160] width 80 height 66
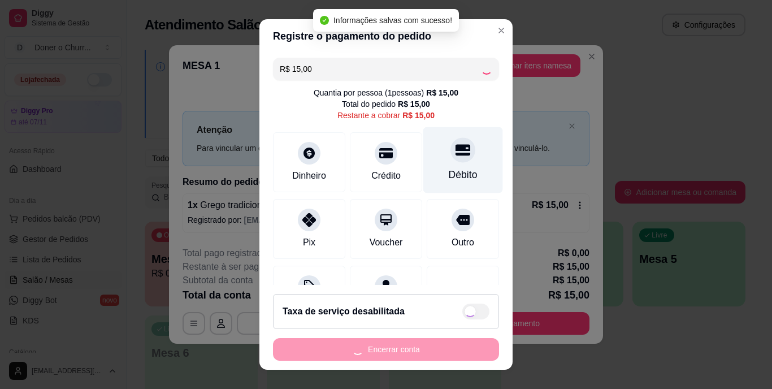
type input "R$ 0,00"
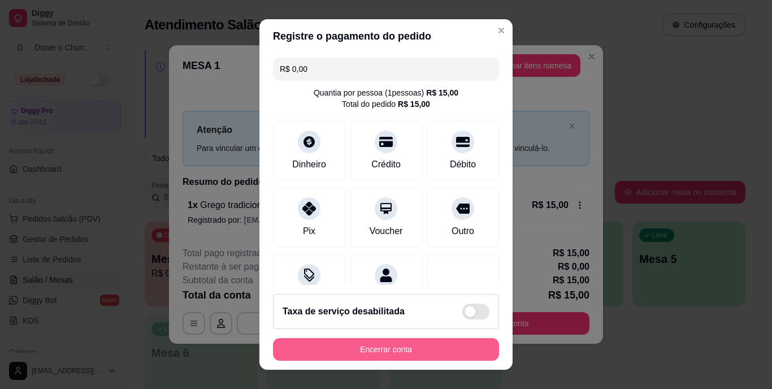
click at [400, 347] on button "Encerrar conta" at bounding box center [386, 349] width 226 height 23
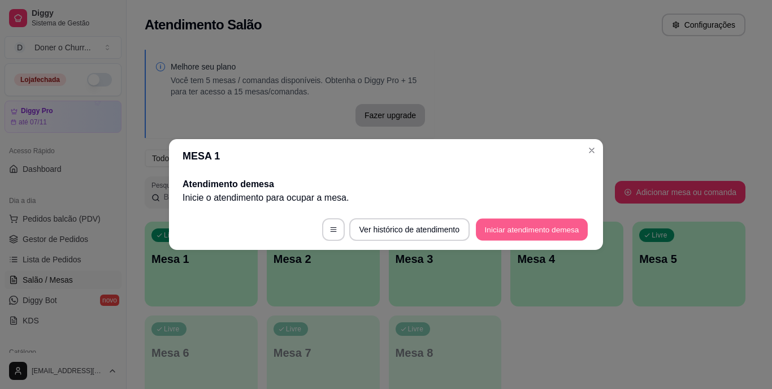
click at [534, 228] on button "Iniciar atendimento de mesa" at bounding box center [532, 230] width 112 height 22
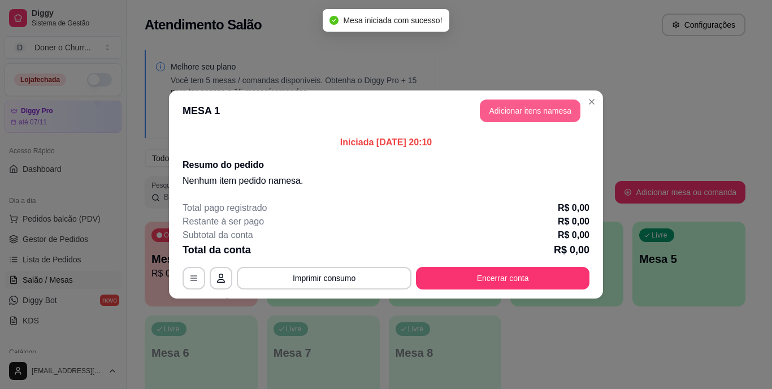
click at [532, 103] on button "Adicionar itens na mesa" at bounding box center [530, 110] width 101 height 23
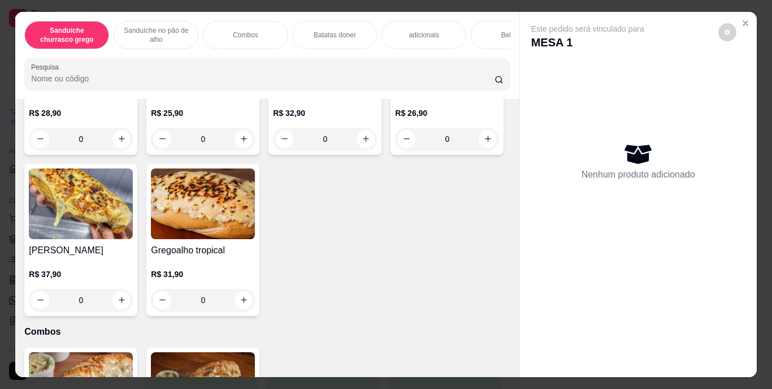
scroll to position [610, 0]
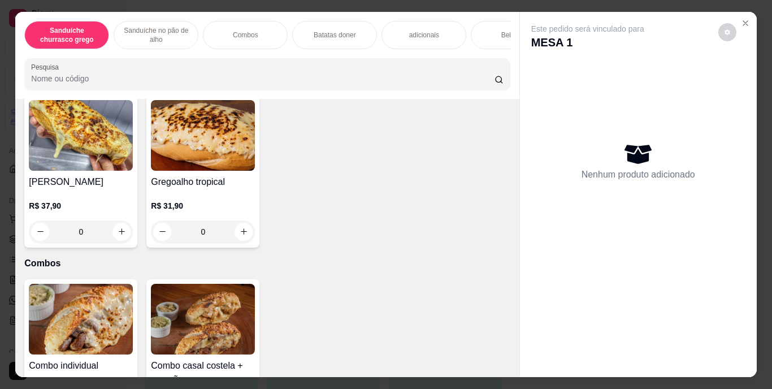
click at [238, 79] on button "increase-product-quantity" at bounding box center [244, 71] width 18 height 18
type input "1"
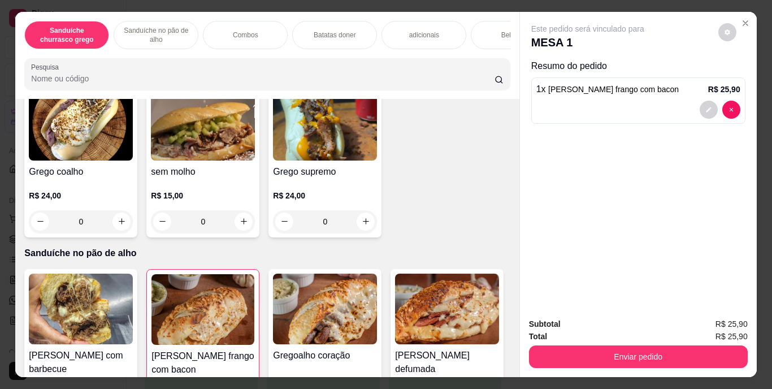
scroll to position [315, 0]
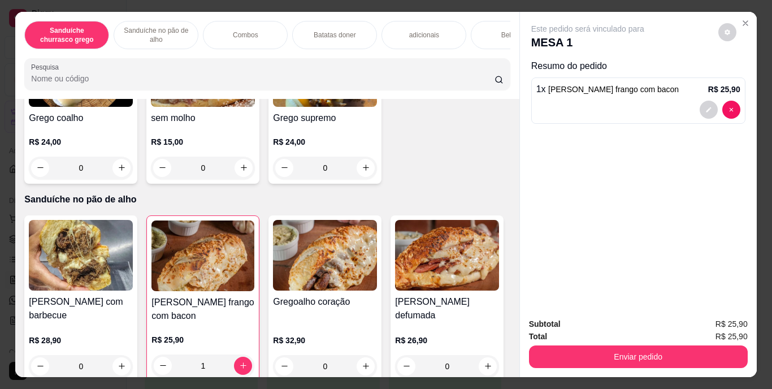
click at [484, 11] on icon "increase-product-quantity" at bounding box center [488, 6] width 8 height 8
type input "1"
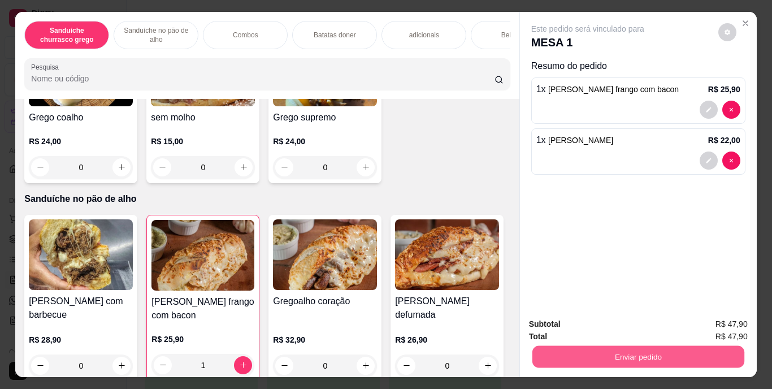
click at [646, 347] on button "Enviar pedido" at bounding box center [638, 357] width 212 height 22
click at [716, 323] on button "Enviar pedido" at bounding box center [718, 324] width 62 height 21
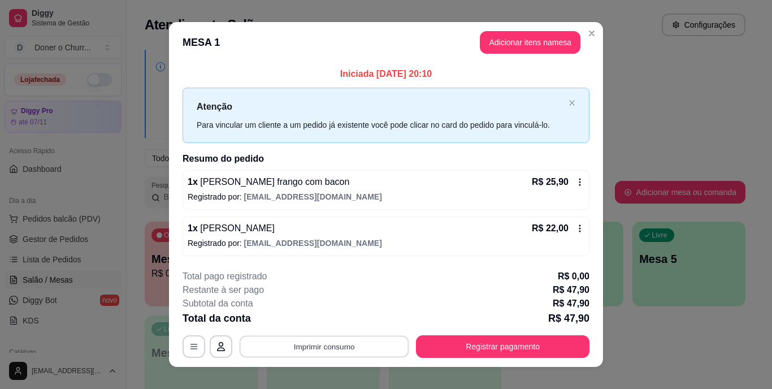
click at [319, 346] on button "Imprimir consumo" at bounding box center [325, 346] width 170 height 22
click at [320, 322] on button "IMPRESSORA" at bounding box center [323, 320] width 79 height 18
click at [540, 40] on button "Adicionar itens na mesa" at bounding box center [529, 43] width 97 height 22
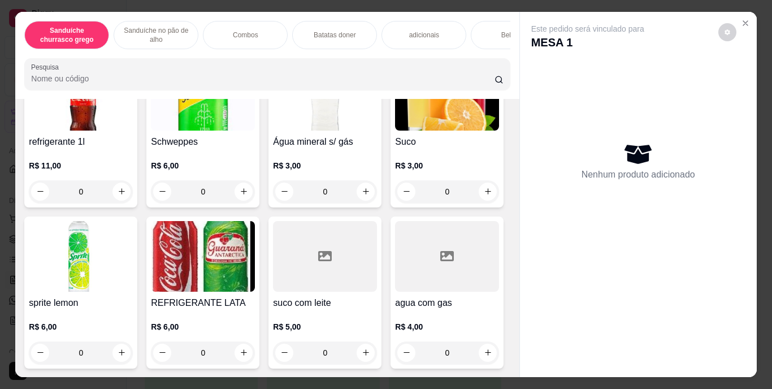
scroll to position [0, 2]
click at [253, 344] on button "increase-product-quantity" at bounding box center [243, 353] width 18 height 18
type input "1"
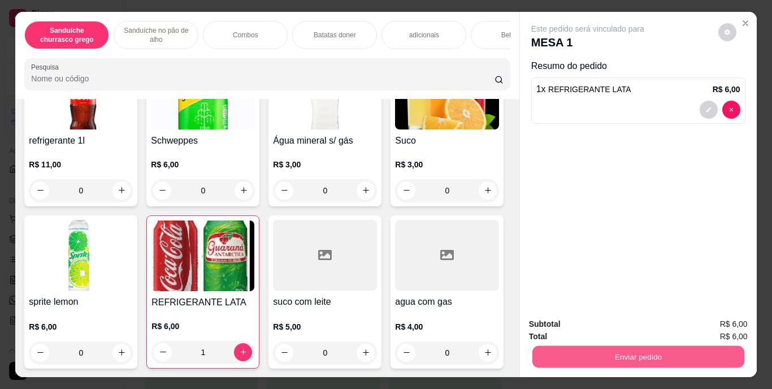
click at [622, 353] on button "Enviar pedido" at bounding box center [638, 357] width 212 height 22
click at [717, 325] on button "Enviar pedido" at bounding box center [716, 324] width 62 height 21
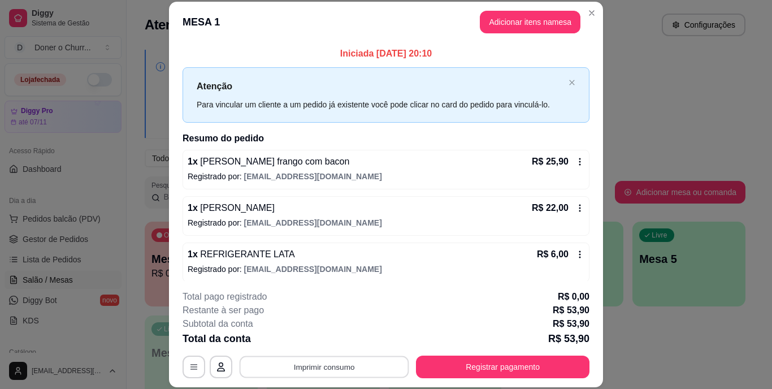
click at [318, 367] on button "Imprimir consumo" at bounding box center [325, 366] width 170 height 22
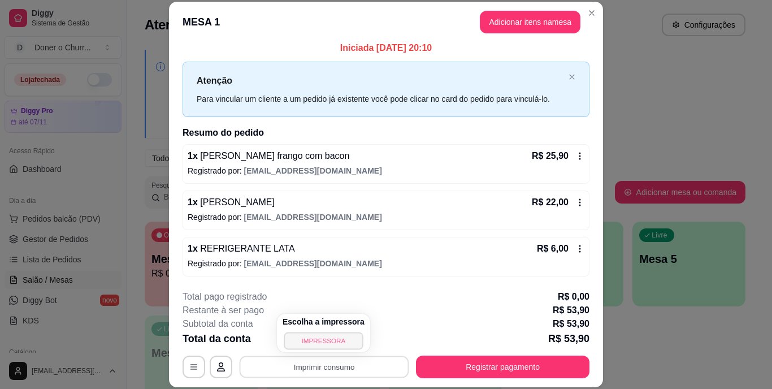
click at [319, 345] on button "IMPRESSORA" at bounding box center [323, 341] width 79 height 18
click at [317, 368] on button "Imprimir consumo" at bounding box center [325, 366] width 170 height 22
click at [318, 343] on button "IMPRESSORA" at bounding box center [323, 341] width 79 height 18
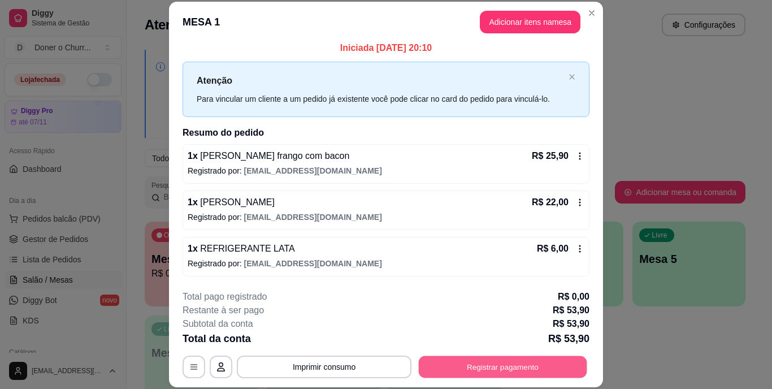
click at [522, 361] on button "Registrar pagamento" at bounding box center [503, 366] width 168 height 22
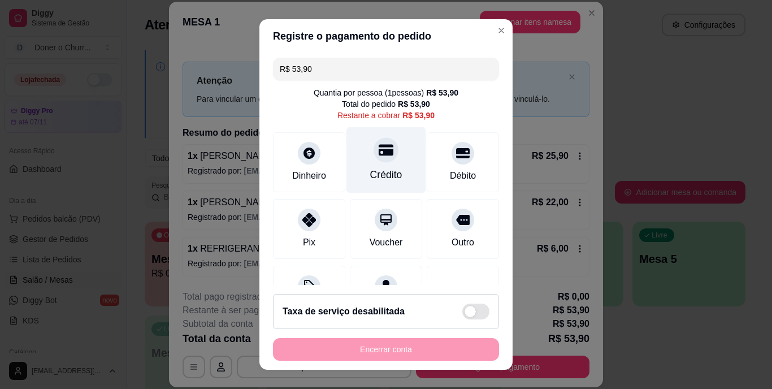
click at [372, 168] on div "Crédito" at bounding box center [386, 175] width 32 height 15
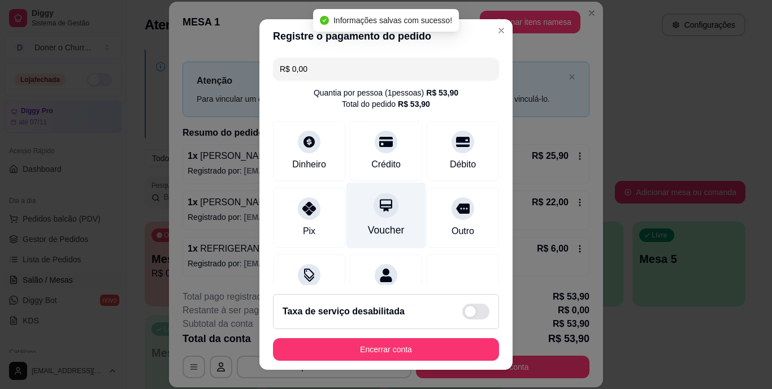
type input "R$ 0,00"
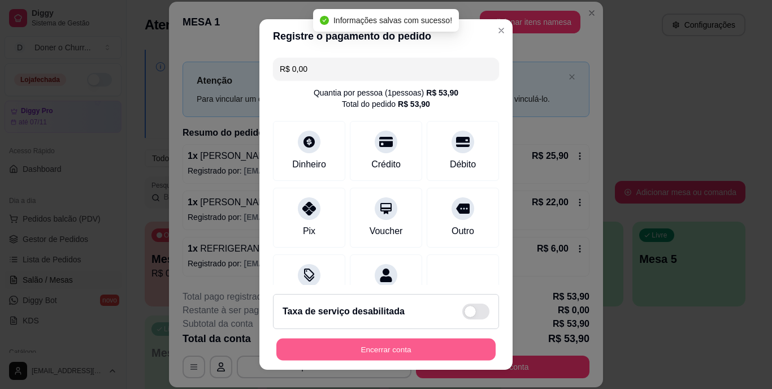
click at [378, 345] on button "Encerrar conta" at bounding box center [385, 349] width 219 height 22
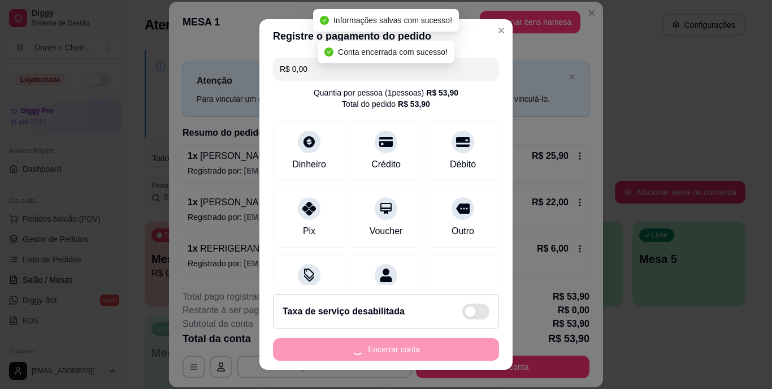
scroll to position [0, 0]
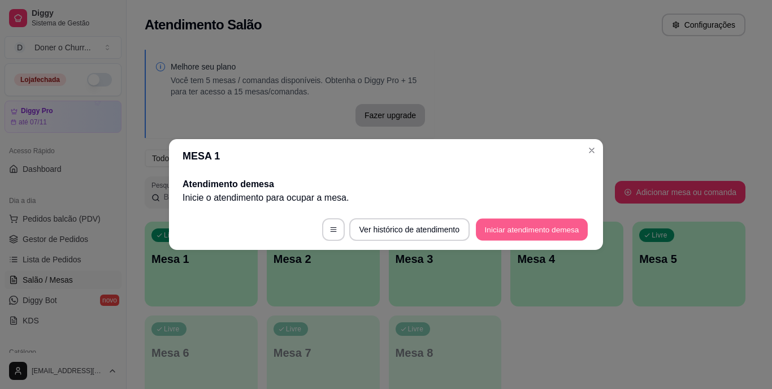
click at [515, 229] on button "Iniciar atendimento de mesa" at bounding box center [532, 230] width 112 height 22
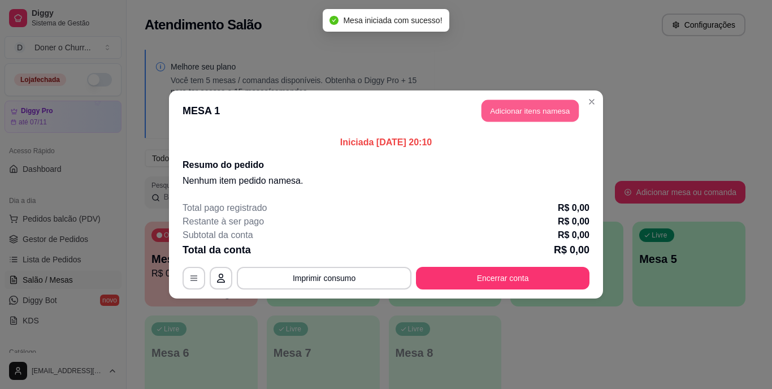
click at [532, 113] on button "Adicionar itens na mesa" at bounding box center [529, 111] width 97 height 22
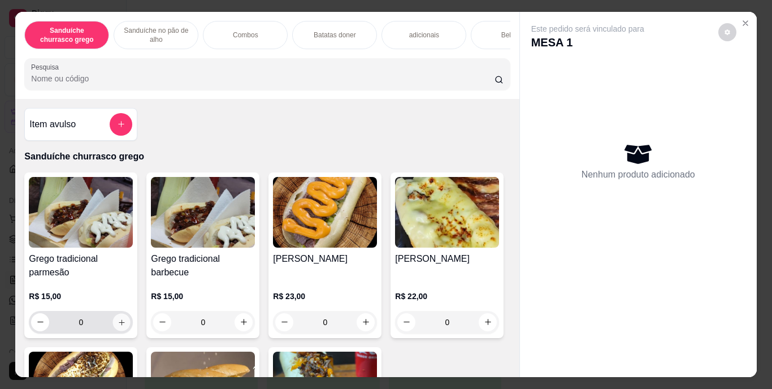
click at [119, 325] on icon "increase-product-quantity" at bounding box center [122, 322] width 6 height 6
click at [119, 326] on icon "increase-product-quantity" at bounding box center [122, 322] width 8 height 8
type input "2"
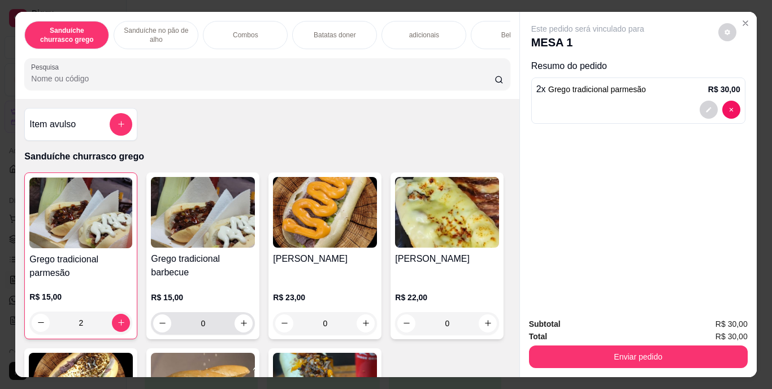
scroll to position [154, 0]
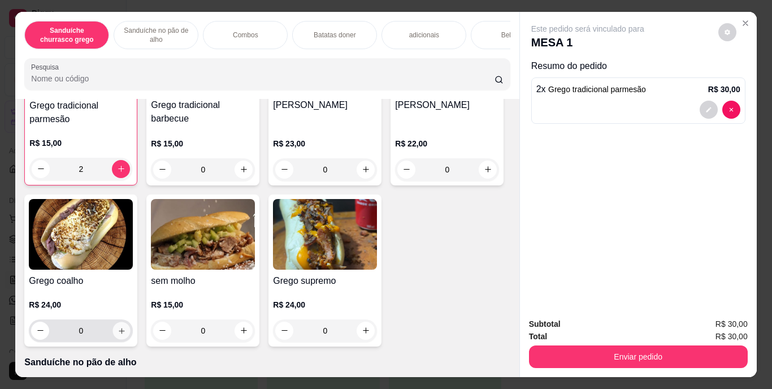
click at [126, 335] on icon "increase-product-quantity" at bounding box center [122, 330] width 8 height 8
type input "1"
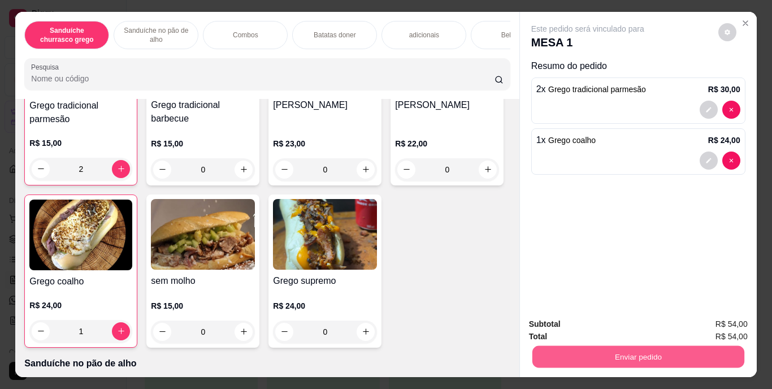
click at [621, 348] on button "Enviar pedido" at bounding box center [638, 357] width 212 height 22
click at [702, 325] on button "Enviar pedido" at bounding box center [718, 324] width 62 height 21
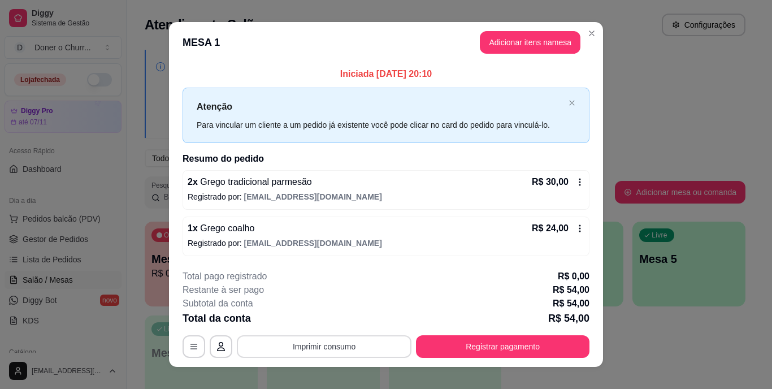
click at [320, 348] on button "Imprimir consumo" at bounding box center [324, 346] width 175 height 23
click at [314, 315] on button "IMPRESSORA" at bounding box center [323, 320] width 79 height 18
click at [327, 347] on button "Imprimir consumo" at bounding box center [325, 346] width 170 height 22
click at [325, 322] on button "IMPRESSORA" at bounding box center [323, 320] width 79 height 18
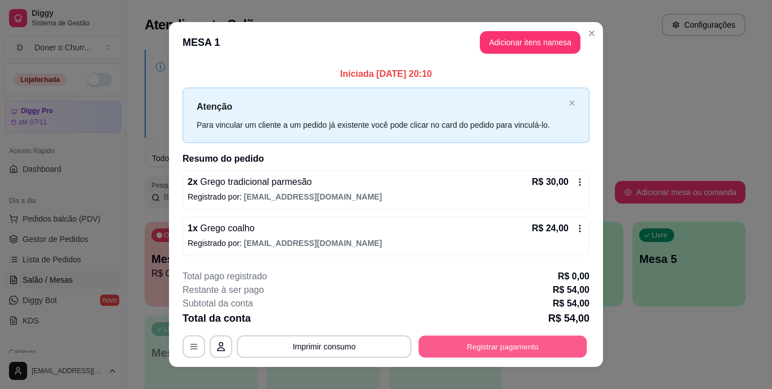
click at [531, 349] on button "Registrar pagamento" at bounding box center [503, 346] width 168 height 22
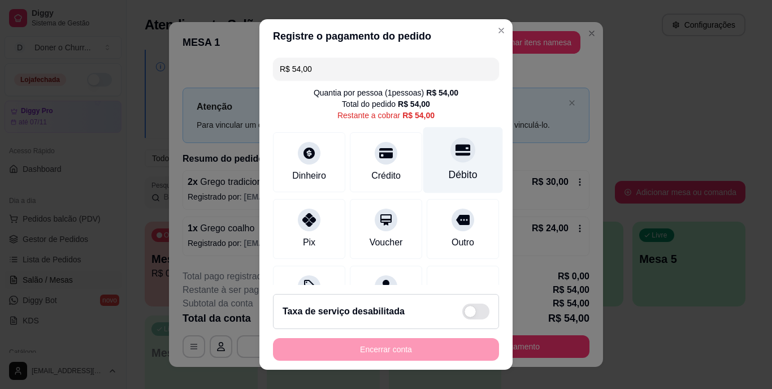
click at [449, 175] on div "Débito" at bounding box center [463, 175] width 29 height 15
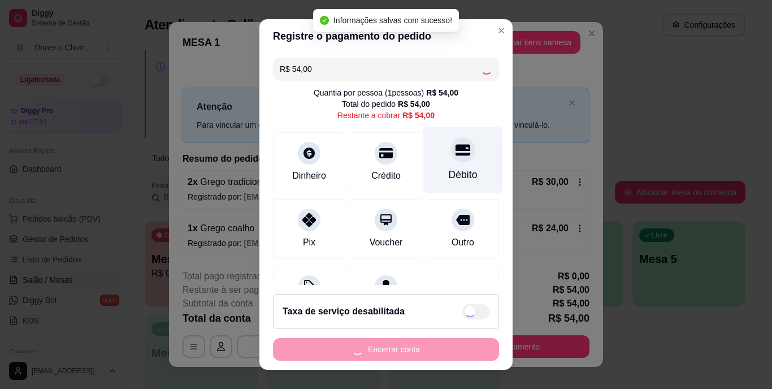
type input "R$ 0,00"
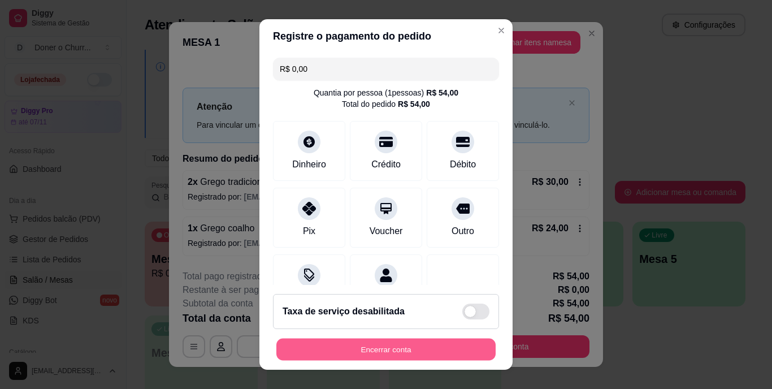
click at [404, 344] on button "Encerrar conta" at bounding box center [385, 349] width 219 height 22
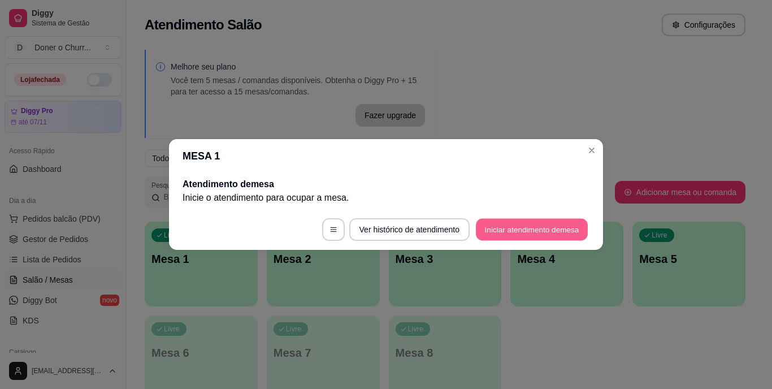
click at [531, 225] on button "Iniciar atendimento de mesa" at bounding box center [532, 230] width 112 height 22
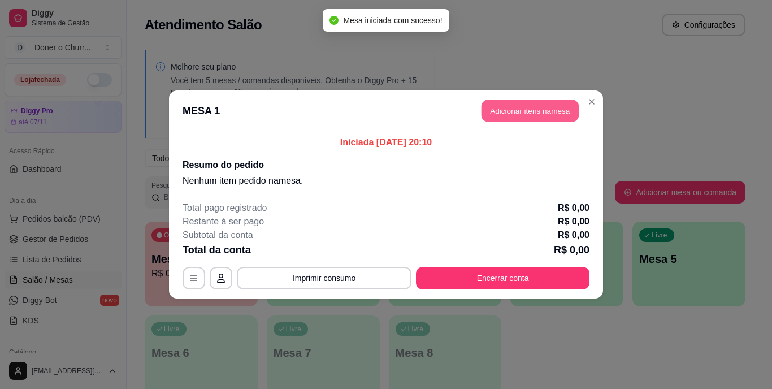
click at [510, 110] on button "Adicionar itens na mesa" at bounding box center [529, 111] width 97 height 22
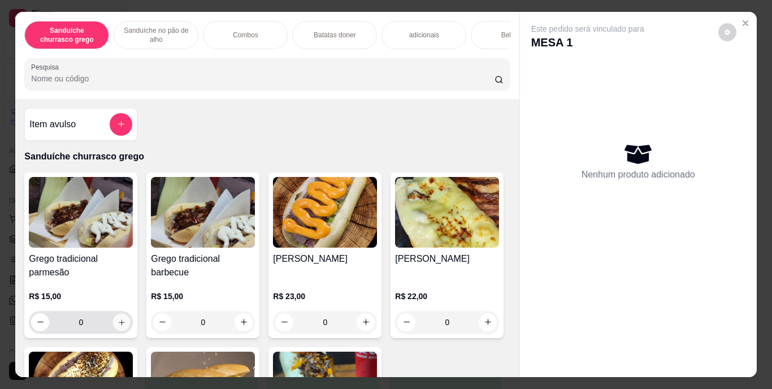
click at [119, 325] on icon "increase-product-quantity" at bounding box center [122, 322] width 8 height 8
type input "1"
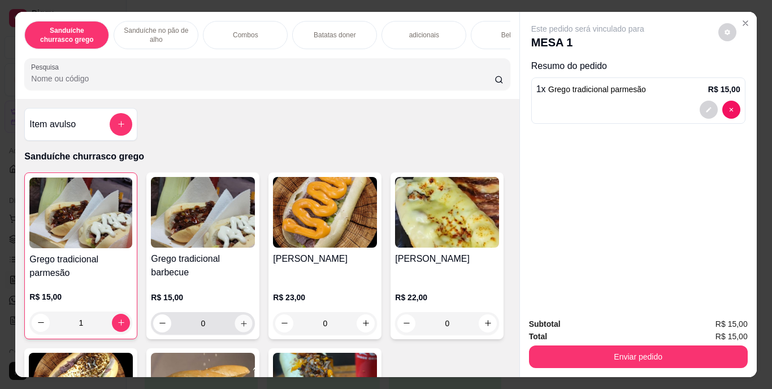
click at [245, 332] on button "increase-product-quantity" at bounding box center [244, 323] width 18 height 18
type input "1"
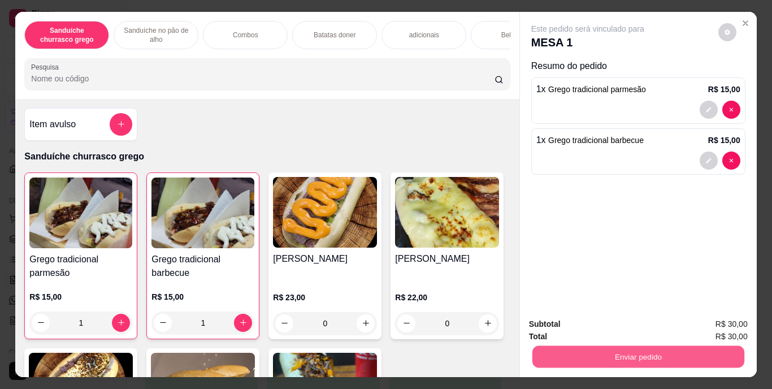
click at [601, 347] on button "Enviar pedido" at bounding box center [638, 357] width 212 height 22
click at [723, 327] on button "Enviar pedido" at bounding box center [718, 324] width 64 height 21
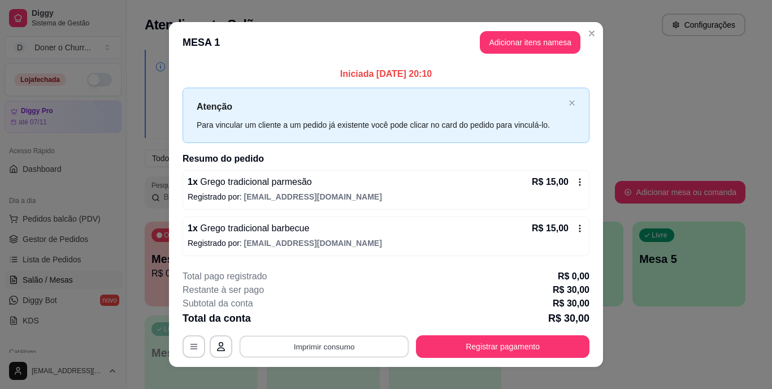
click at [301, 344] on button "Imprimir consumo" at bounding box center [325, 346] width 170 height 22
click at [332, 314] on button "IMPRESSORA" at bounding box center [323, 320] width 79 height 18
click at [333, 341] on button "Imprimir consumo" at bounding box center [325, 346] width 170 height 22
click at [322, 316] on button "IMPRESSORA" at bounding box center [323, 320] width 79 height 18
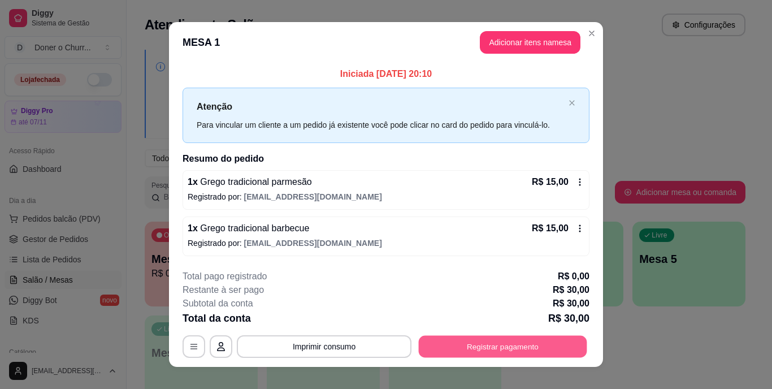
click at [457, 349] on button "Registrar pagamento" at bounding box center [503, 346] width 168 height 22
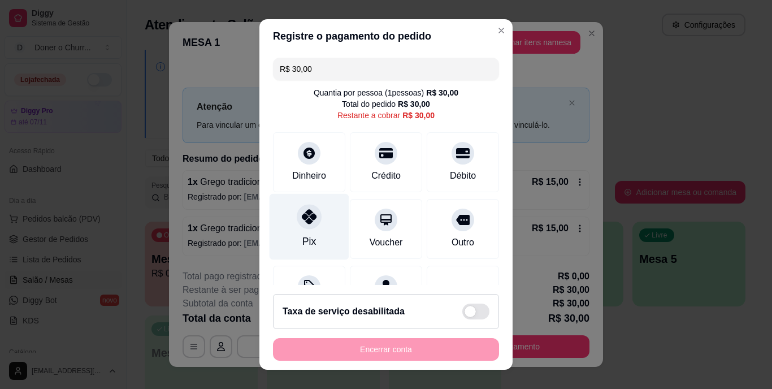
click at [286, 212] on div "Pix" at bounding box center [310, 227] width 80 height 66
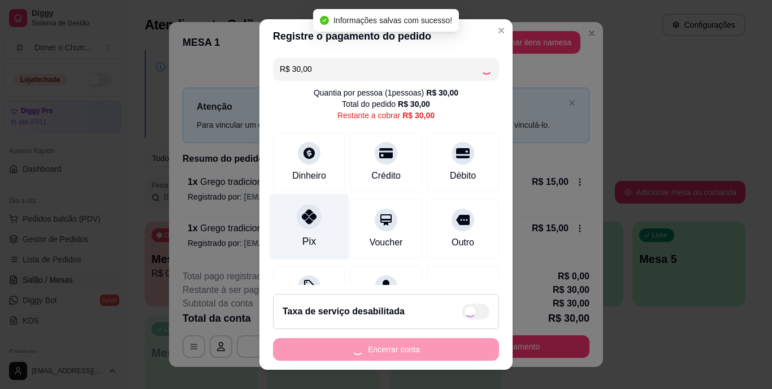
type input "R$ 0,00"
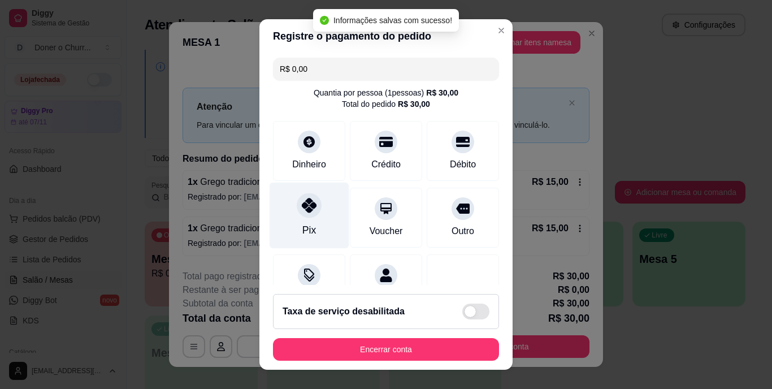
click at [294, 220] on div "Pix" at bounding box center [310, 216] width 80 height 66
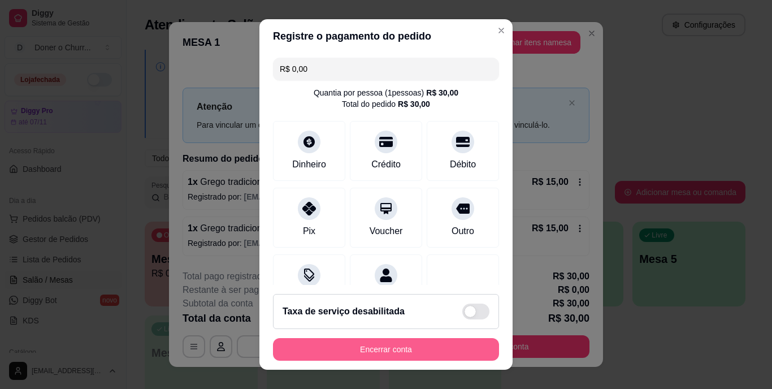
click at [392, 350] on button "Encerrar conta" at bounding box center [386, 349] width 226 height 23
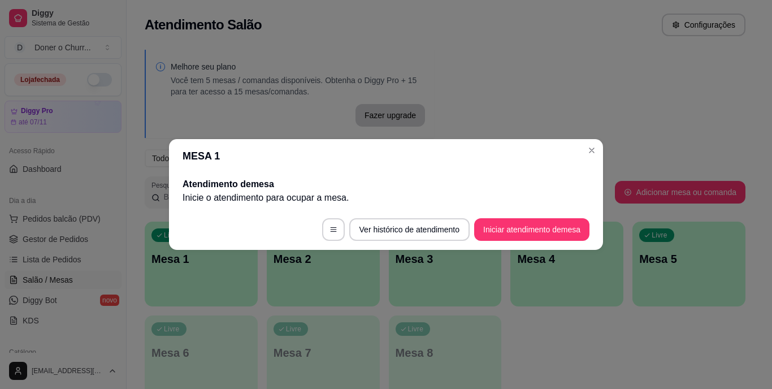
click at [522, 224] on button "Iniciar atendimento de mesa" at bounding box center [531, 229] width 115 height 23
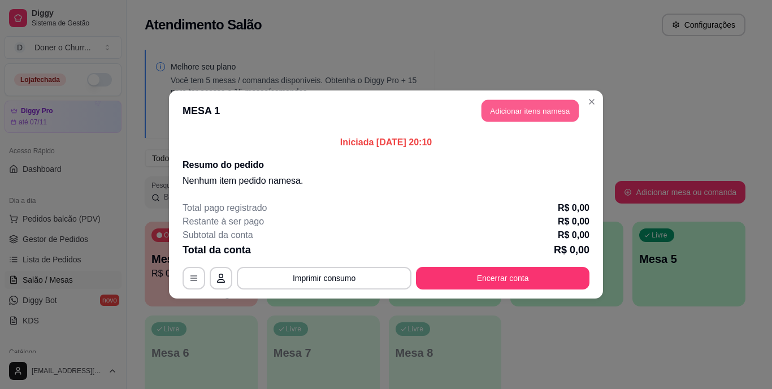
click at [494, 107] on button "Adicionar itens na mesa" at bounding box center [529, 111] width 97 height 22
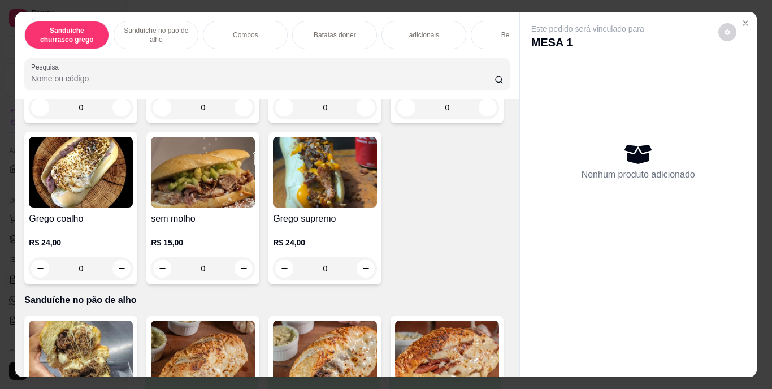
scroll to position [225, 0]
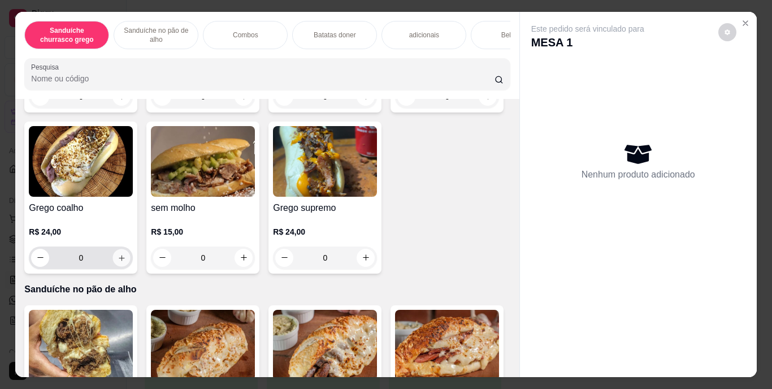
click at [131, 264] on button "increase-product-quantity" at bounding box center [122, 258] width 18 height 18
type input "1"
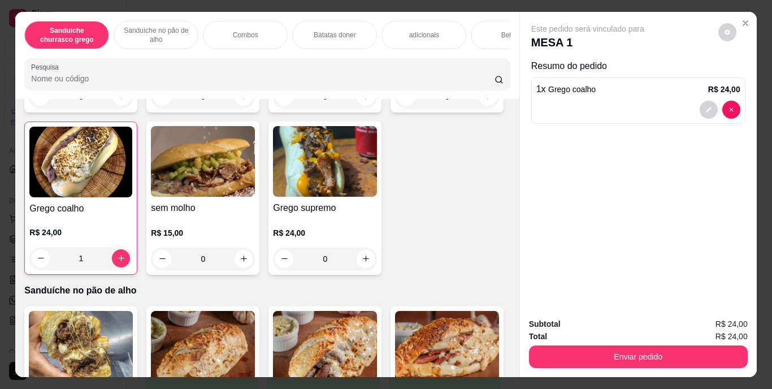
click at [404, 31] on div "adicionais" at bounding box center [423, 35] width 85 height 28
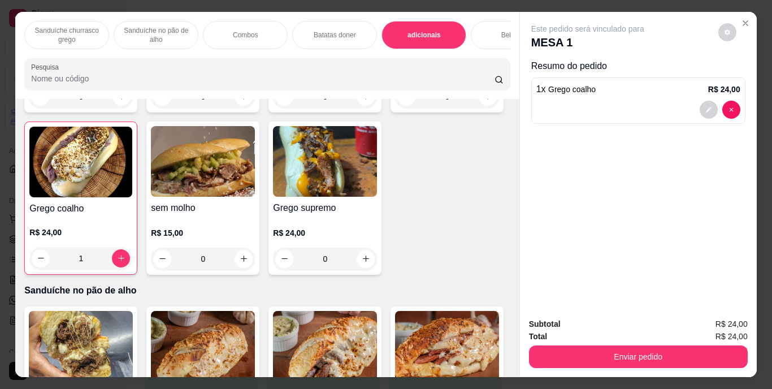
scroll to position [29, 0]
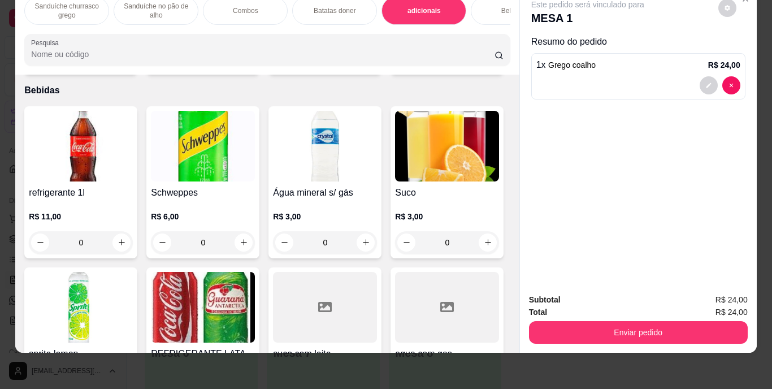
type input "1"
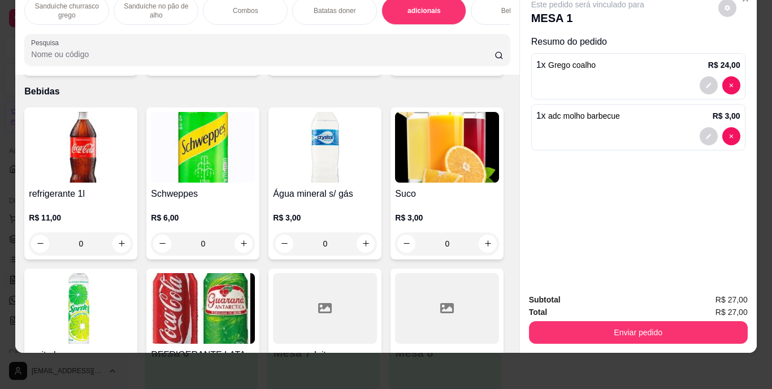
click at [489, 7] on div "Bebidas" at bounding box center [513, 11] width 85 height 28
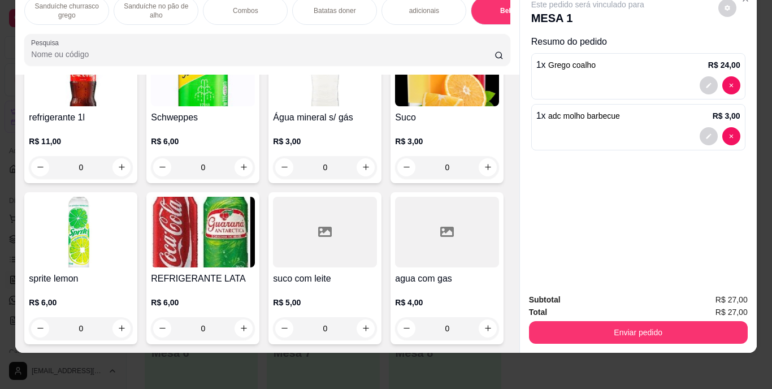
scroll to position [2109, 0]
click at [248, 324] on icon "increase-product-quantity" at bounding box center [244, 328] width 8 height 8
type input "1"
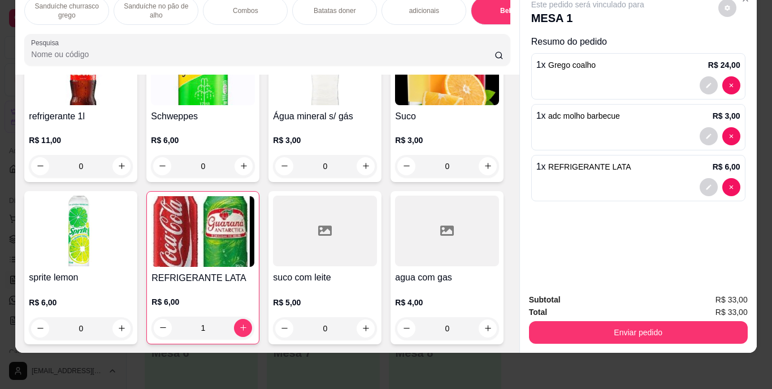
click at [703, 168] on div "1 x REFRIGERANTE LATA R$ 6,00" at bounding box center [638, 178] width 214 height 46
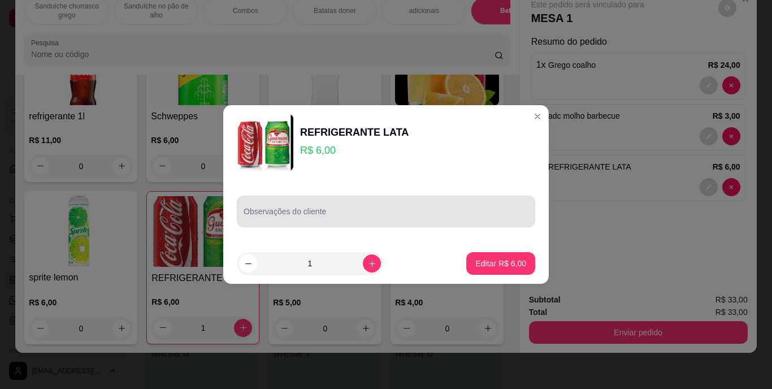
click at [488, 206] on div at bounding box center [386, 211] width 285 height 23
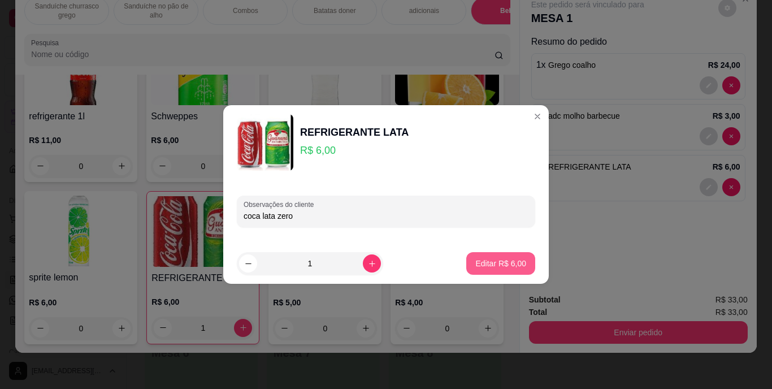
type input "coca lata zero"
click at [496, 264] on p "Editar R$ 6,00" at bounding box center [500, 263] width 49 height 11
type input "0"
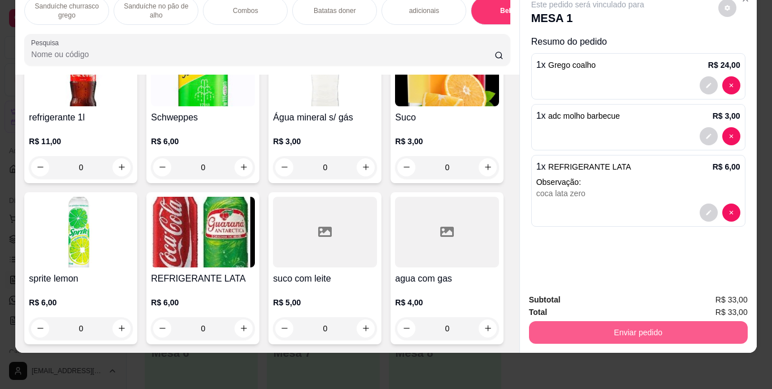
click at [671, 325] on button "Enviar pedido" at bounding box center [638, 332] width 219 height 23
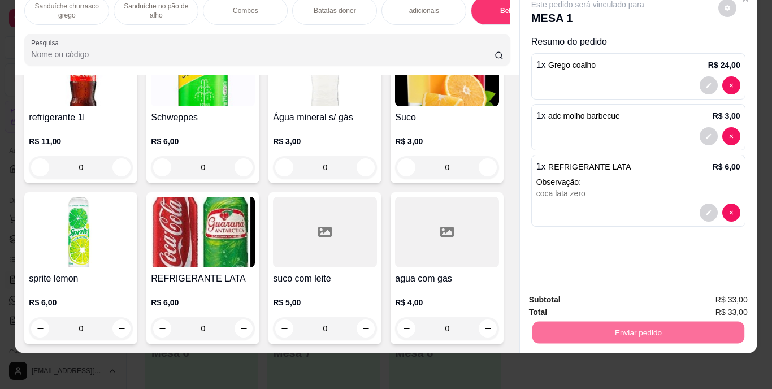
click at [713, 294] on button "Enviar pedido" at bounding box center [718, 295] width 62 height 21
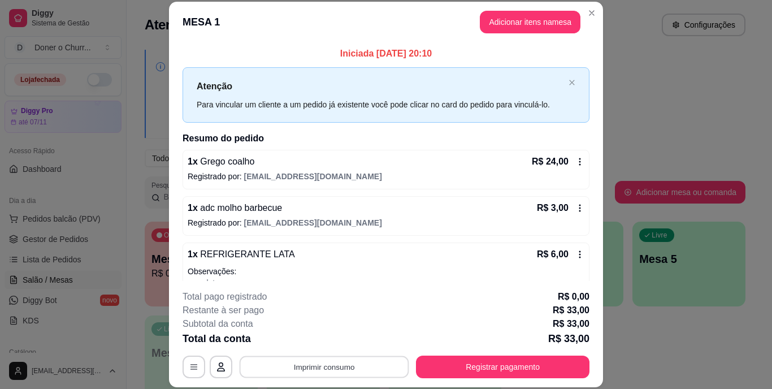
click at [354, 373] on button "Imprimir consumo" at bounding box center [325, 366] width 170 height 22
click at [323, 340] on button "IMPRESSORA" at bounding box center [324, 341] width 82 height 18
click at [323, 368] on button "Imprimir consumo" at bounding box center [325, 366] width 170 height 22
click at [310, 340] on button "IMPRESSORA" at bounding box center [323, 341] width 79 height 18
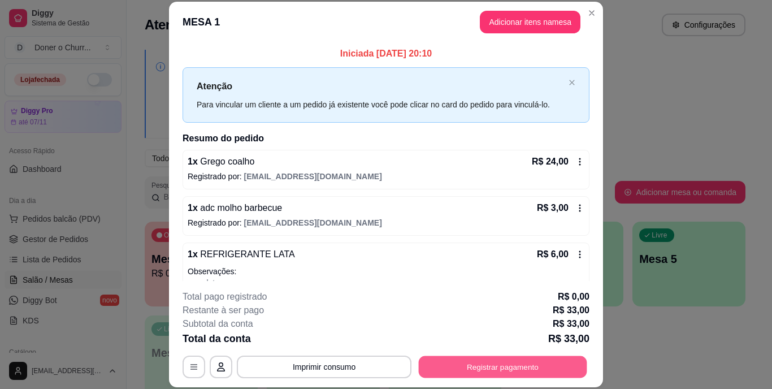
click at [456, 373] on button "Registrar pagamento" at bounding box center [503, 366] width 168 height 22
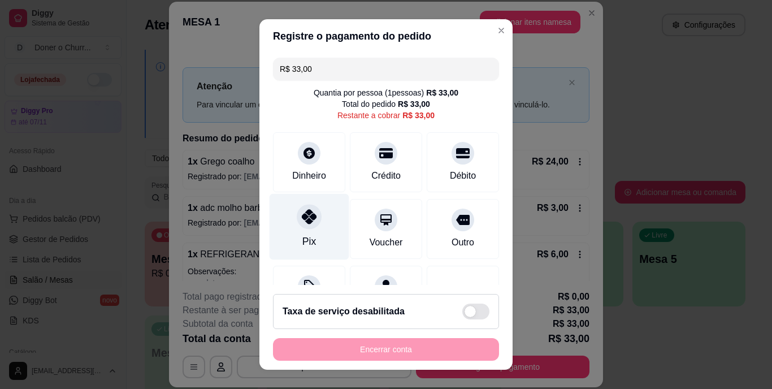
click at [302, 215] on icon at bounding box center [309, 217] width 15 height 15
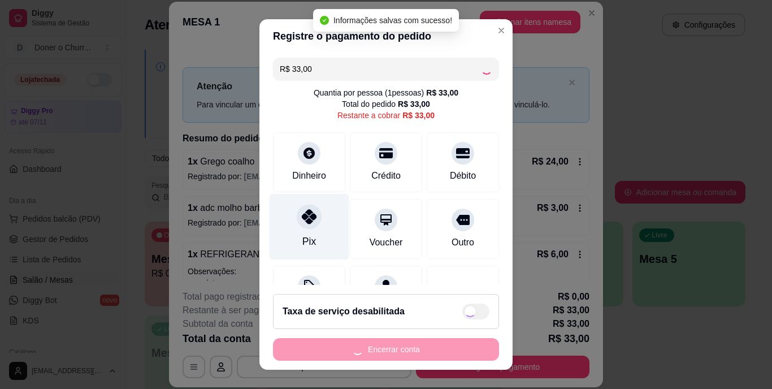
type input "R$ 0,00"
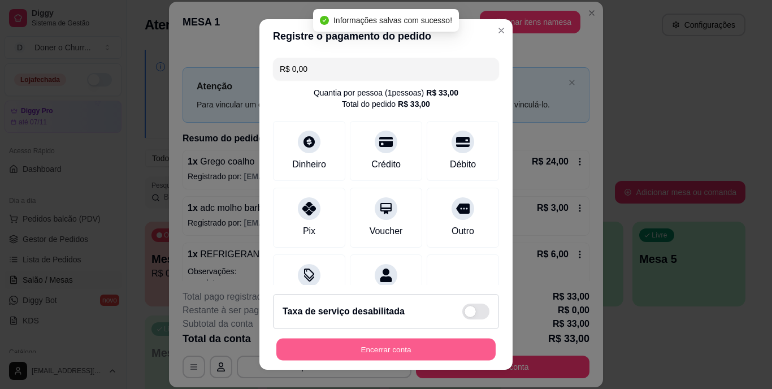
click at [364, 355] on button "Encerrar conta" at bounding box center [385, 349] width 219 height 22
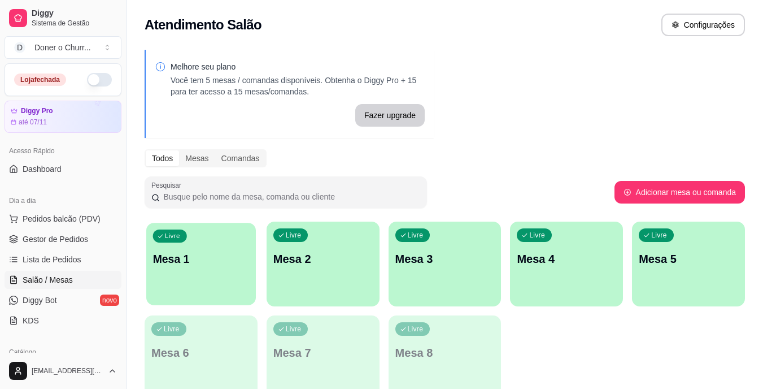
click at [213, 268] on div "Livre Mesa 1" at bounding box center [201, 257] width 110 height 69
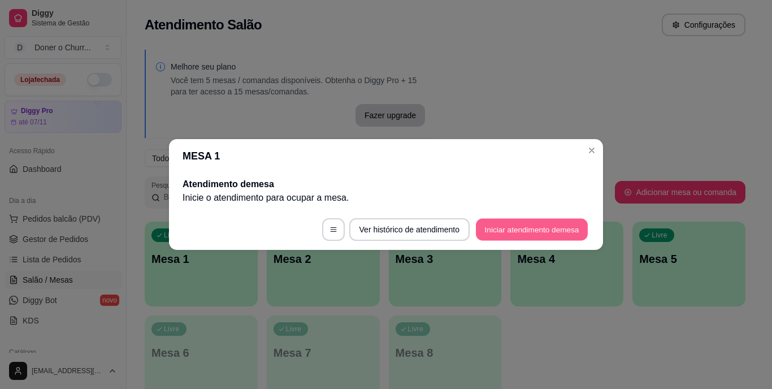
click at [535, 227] on button "Iniciar atendimento de mesa" at bounding box center [532, 230] width 112 height 22
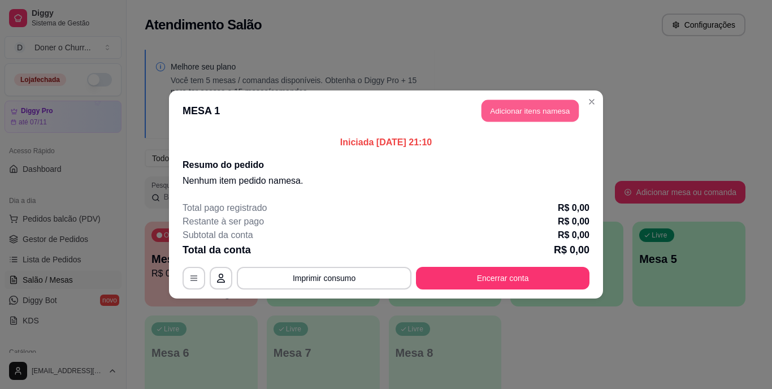
click at [510, 121] on button "Adicionar itens na mesa" at bounding box center [529, 111] width 97 height 22
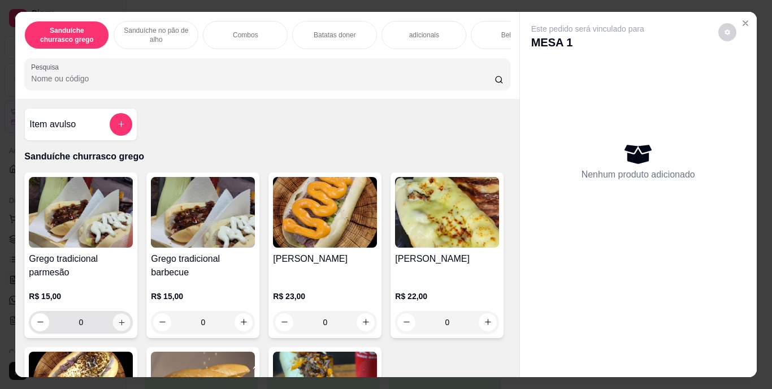
click at [118, 324] on icon "increase-product-quantity" at bounding box center [122, 322] width 8 height 8
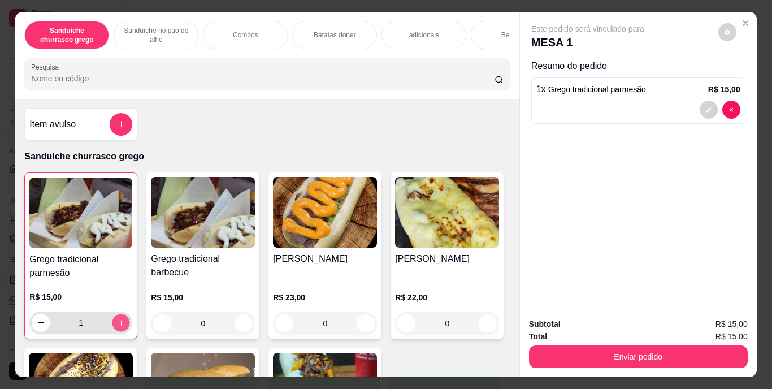
click at [117, 324] on icon "increase-product-quantity" at bounding box center [121, 322] width 8 height 8
type input "2"
click at [478, 31] on div "Bebidas" at bounding box center [513, 35] width 85 height 28
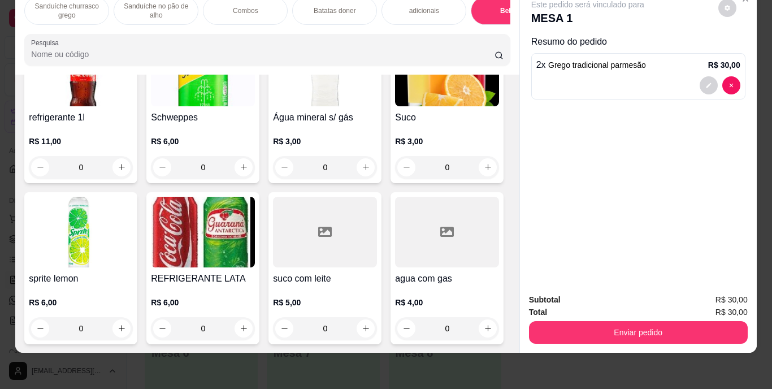
scroll to position [2226, 0]
click at [485, 164] on icon "increase-product-quantity" at bounding box center [488, 167] width 6 height 6
type input "1"
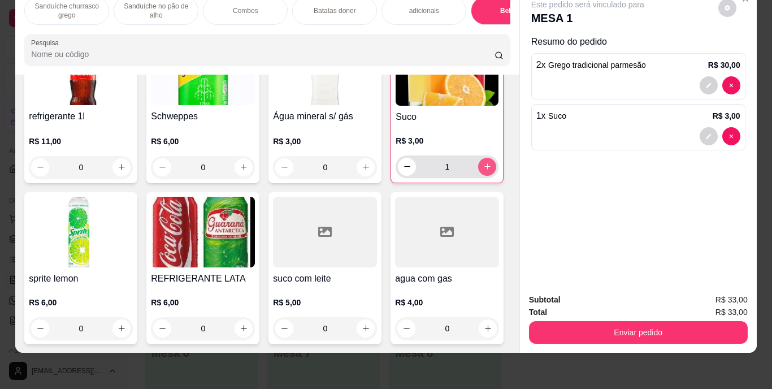
scroll to position [2227, 0]
click at [704, 133] on button "decrease-product-quantity" at bounding box center [709, 136] width 18 height 18
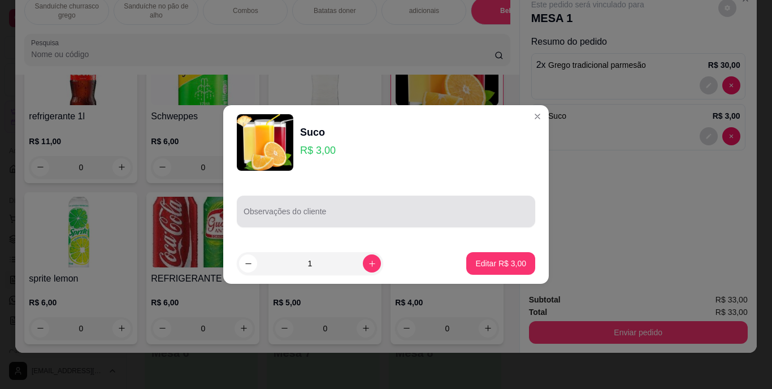
click at [312, 221] on div at bounding box center [386, 211] width 285 height 23
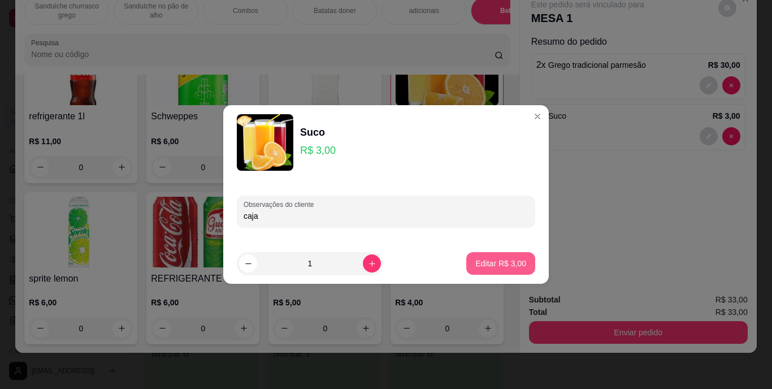
type input "caja"
click at [483, 260] on p "Editar R$ 3,00" at bounding box center [500, 263] width 49 height 11
type input "0"
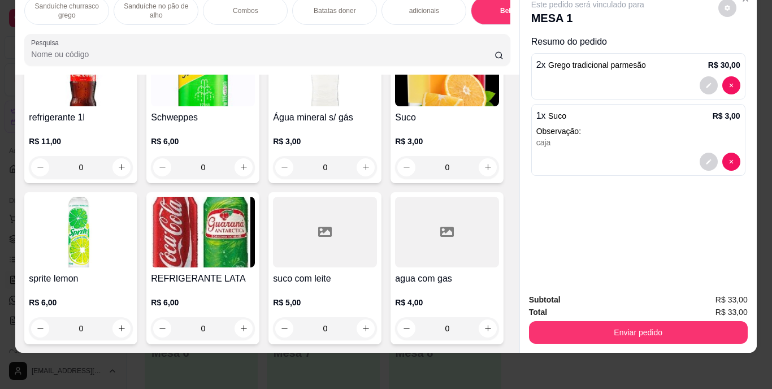
scroll to position [2226, 0]
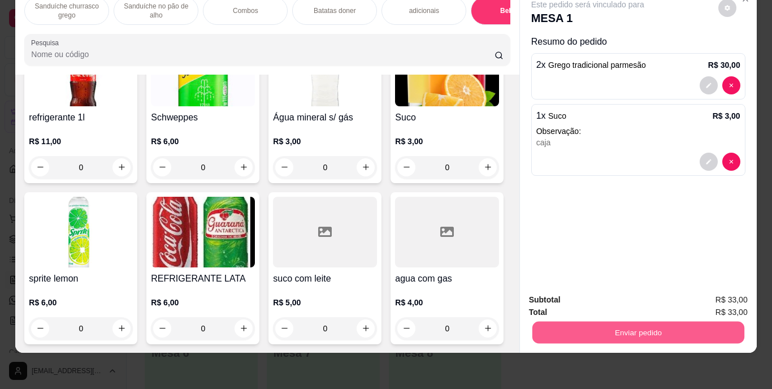
click at [657, 324] on button "Enviar pedido" at bounding box center [638, 333] width 212 height 22
click at [708, 293] on button "Enviar pedido" at bounding box center [718, 295] width 62 height 21
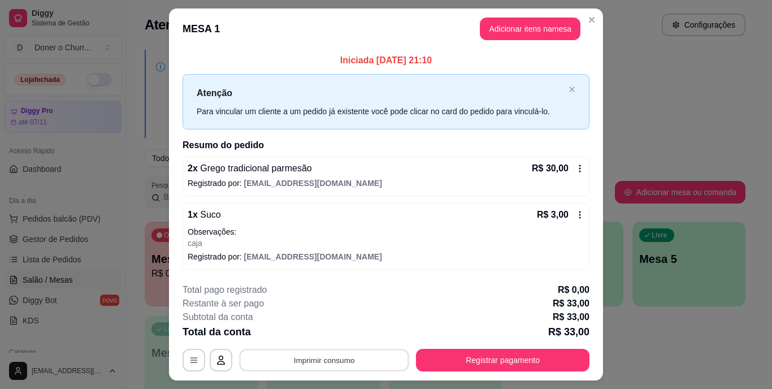
click at [354, 364] on button "Imprimir consumo" at bounding box center [325, 360] width 170 height 22
click at [318, 332] on button "IMPRESSORA" at bounding box center [323, 334] width 79 height 18
click at [312, 367] on button "Imprimir consumo" at bounding box center [325, 360] width 170 height 22
click at [324, 331] on button "IMPRESSORA" at bounding box center [323, 334] width 79 height 18
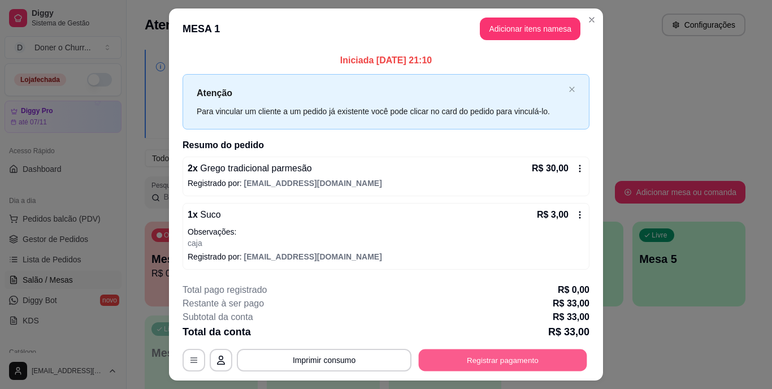
click at [479, 364] on button "Registrar pagamento" at bounding box center [503, 360] width 168 height 22
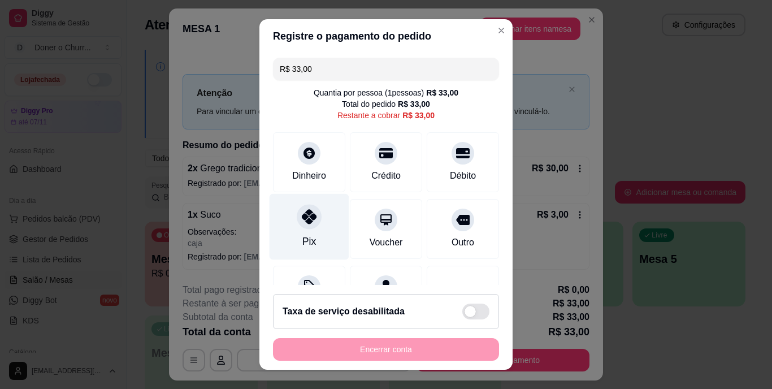
click at [292, 225] on div "Pix" at bounding box center [310, 227] width 80 height 66
type input "R$ 0,00"
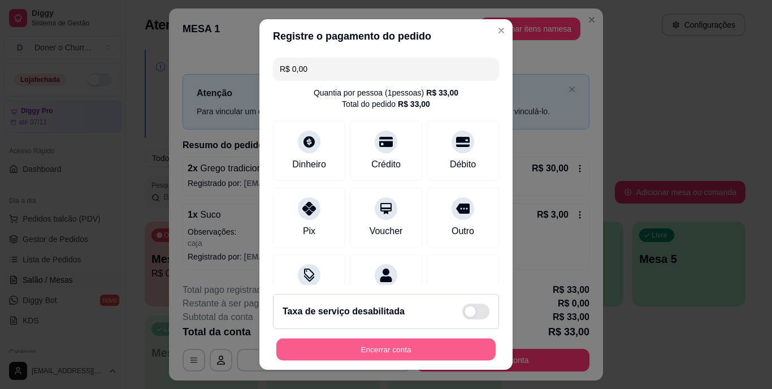
click at [361, 344] on button "Encerrar conta" at bounding box center [385, 349] width 219 height 22
